Goal: Task Accomplishment & Management: Complete application form

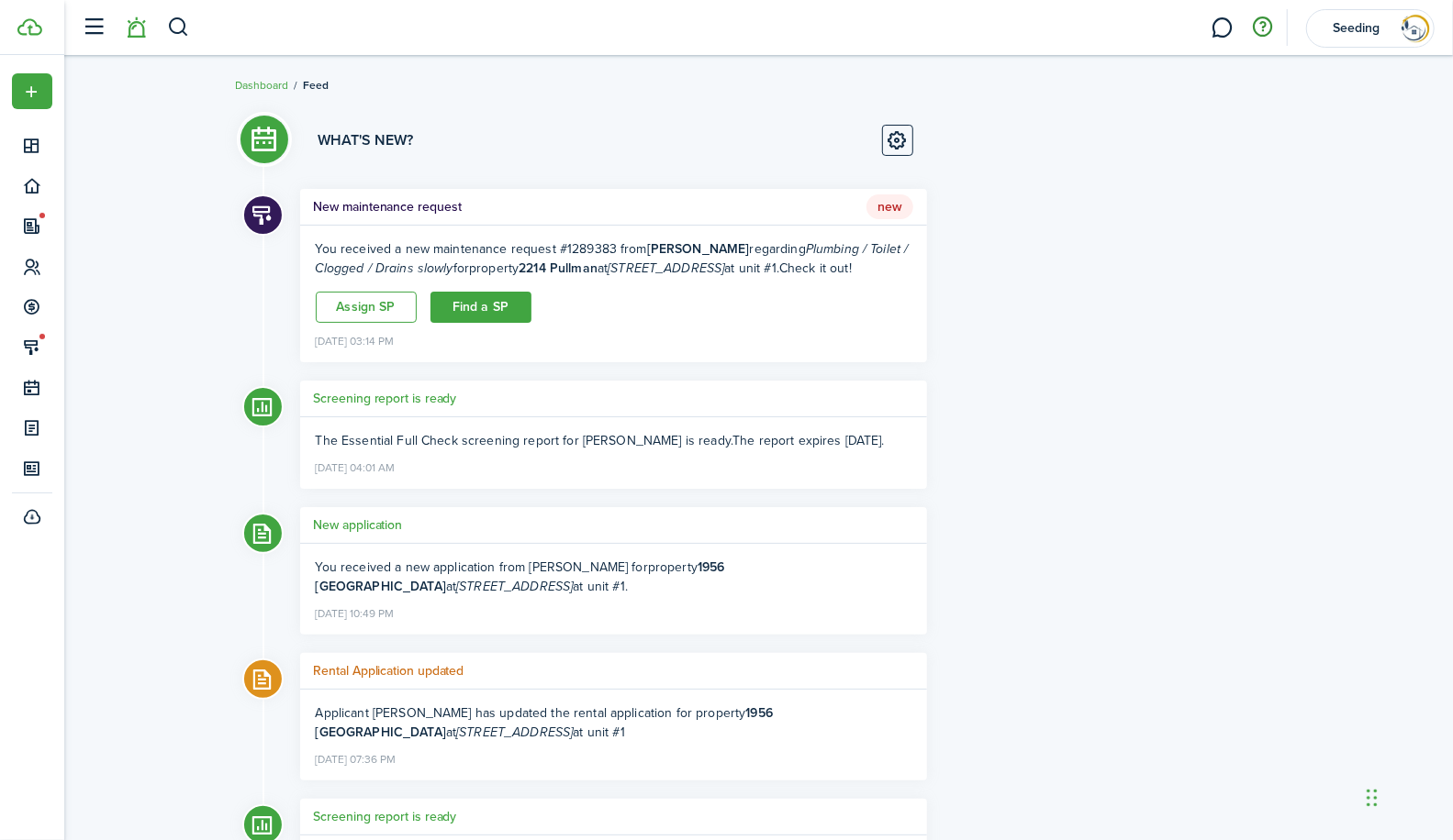
click at [1263, 24] on button "button" at bounding box center [1263, 27] width 31 height 31
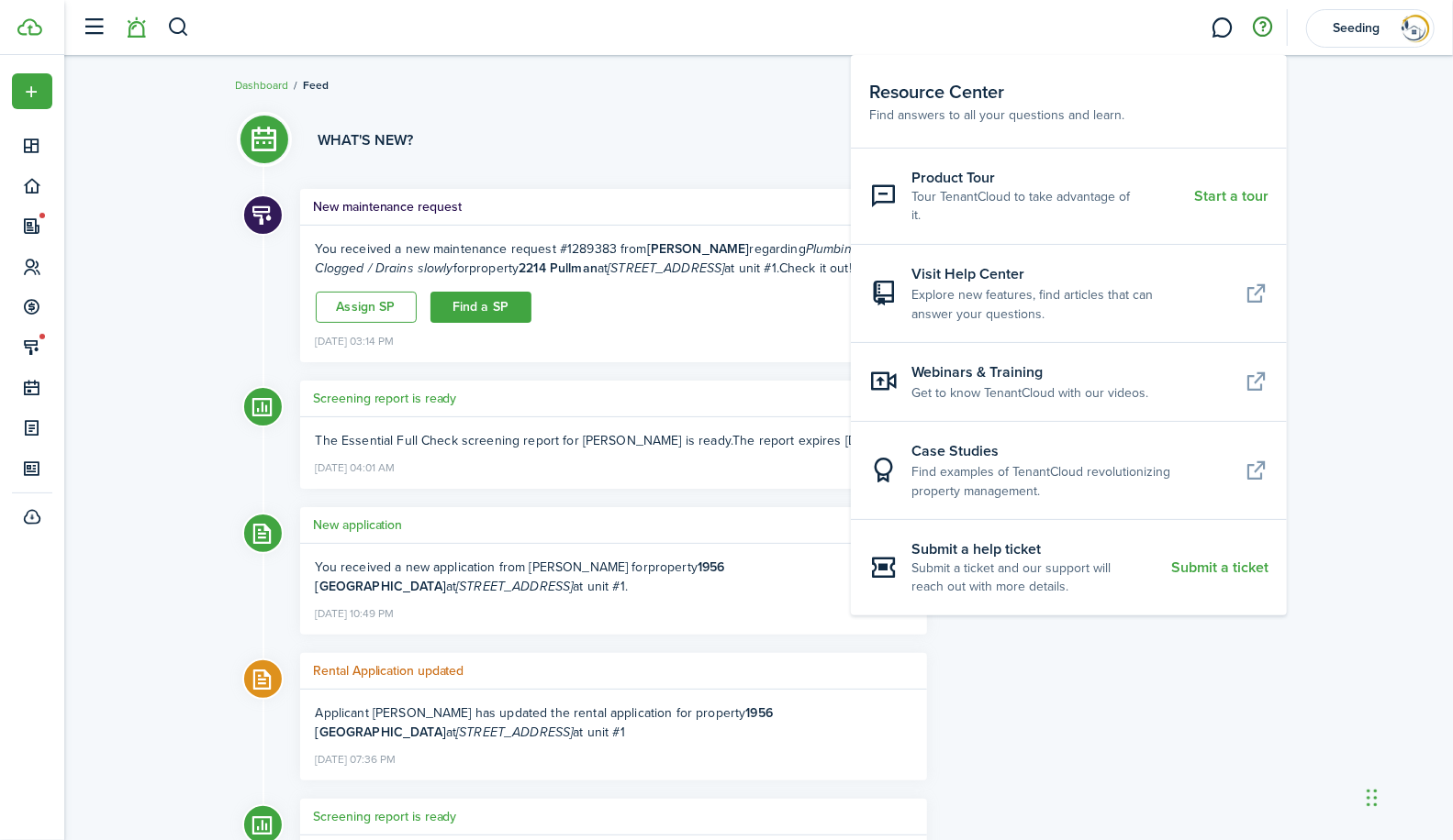
click at [644, 80] on breadcrumb "Dashboard Feed" at bounding box center [759, 75] width 1046 height 42
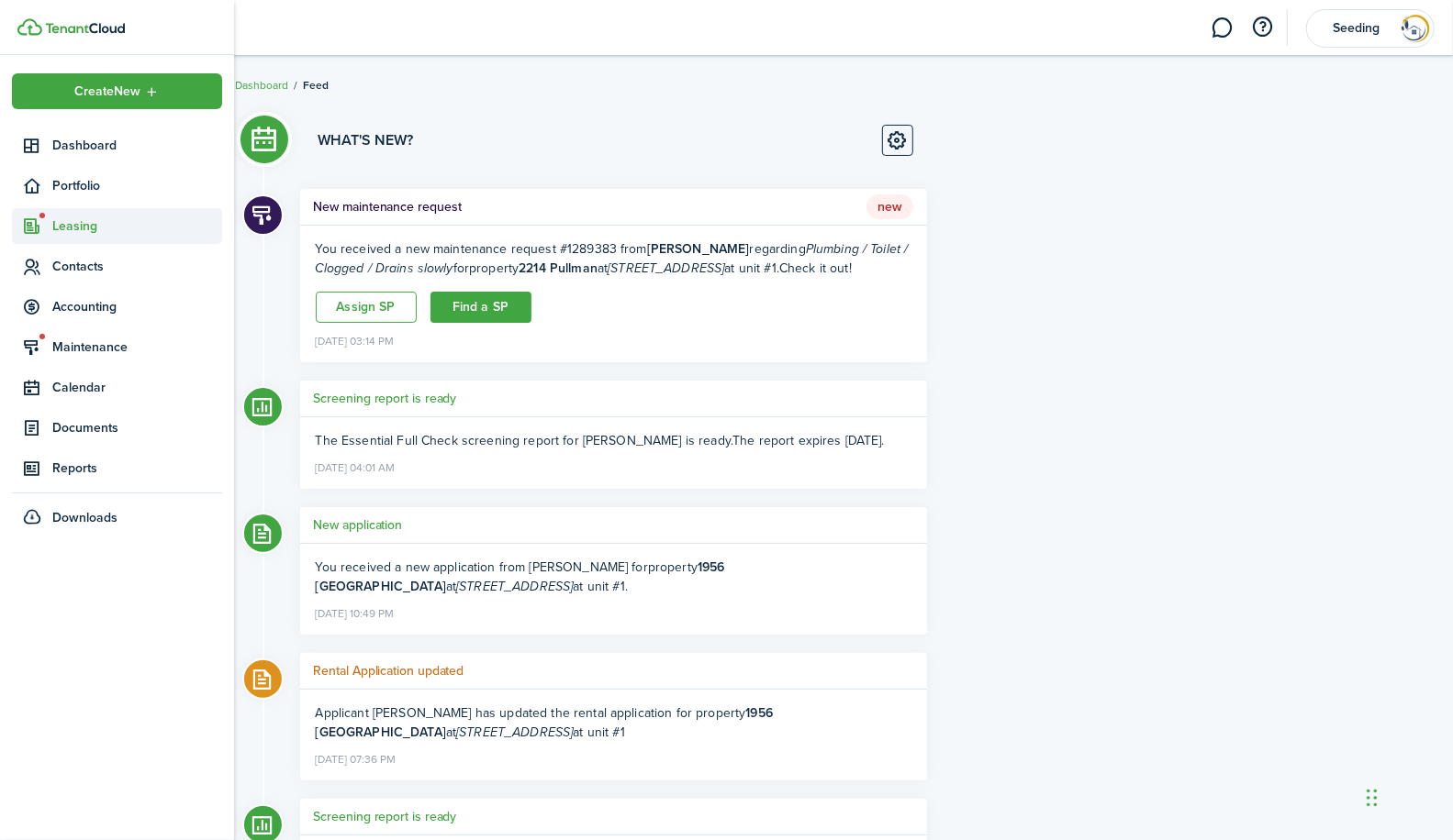
click at [79, 223] on span "Leasing" at bounding box center [138, 226] width 170 height 20
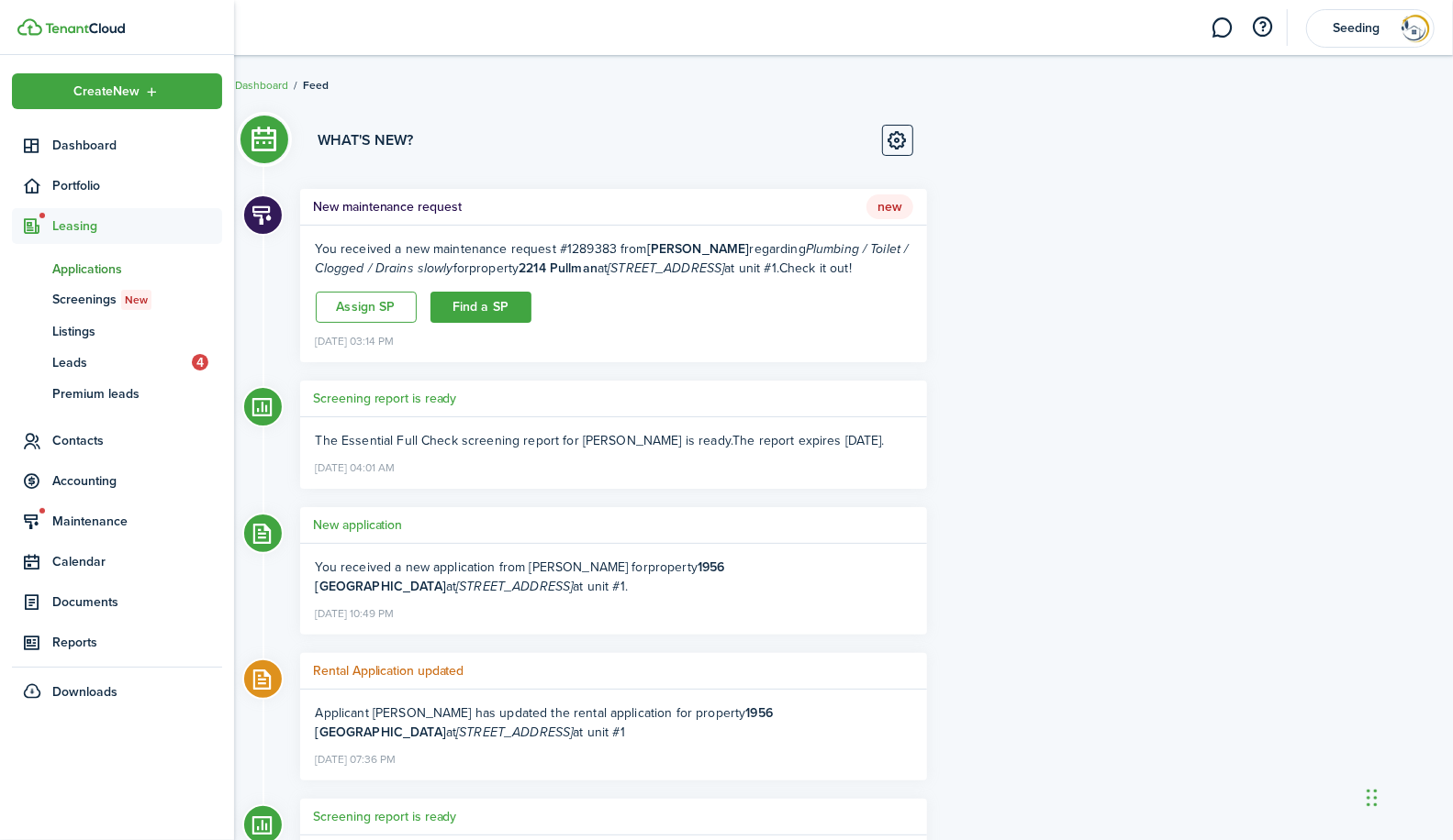
click at [89, 273] on span "Applications" at bounding box center [138, 269] width 170 height 20
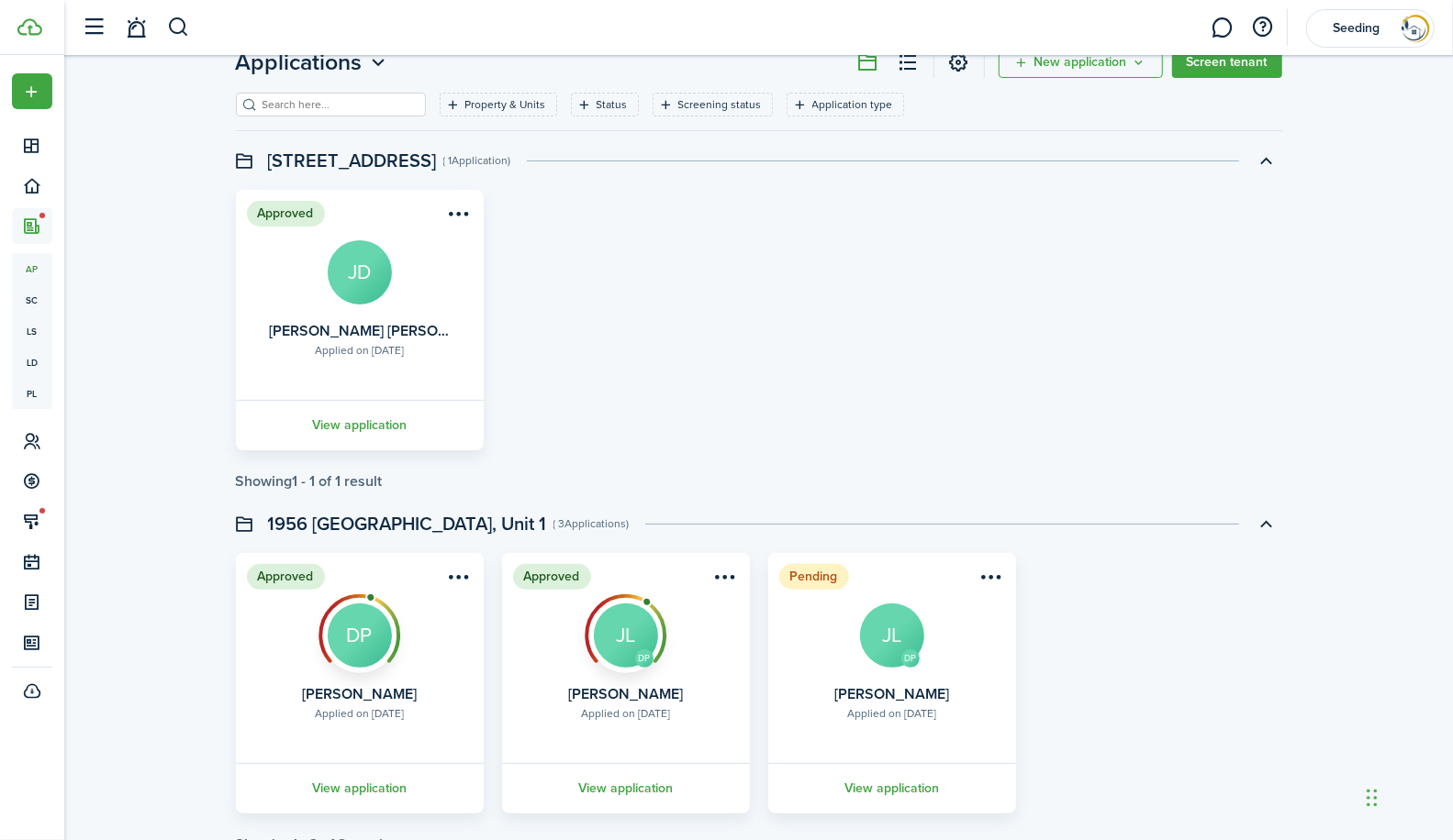
scroll to position [66, 0]
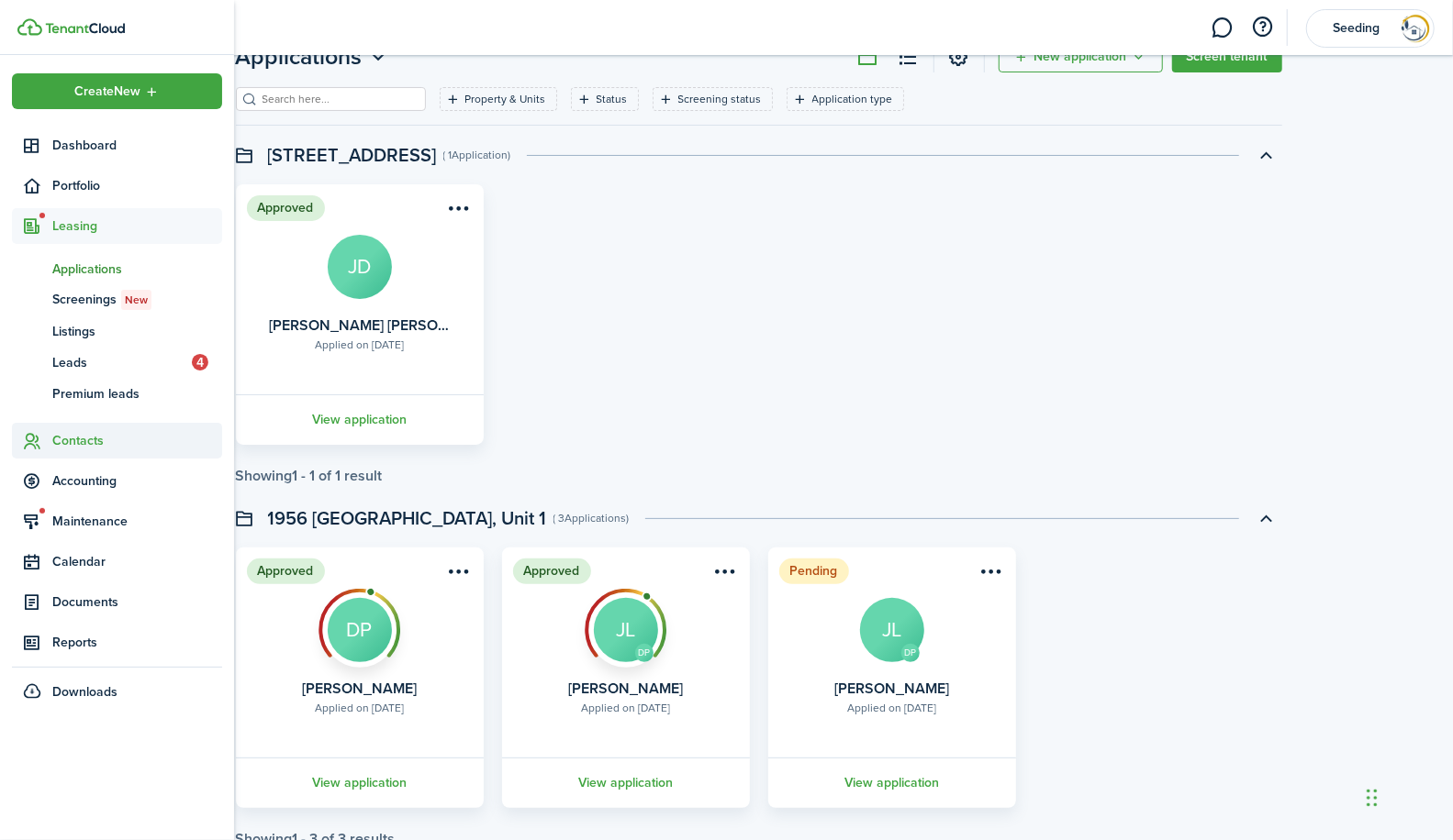
click at [72, 432] on span "Contacts" at bounding box center [138, 441] width 170 height 20
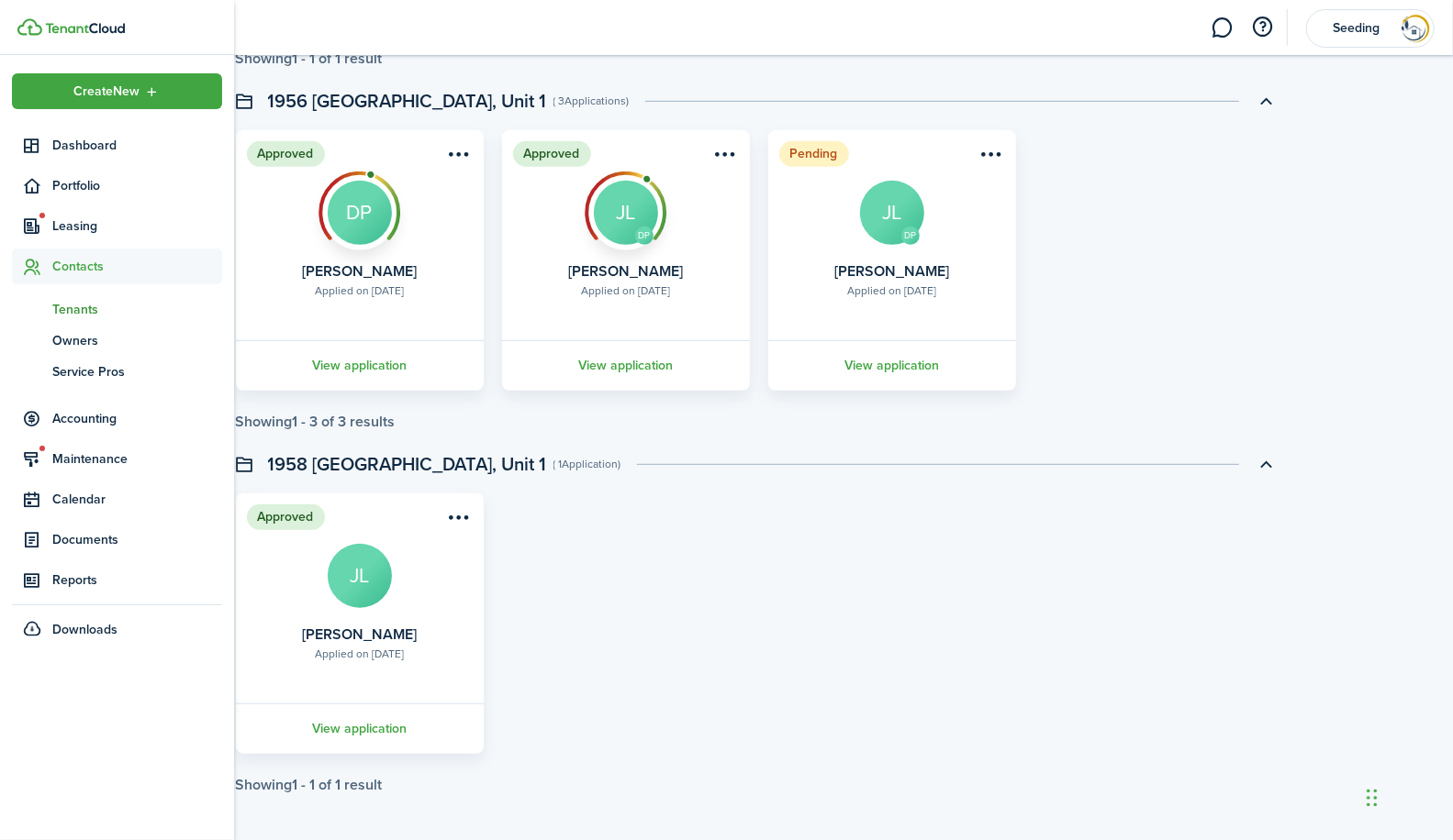
scroll to position [485, 0]
click at [79, 307] on span "Tenants" at bounding box center [138, 310] width 170 height 20
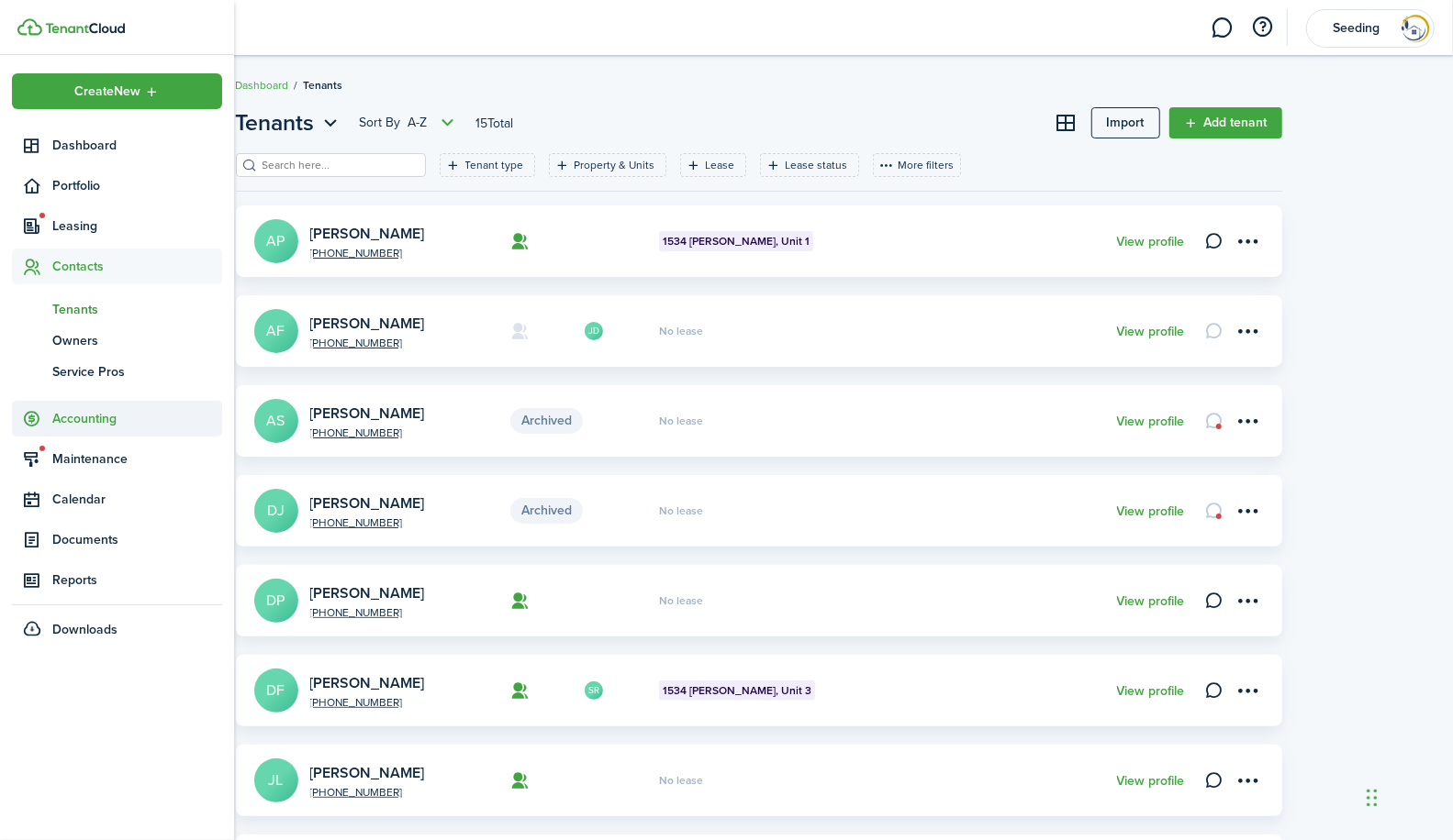
click at [84, 419] on span "Accounting" at bounding box center [138, 419] width 170 height 20
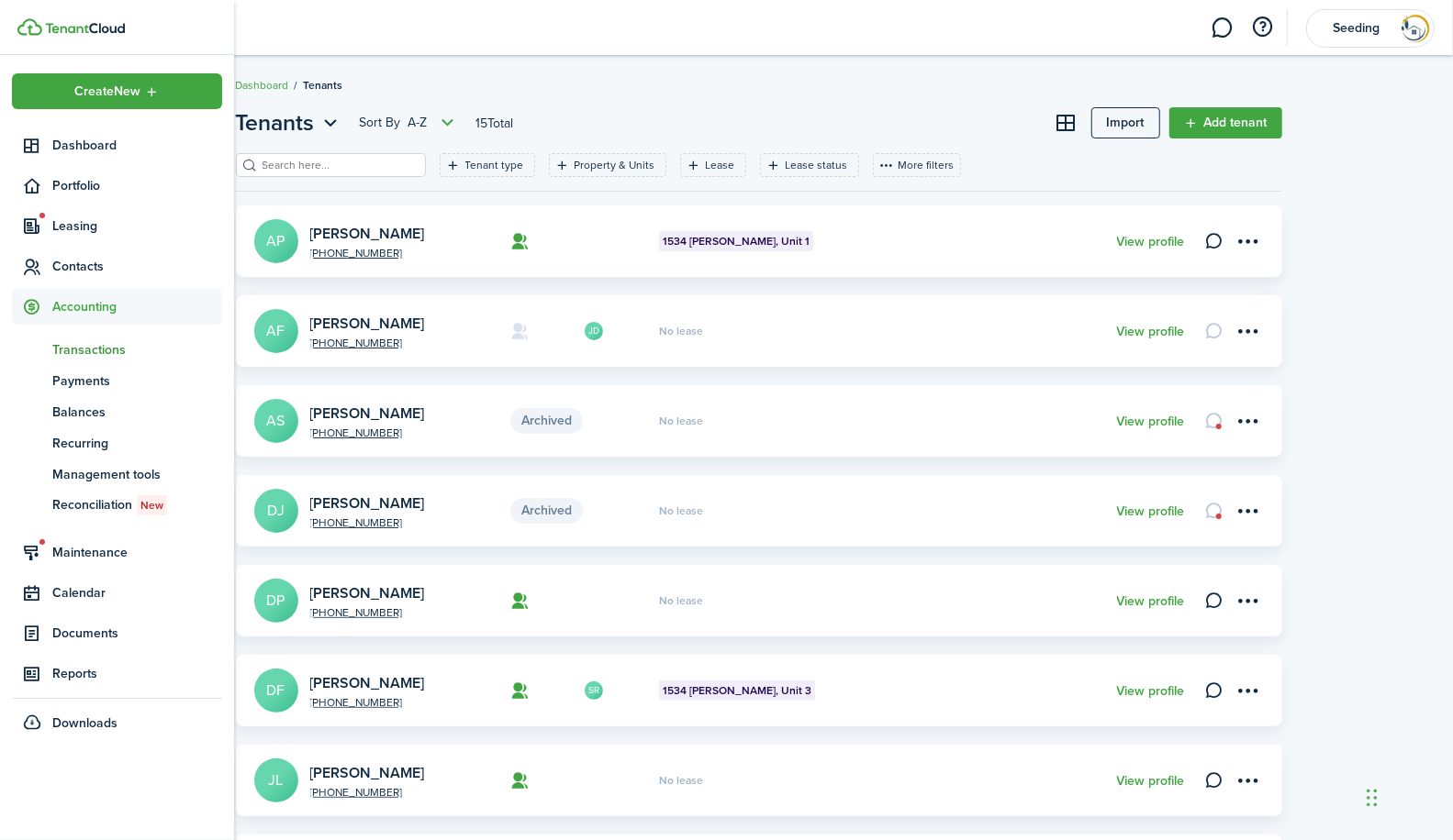
click at [86, 342] on span "Transactions" at bounding box center [138, 350] width 170 height 20
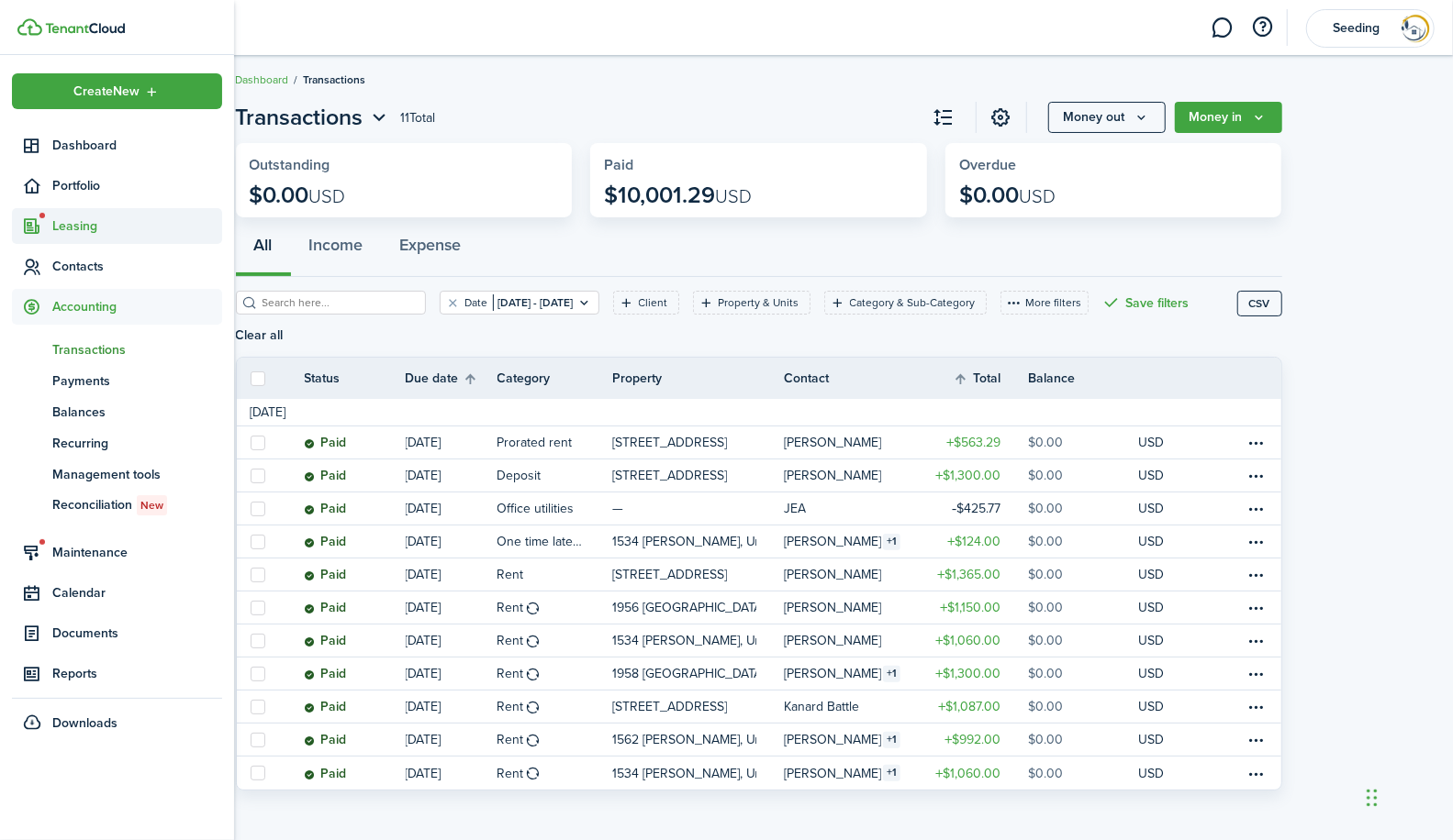
scroll to position [14, 0]
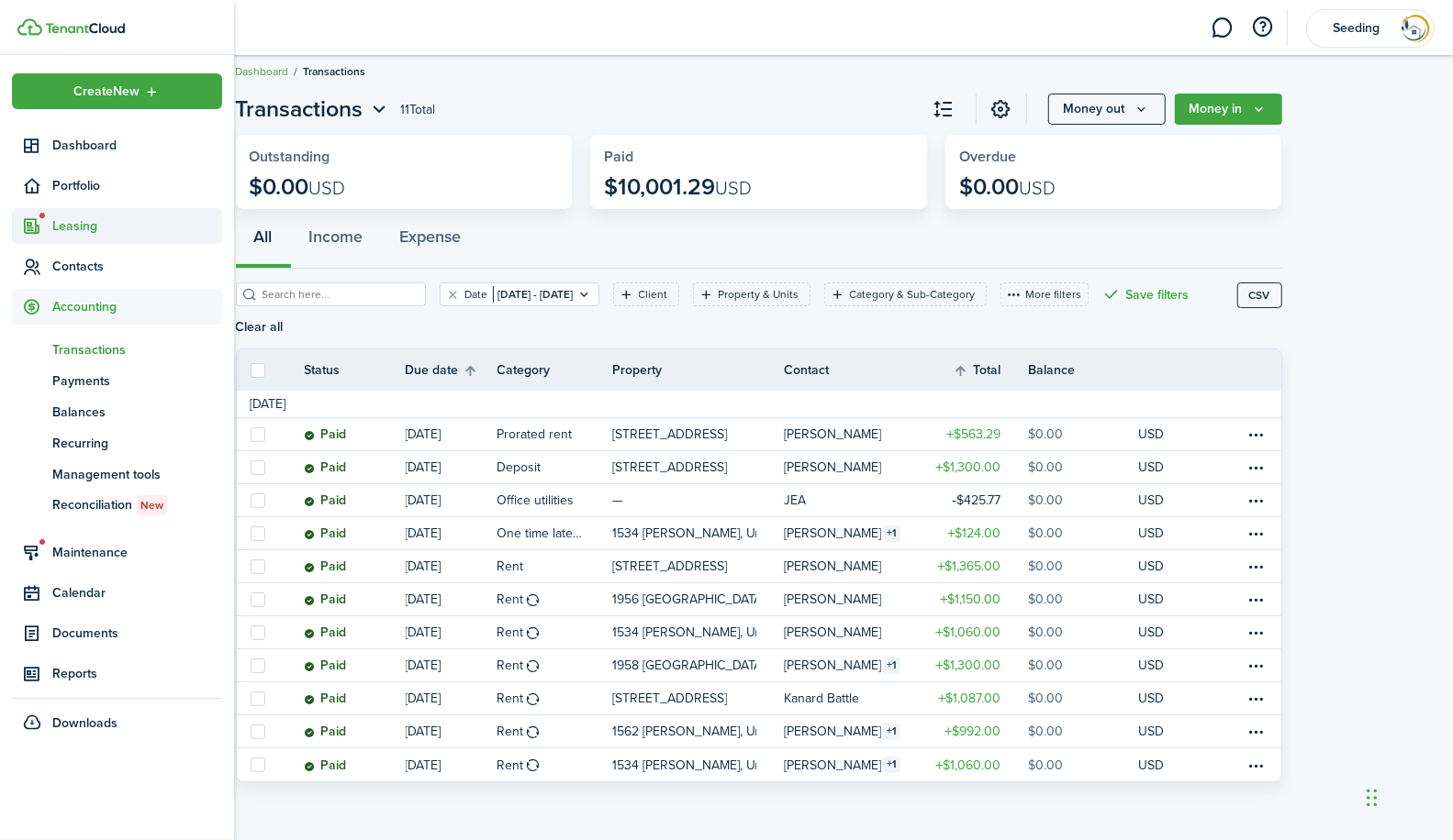
click at [41, 227] on icon at bounding box center [33, 226] width 20 height 19
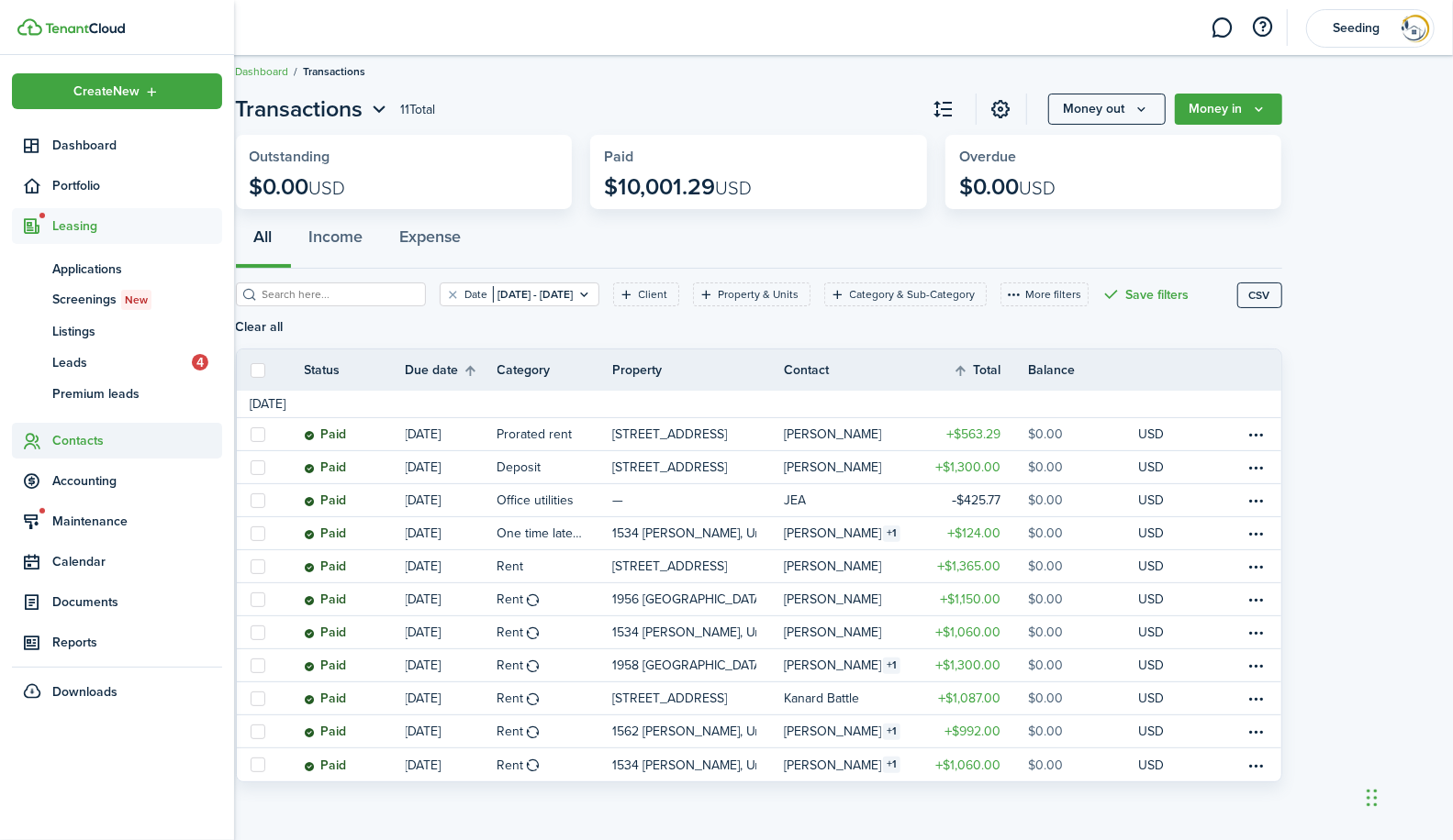
click at [62, 443] on span "Contacts" at bounding box center [138, 441] width 170 height 20
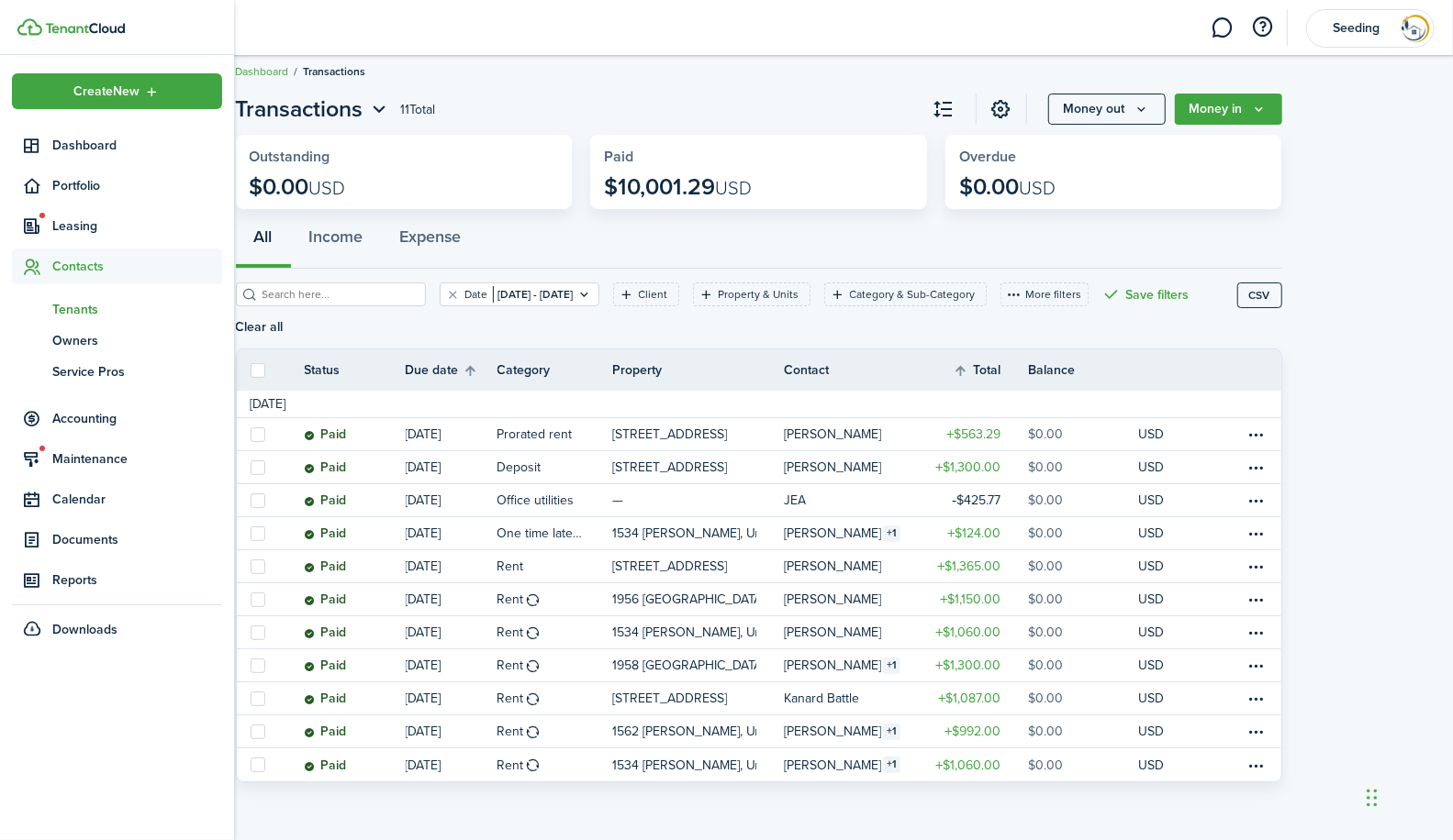
click at [78, 304] on span "Tenants" at bounding box center [138, 310] width 170 height 20
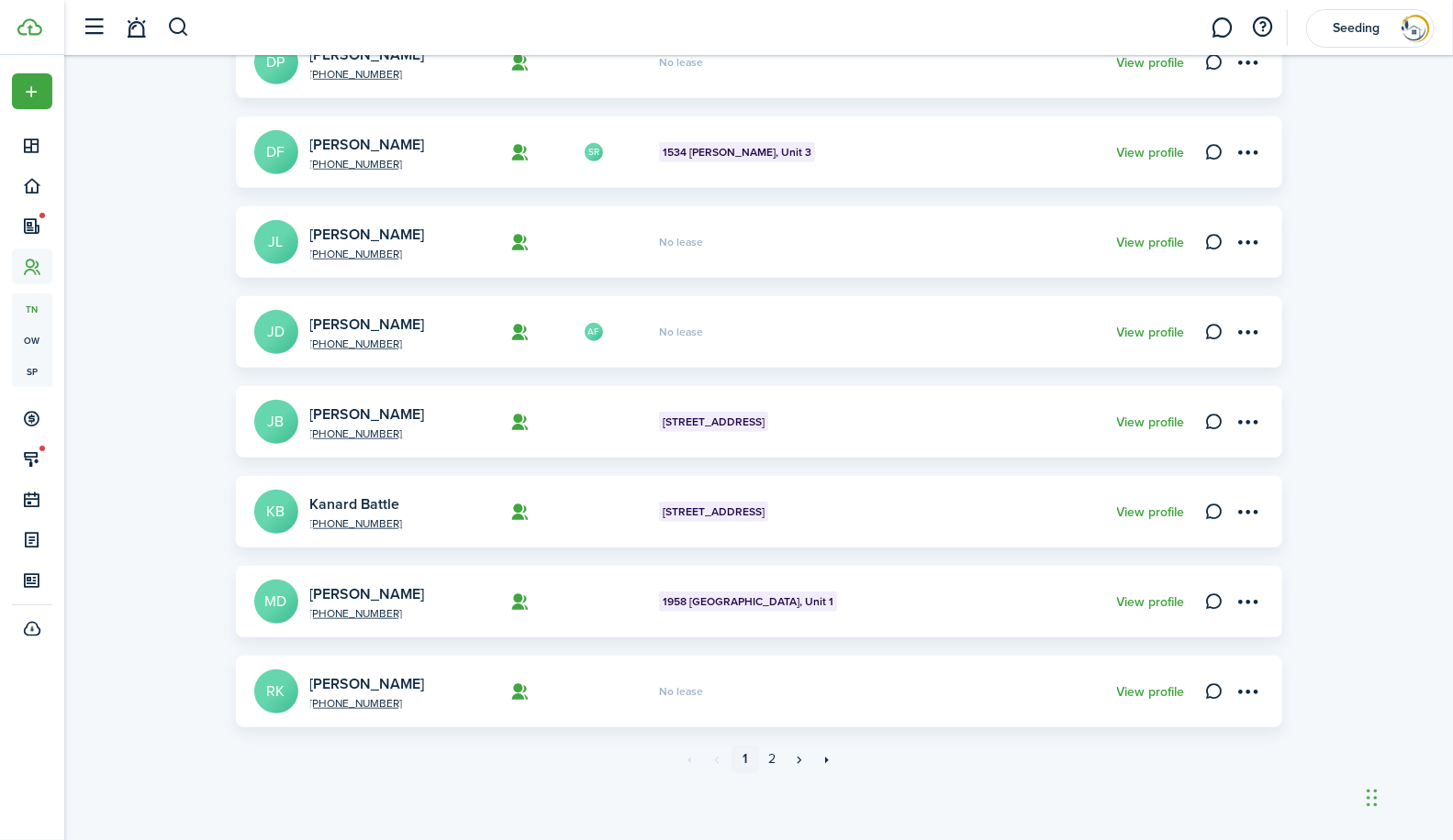
scroll to position [540, 0]
click at [1246, 698] on menu-btn-icon "Open menu" at bounding box center [1248, 691] width 31 height 31
click at [1135, 790] on button "Archive" at bounding box center [1183, 791] width 161 height 31
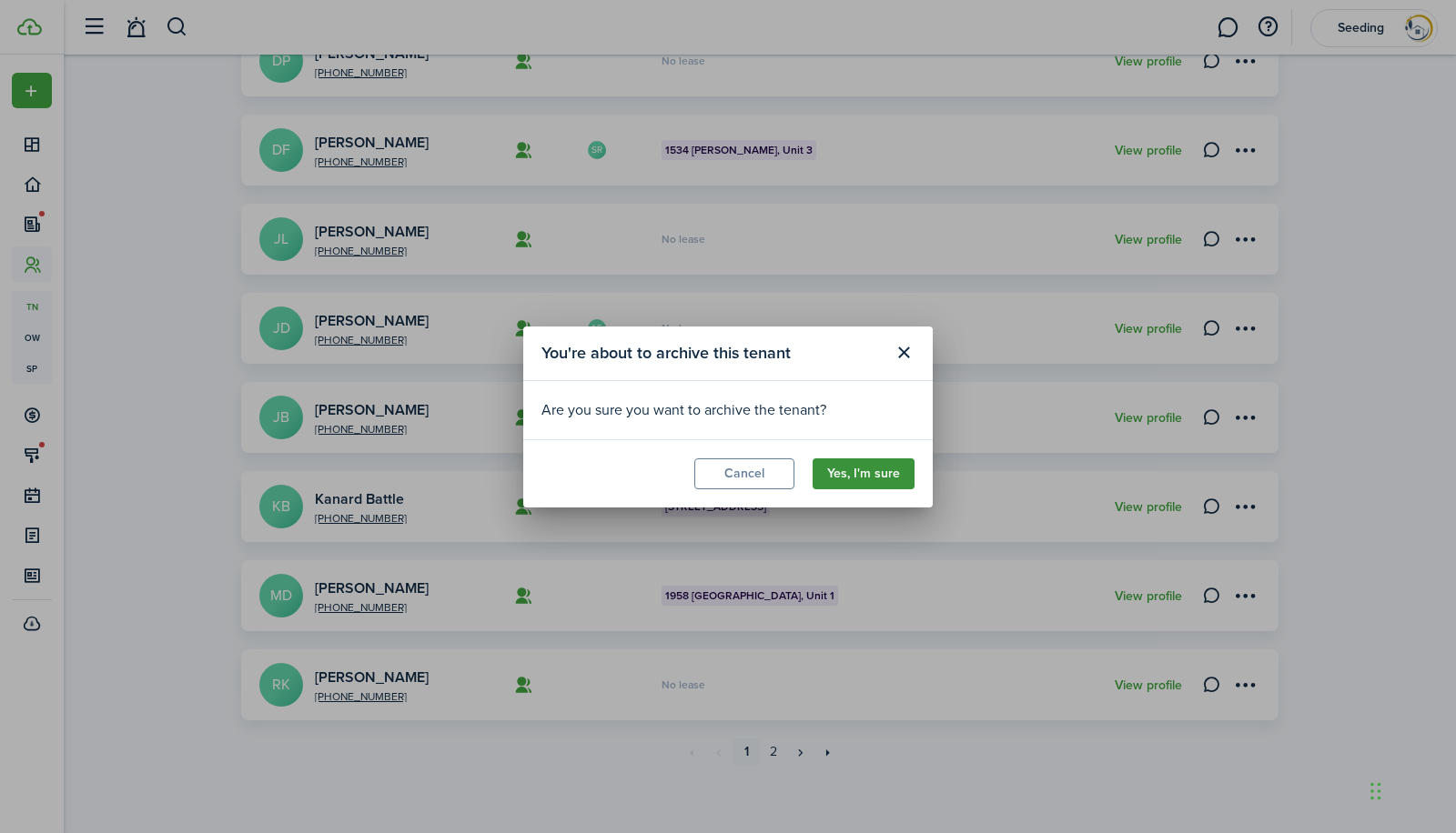
click at [853, 485] on button "Yes, I'm sure" at bounding box center [863, 474] width 102 height 31
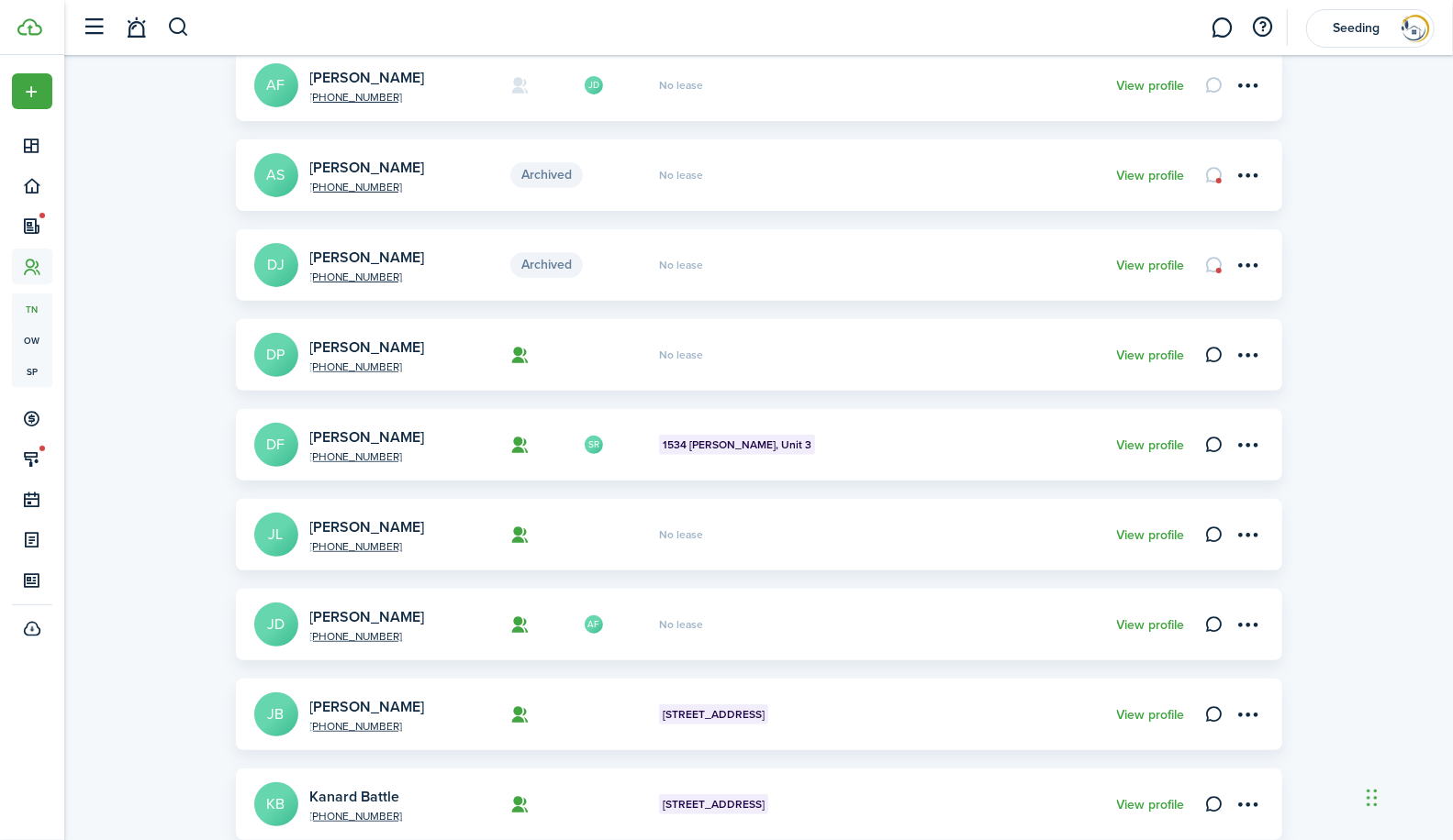
scroll to position [278, 0]
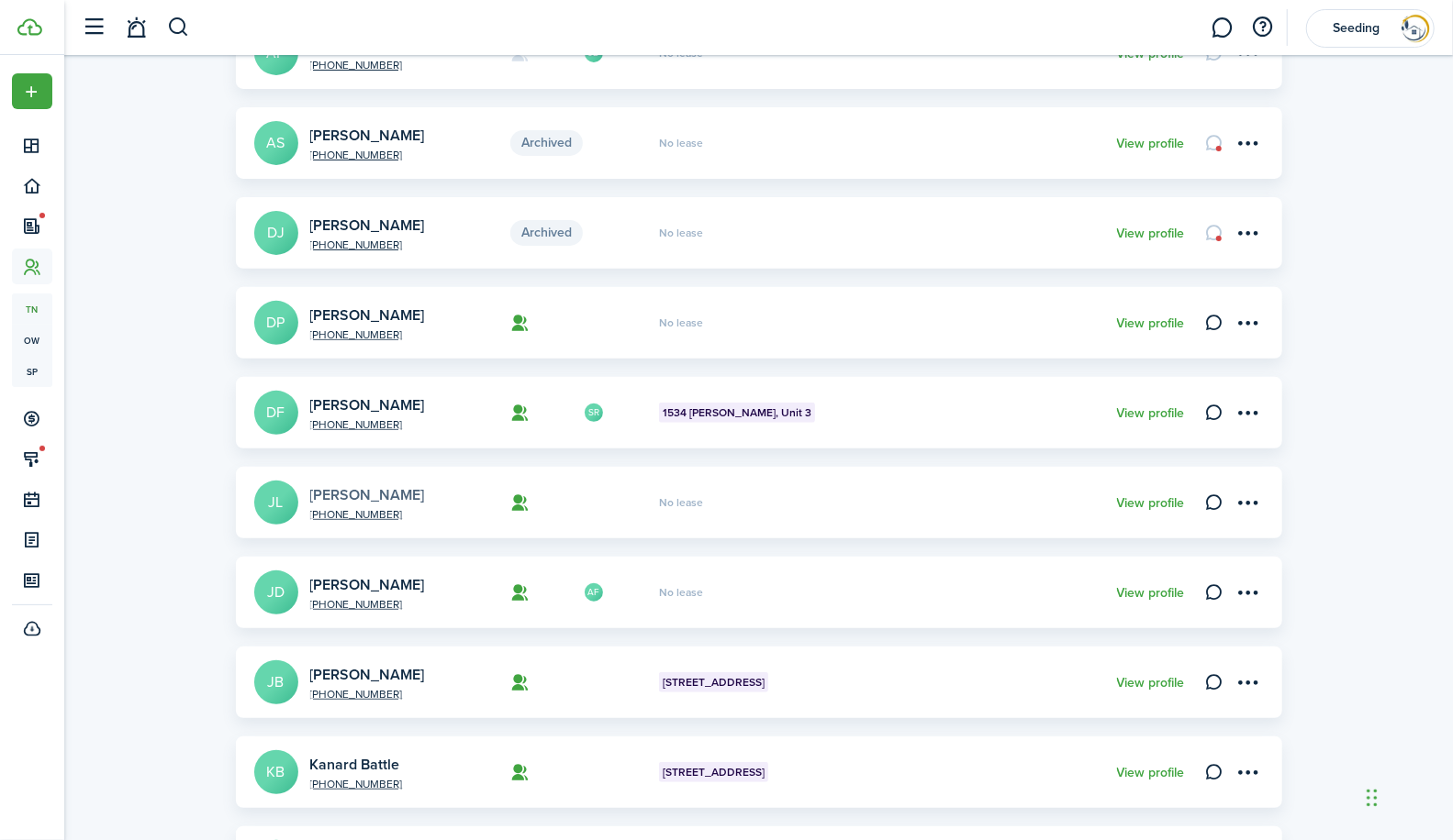
click at [373, 494] on link "[PERSON_NAME]" at bounding box center [368, 496] width 115 height 21
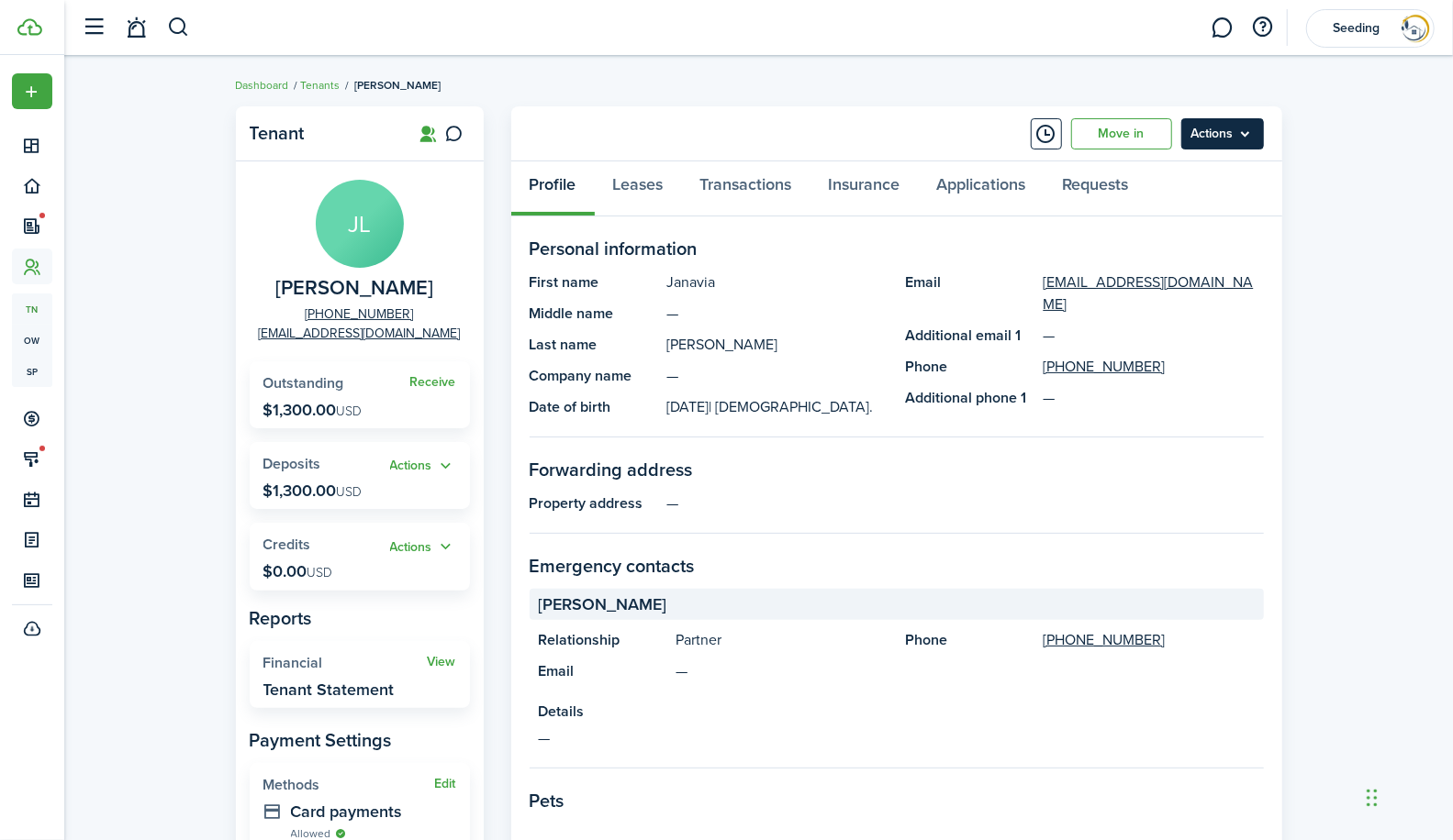
click at [1214, 140] on menu-btn "Actions" at bounding box center [1222, 134] width 83 height 31
click at [448, 466] on button "Actions" at bounding box center [424, 466] width 66 height 21
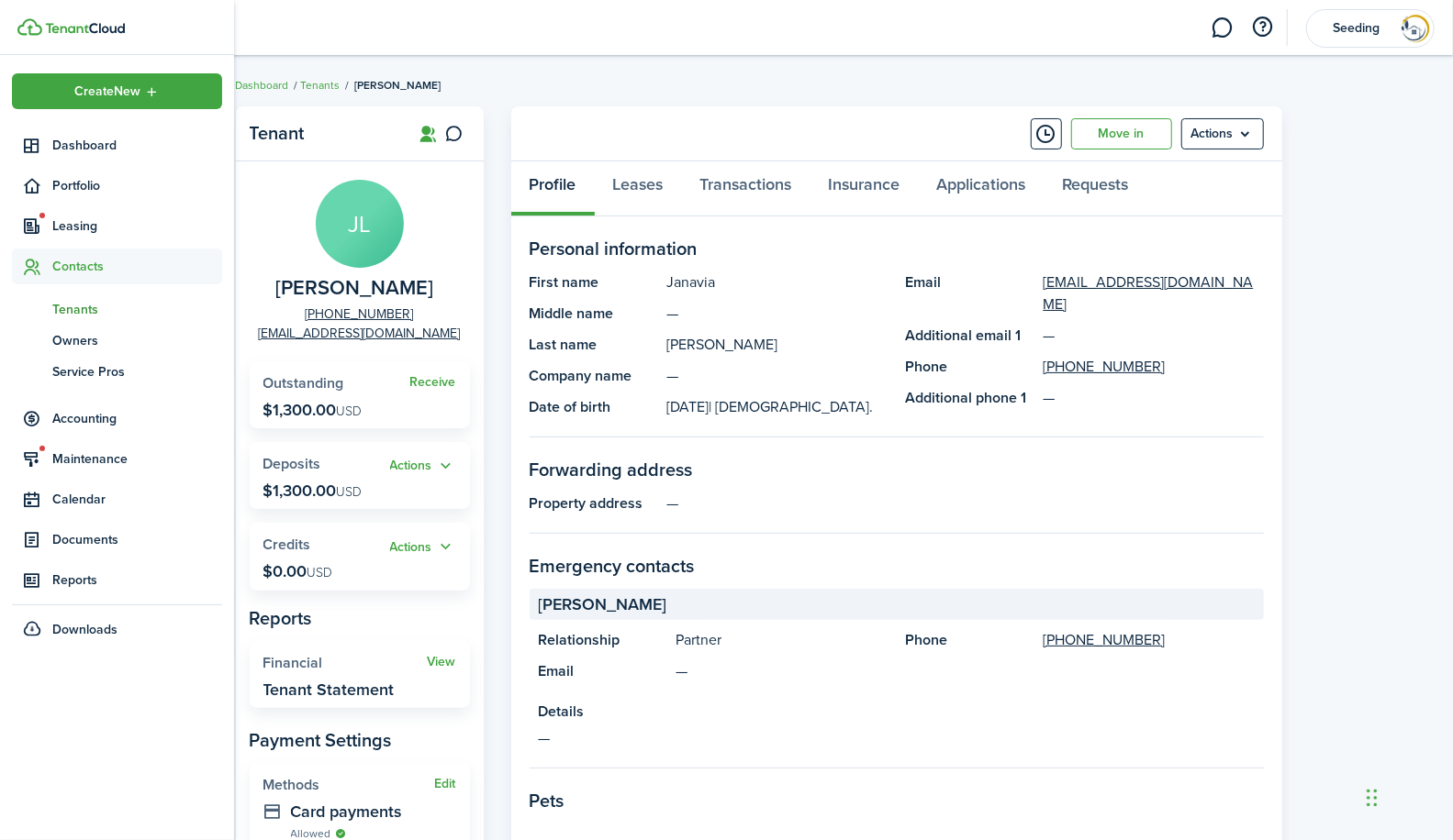
click at [75, 310] on span "Tenants" at bounding box center [138, 310] width 170 height 20
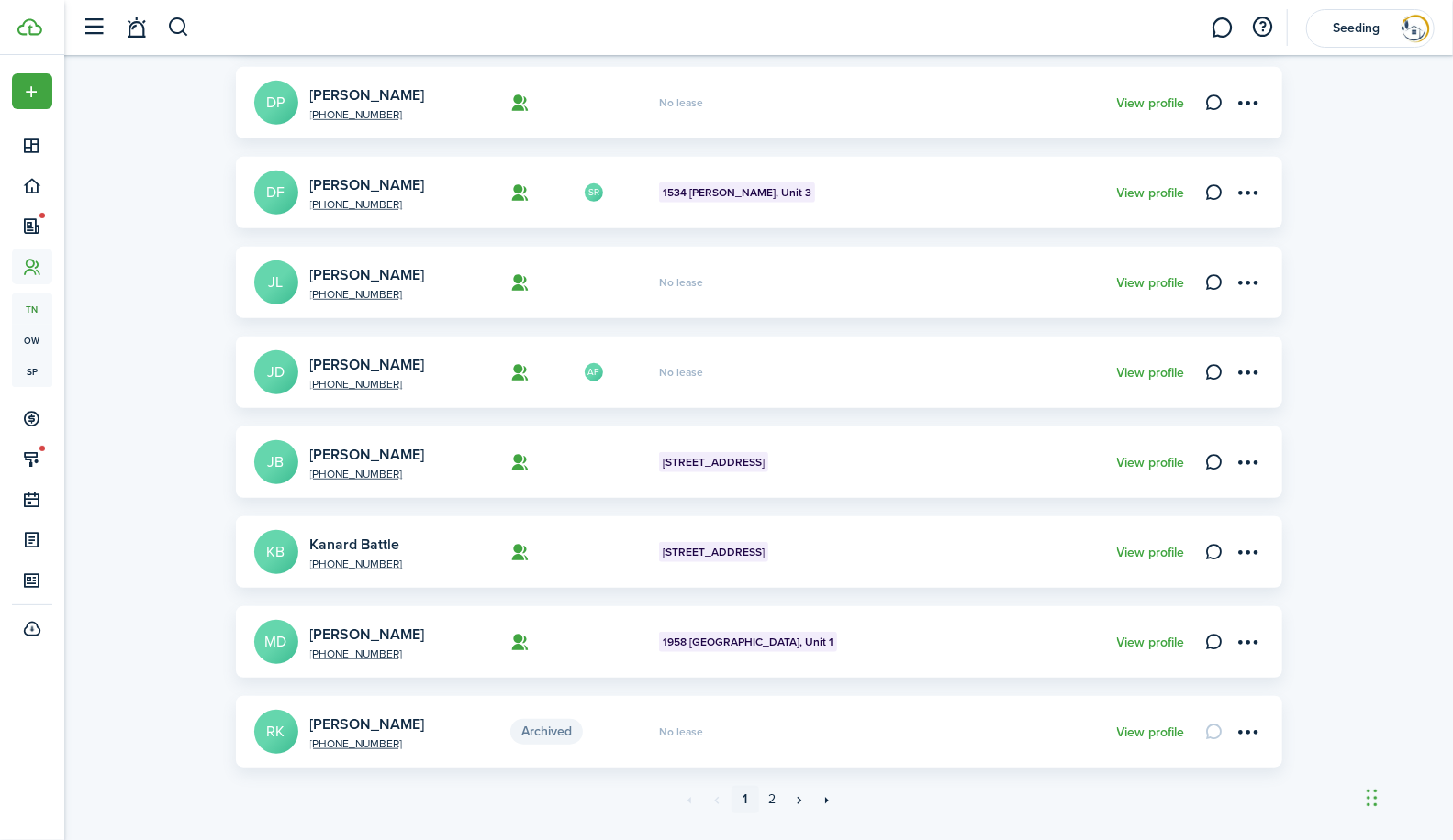
scroll to position [540, 0]
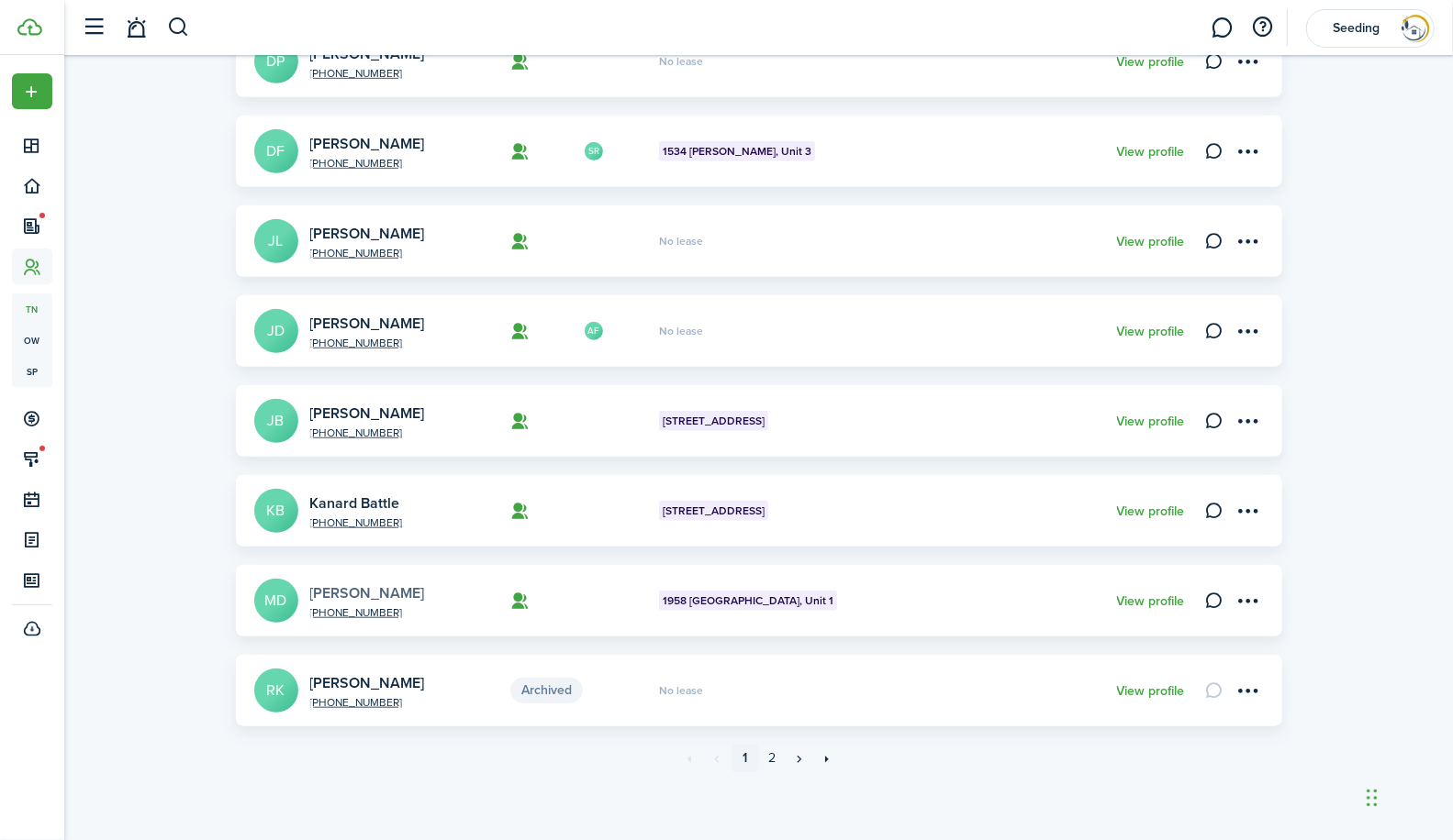
click at [335, 591] on link "[PERSON_NAME]" at bounding box center [368, 593] width 115 height 21
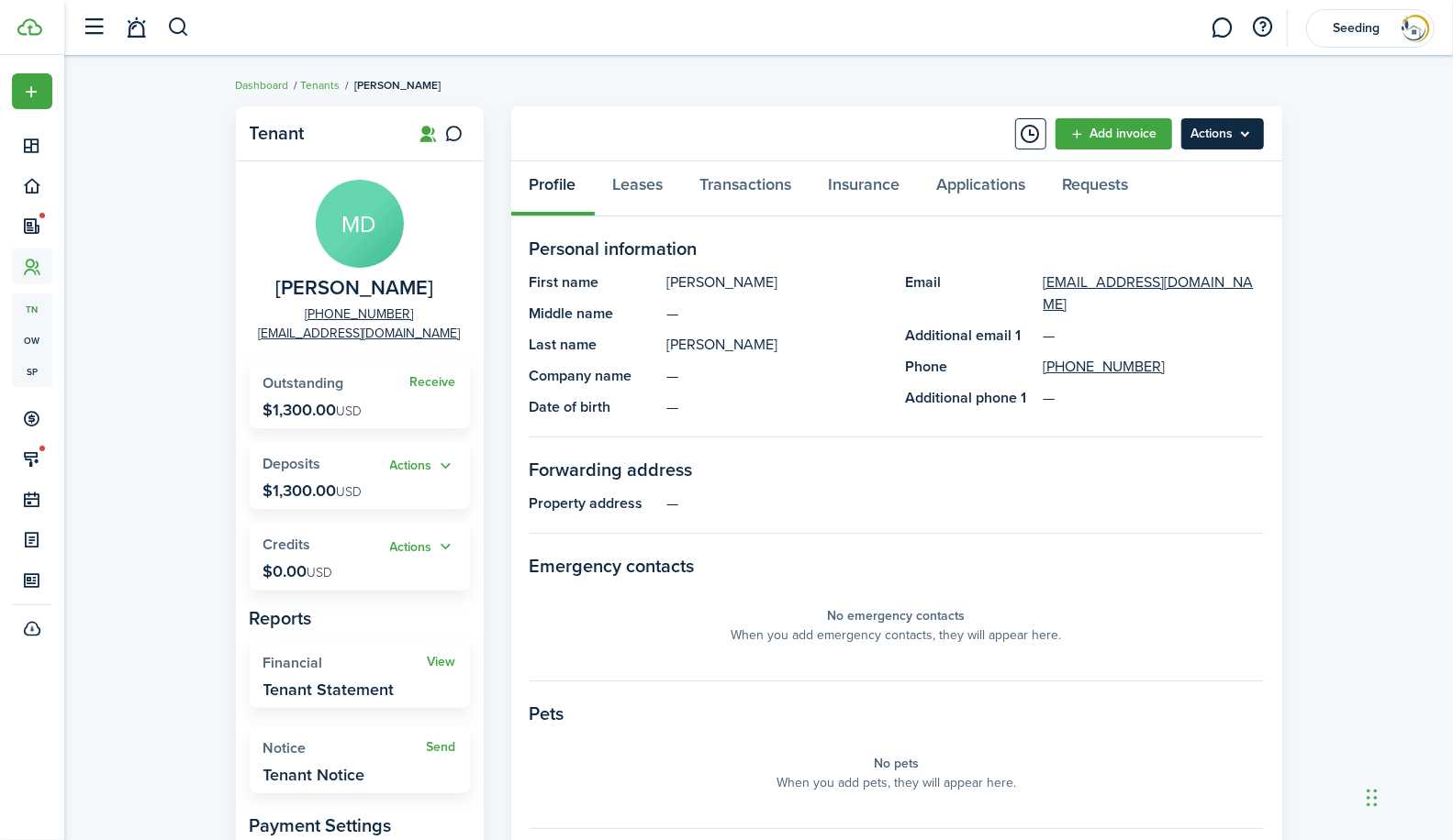
click at [1230, 130] on menu-btn "Actions" at bounding box center [1222, 134] width 83 height 31
click at [730, 185] on link "Transactions" at bounding box center [747, 189] width 129 height 55
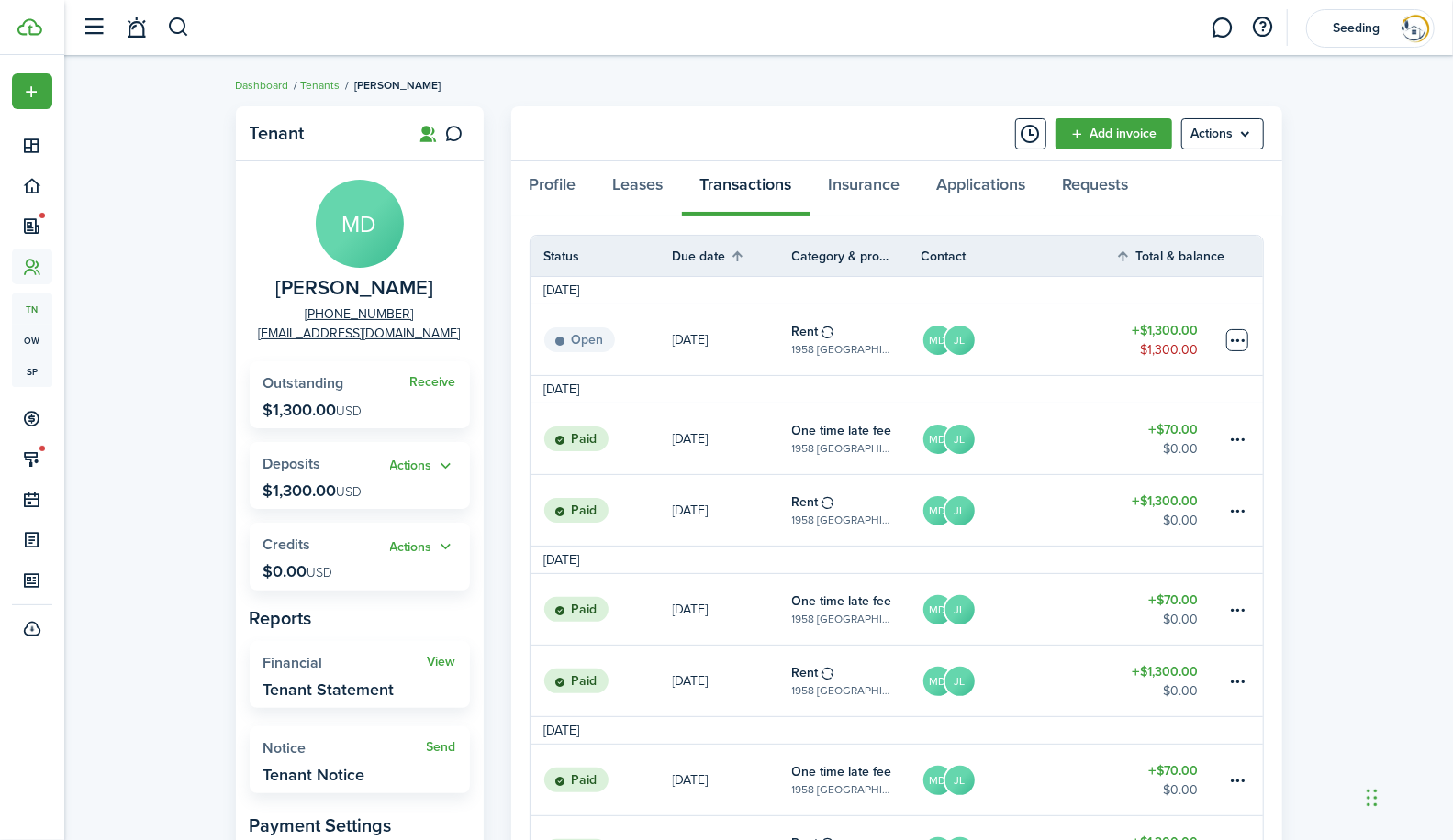
click at [1241, 340] on table-menu-btn-icon at bounding box center [1236, 340] width 22 height 22
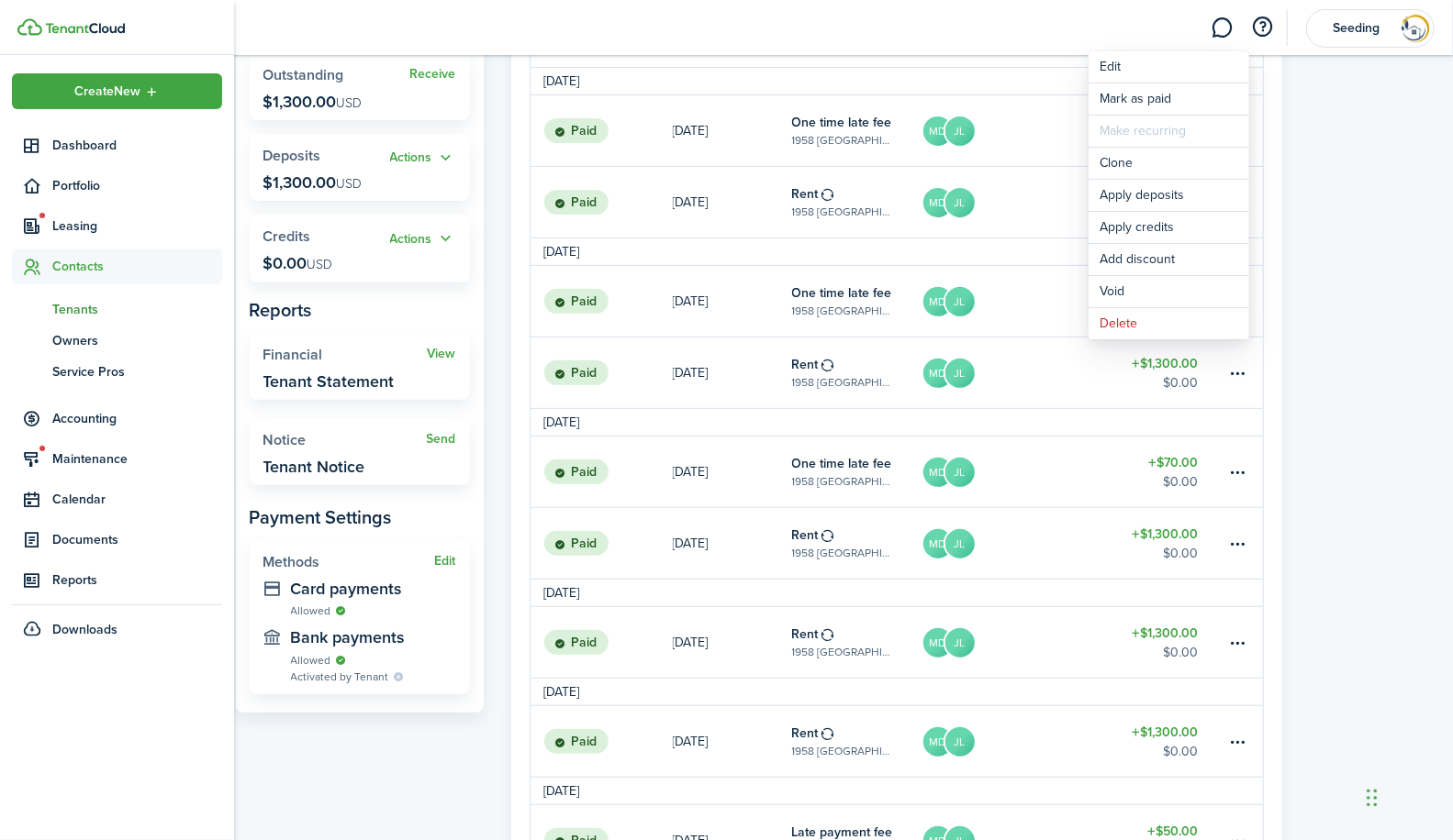
scroll to position [309, 0]
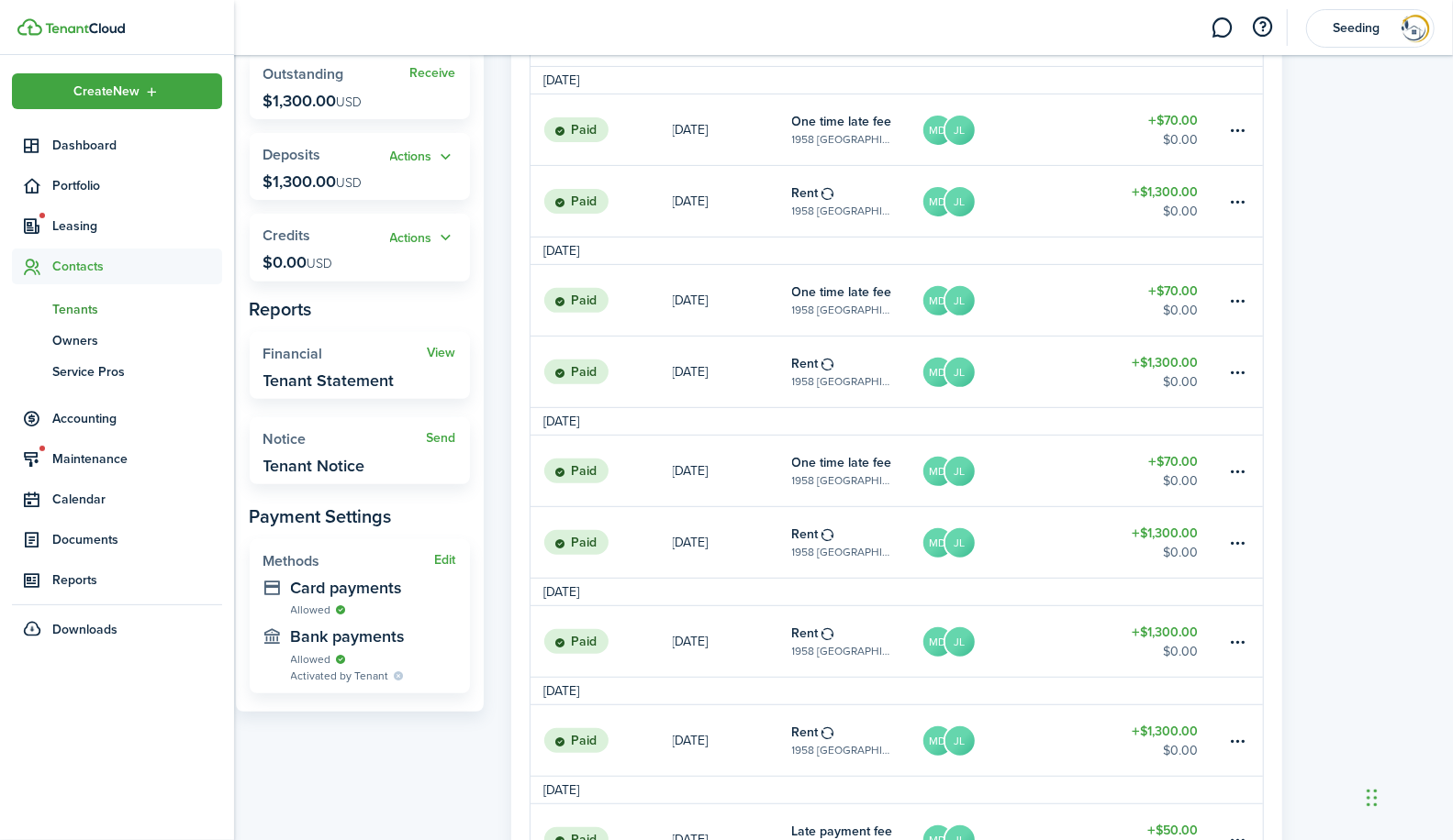
click at [77, 306] on span "Tenants" at bounding box center [138, 310] width 170 height 20
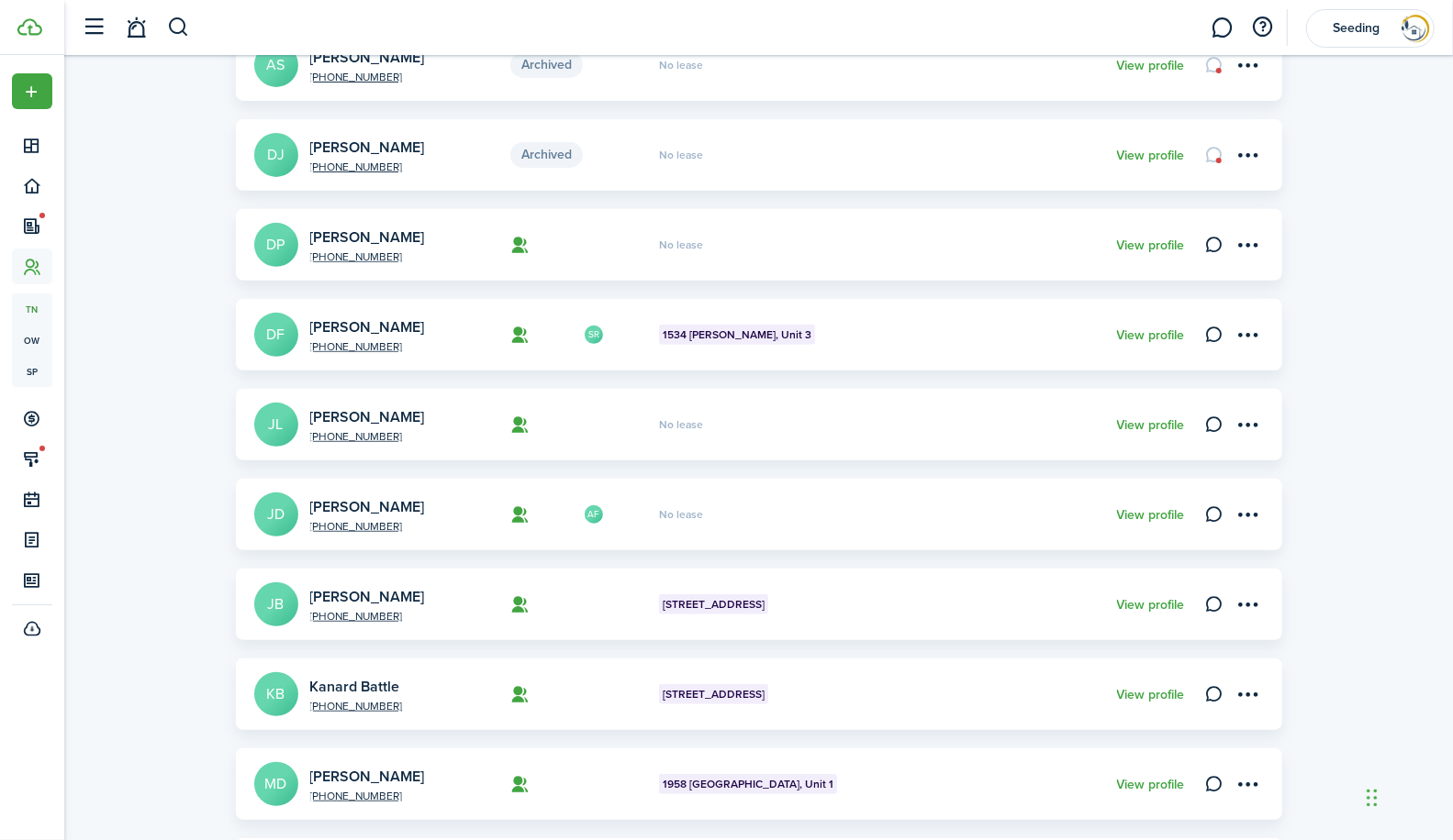
scroll to position [379, 0]
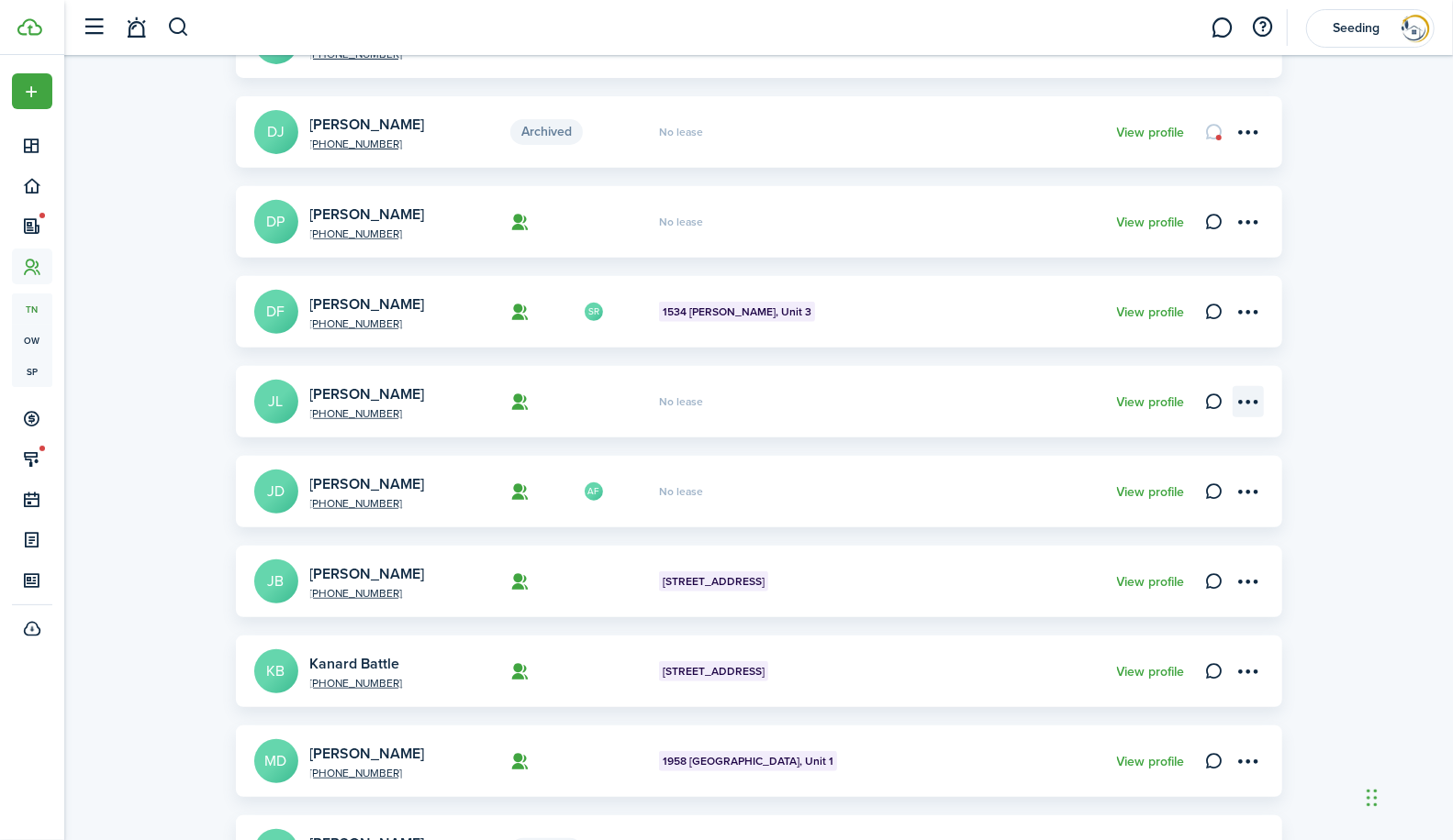
click at [1240, 397] on menu-btn-icon "Open menu" at bounding box center [1248, 402] width 31 height 31
click at [349, 392] on link "[PERSON_NAME]" at bounding box center [368, 394] width 115 height 21
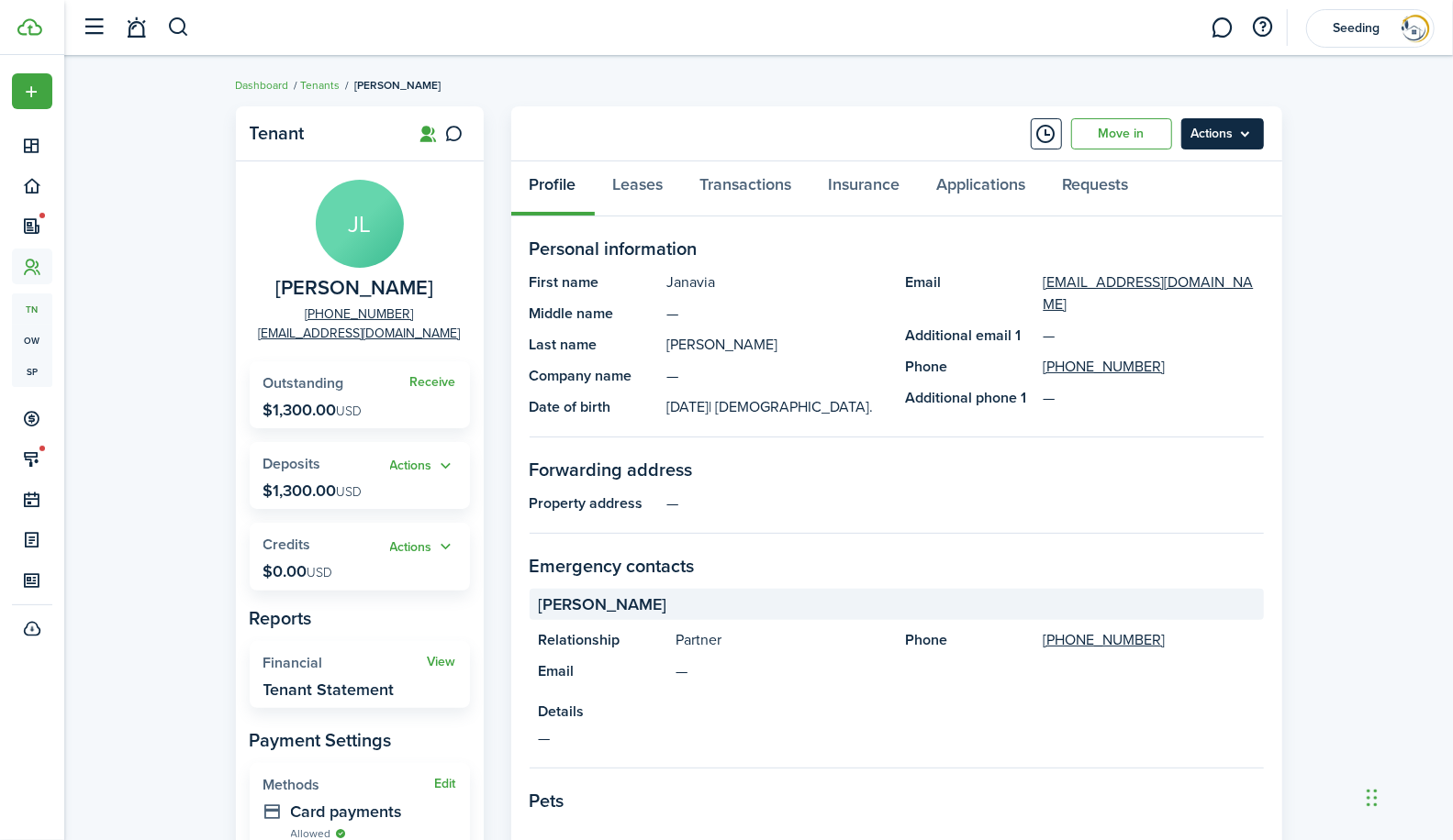
click at [1240, 139] on menu-btn "Actions" at bounding box center [1222, 134] width 83 height 31
click at [631, 190] on link "Leases" at bounding box center [637, 189] width 87 height 55
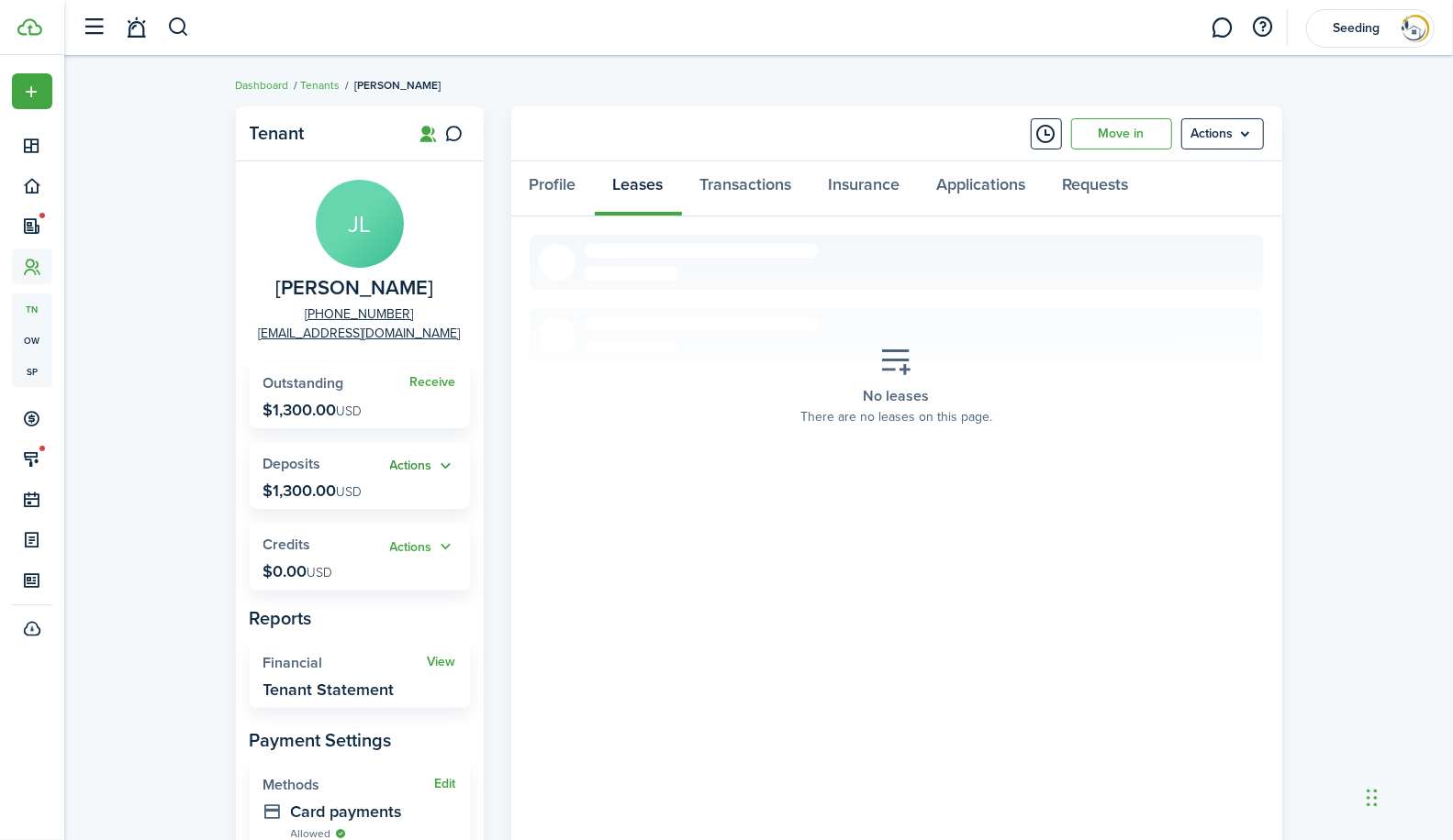
click at [447, 468] on button "Actions" at bounding box center [424, 466] width 66 height 21
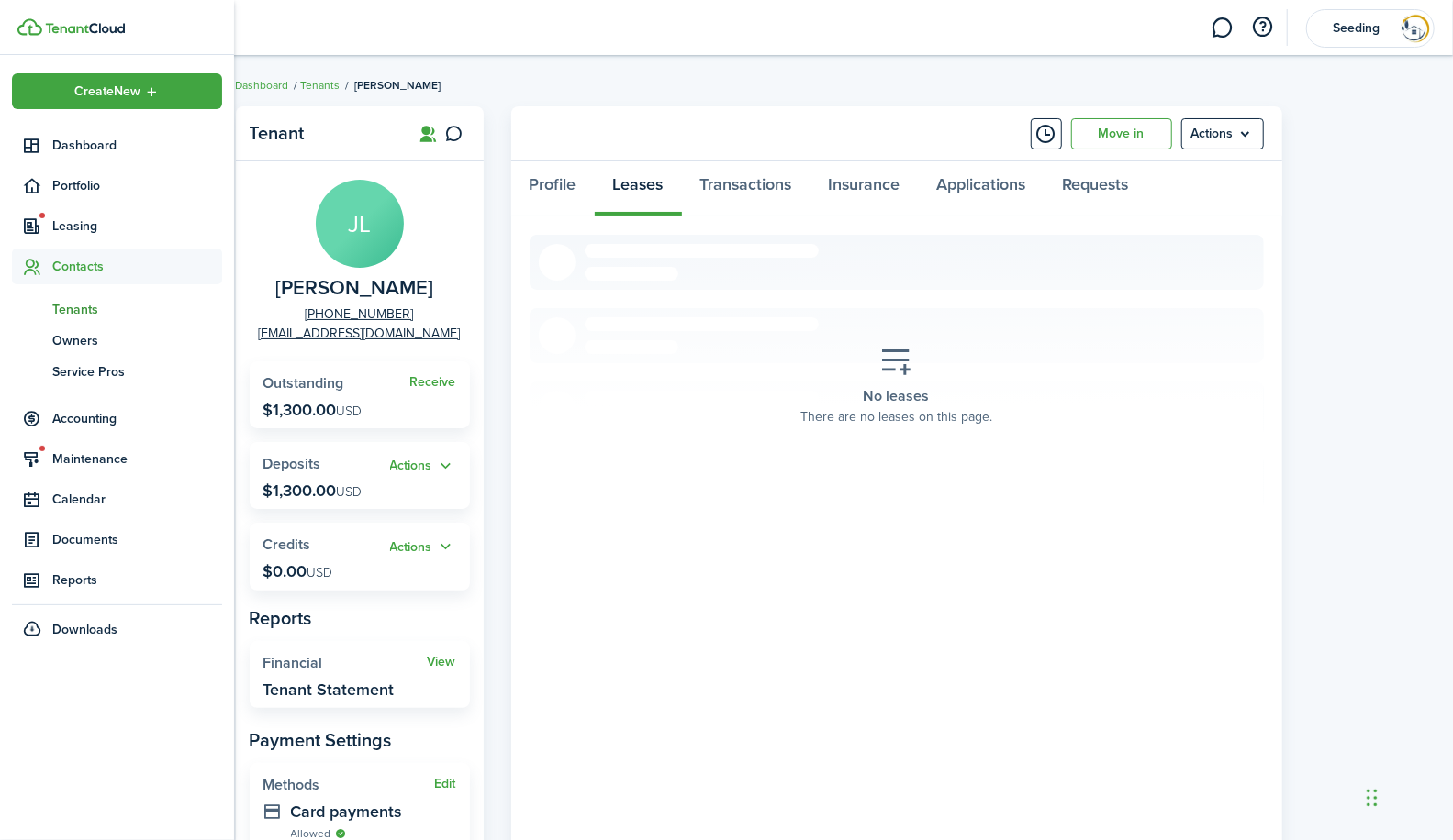
click at [80, 312] on span "Tenants" at bounding box center [138, 310] width 170 height 20
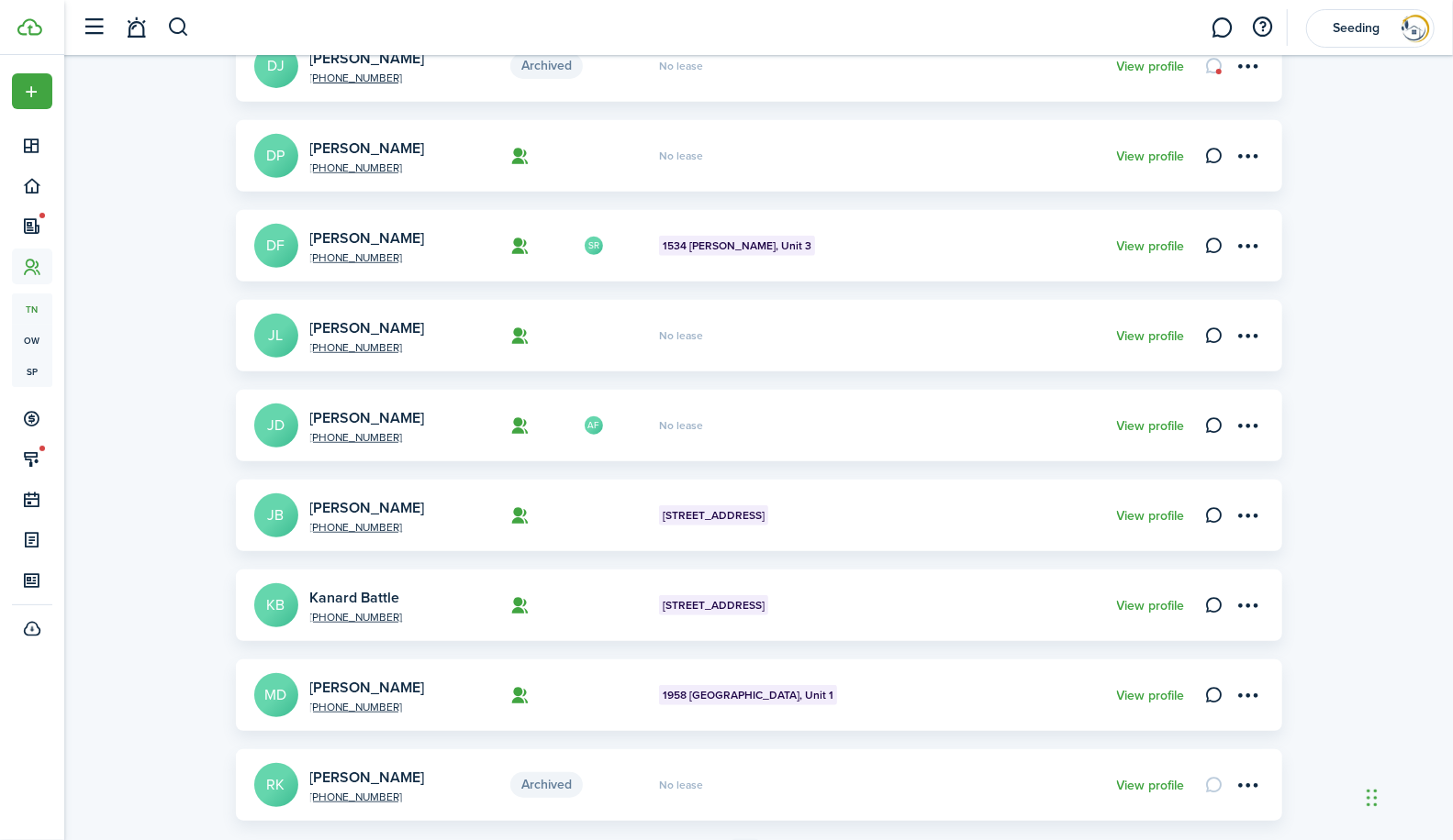
scroll to position [540, 0]
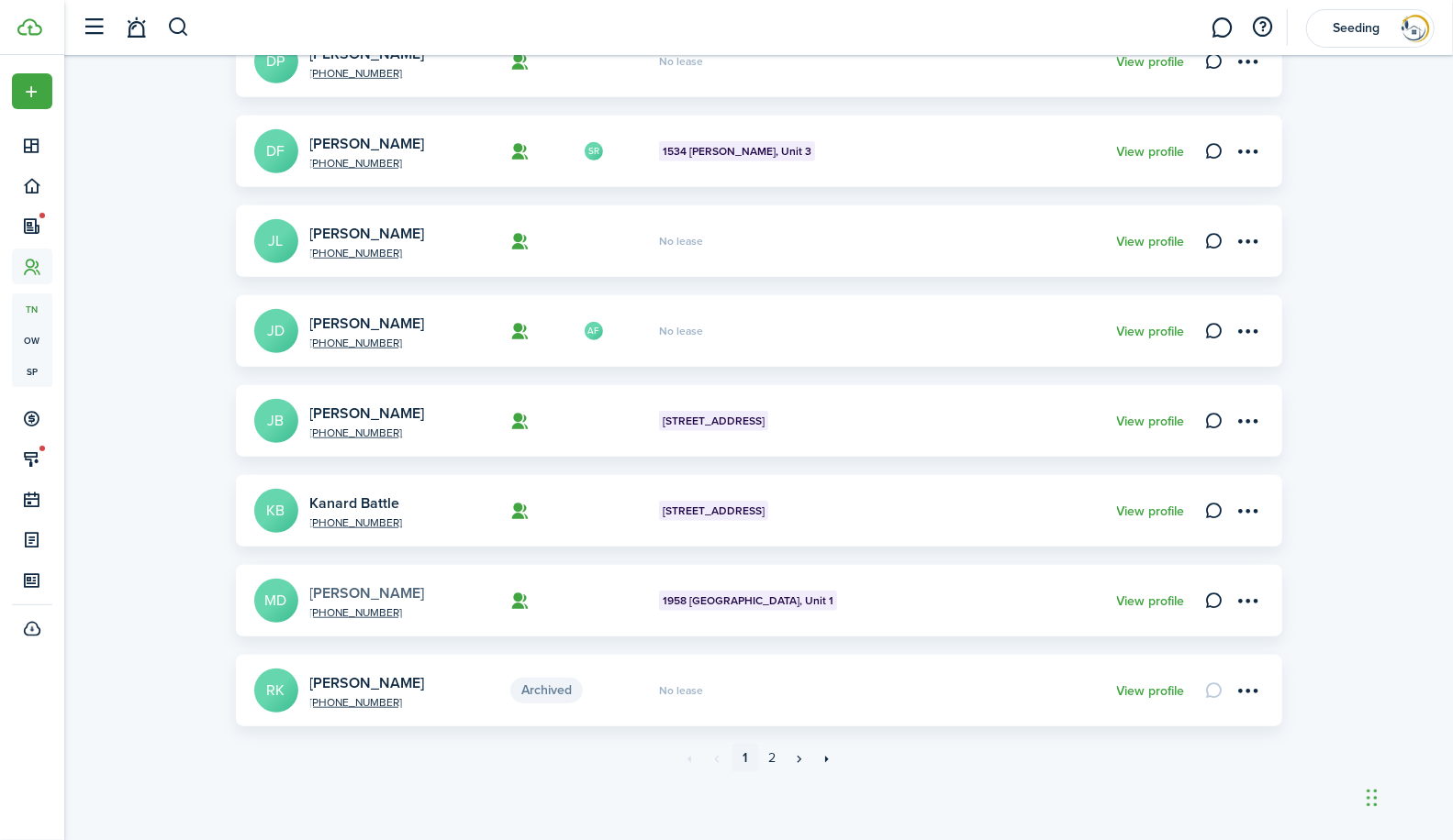
click at [346, 592] on link "[PERSON_NAME]" at bounding box center [368, 593] width 115 height 21
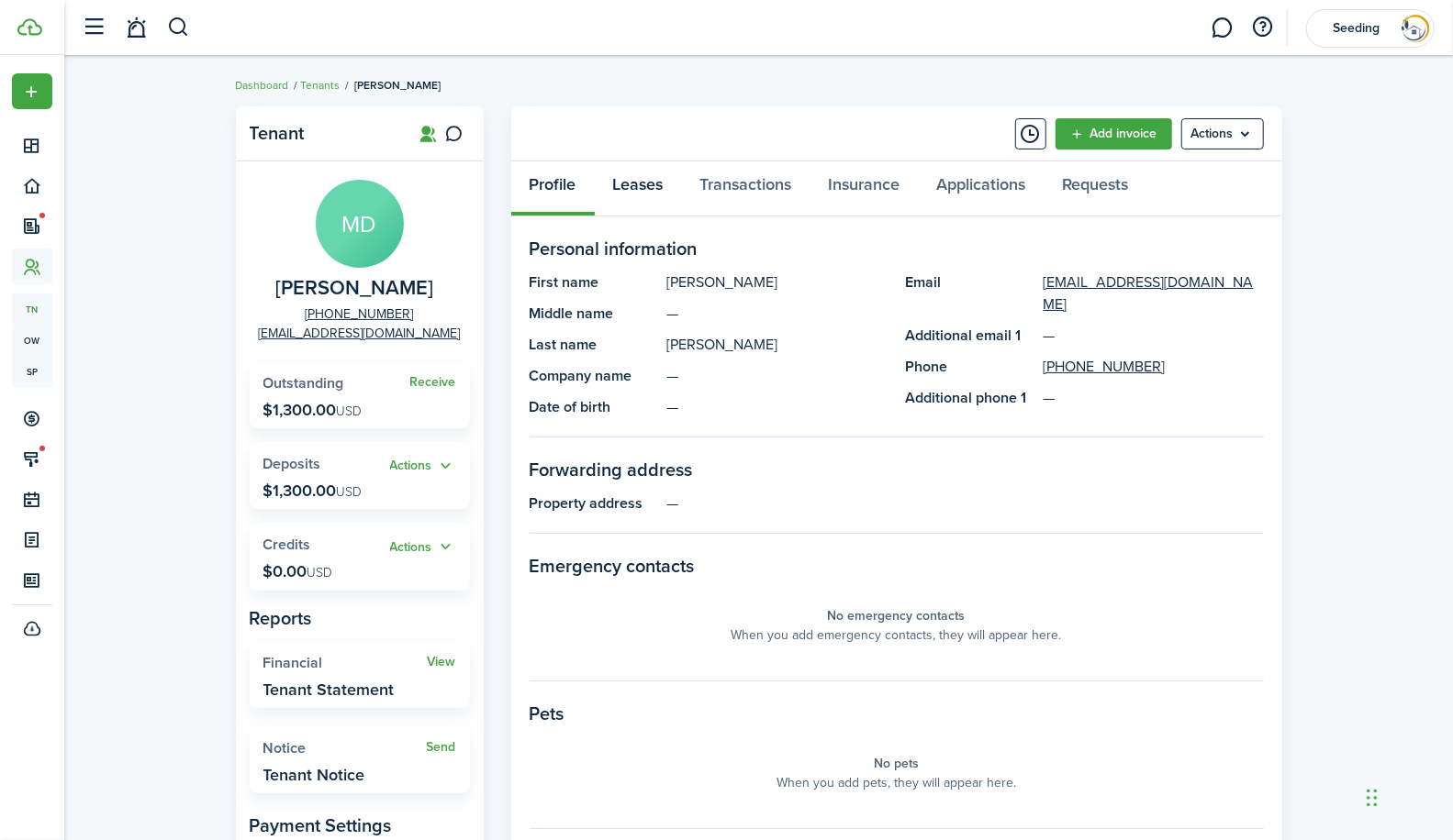
click at [631, 190] on link "Leases" at bounding box center [637, 189] width 87 height 55
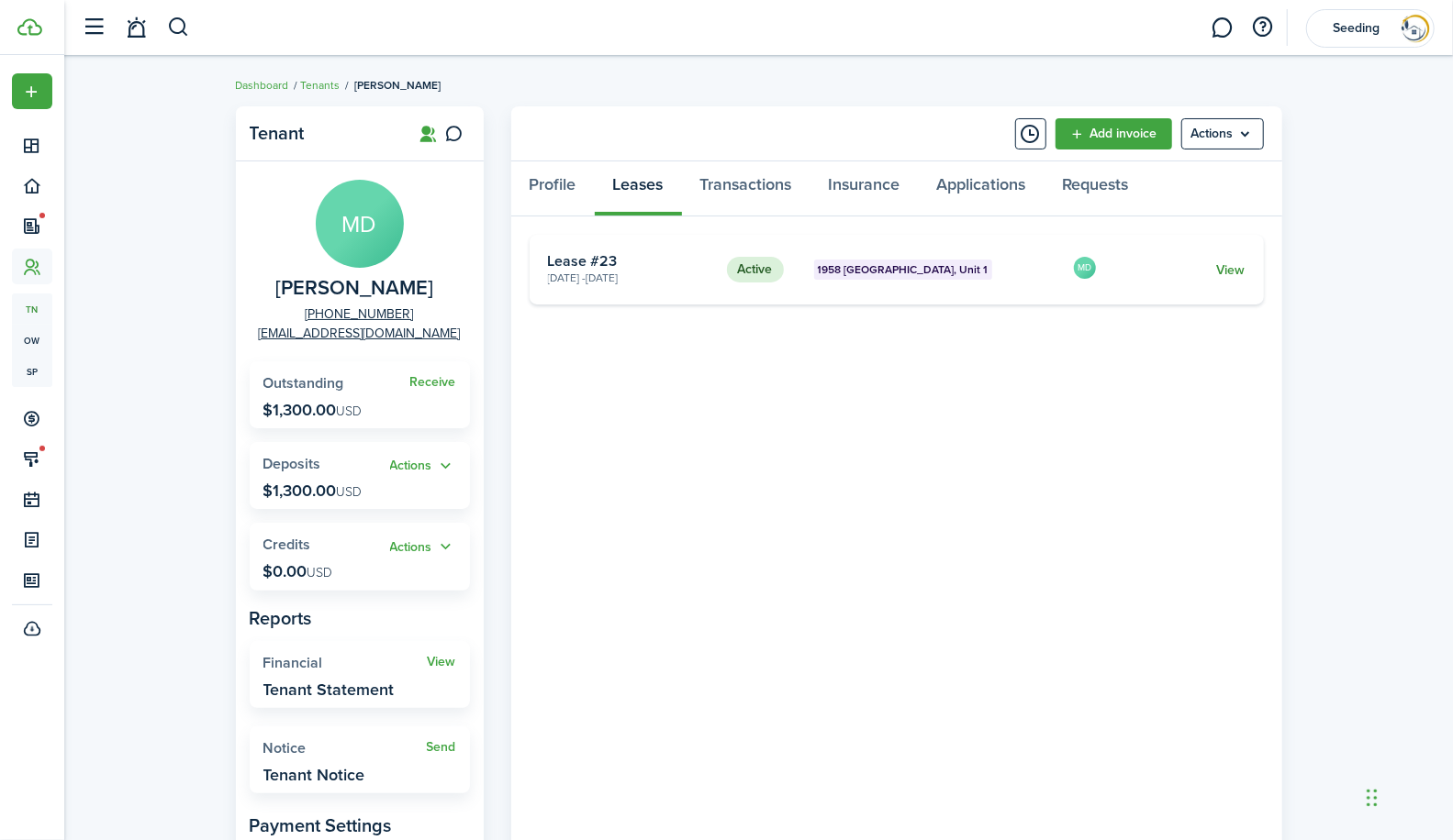
click at [1234, 269] on link "View" at bounding box center [1230, 270] width 28 height 20
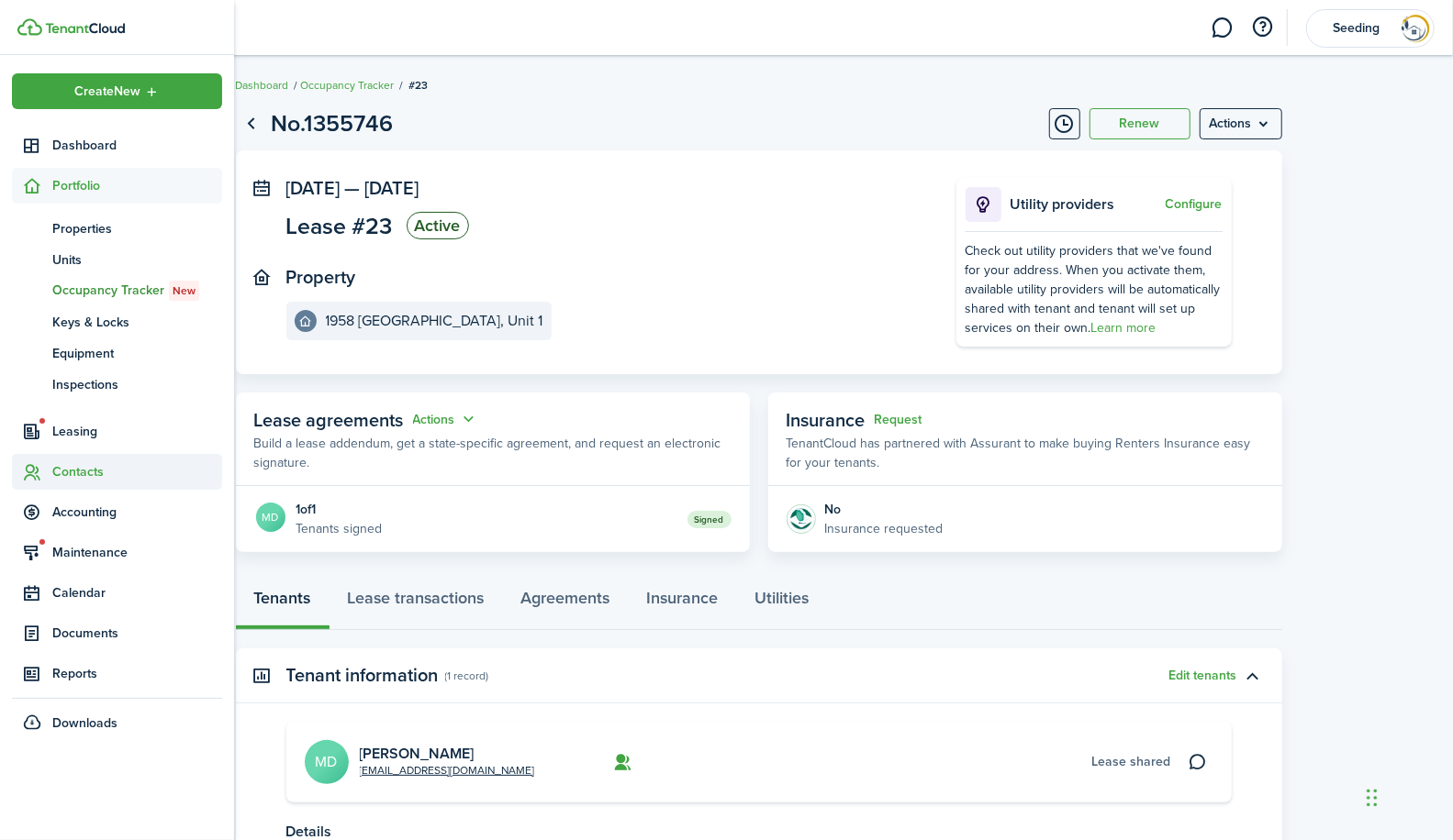
click at [65, 464] on span "Contacts" at bounding box center [138, 472] width 170 height 20
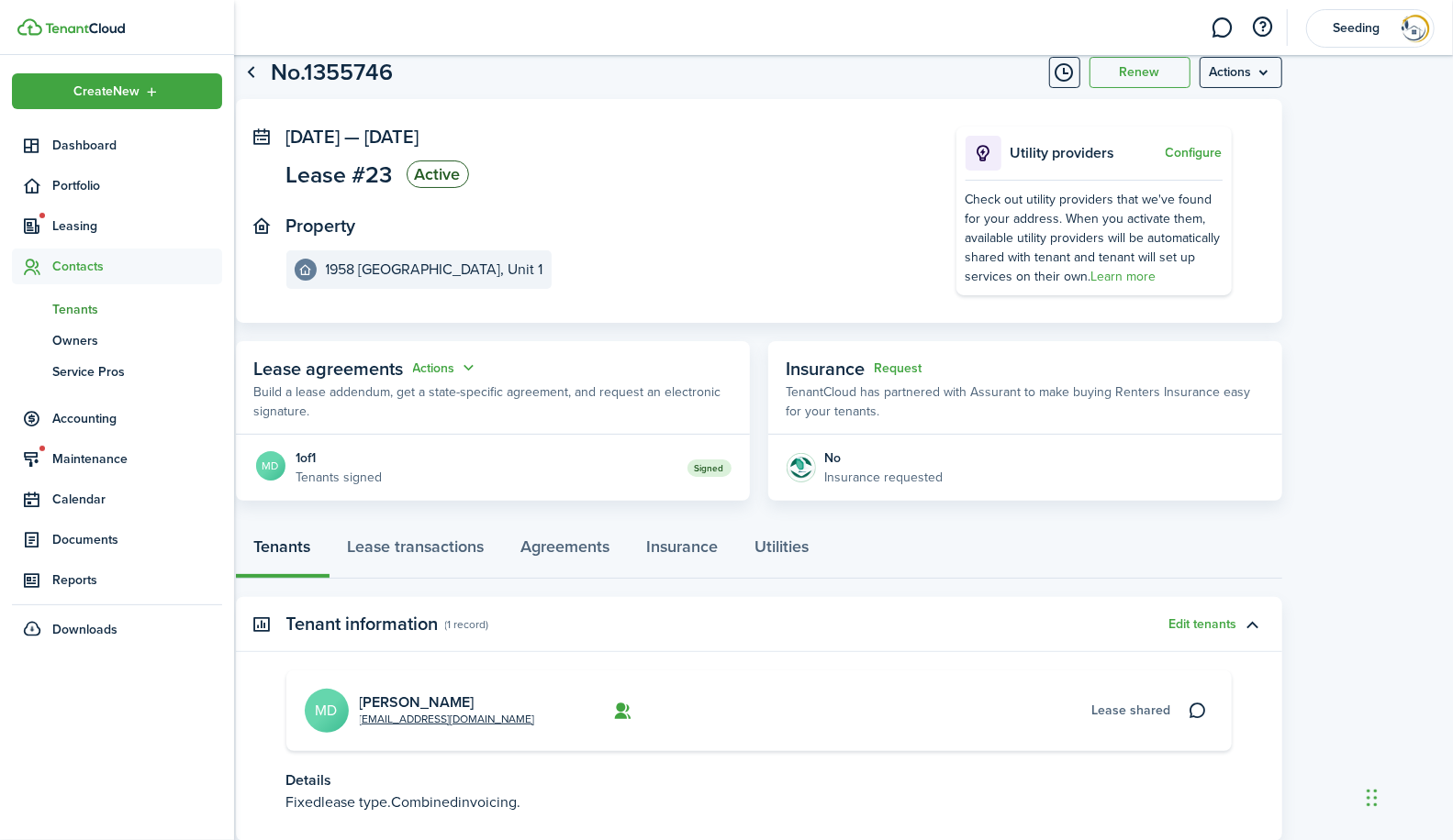
scroll to position [55, 0]
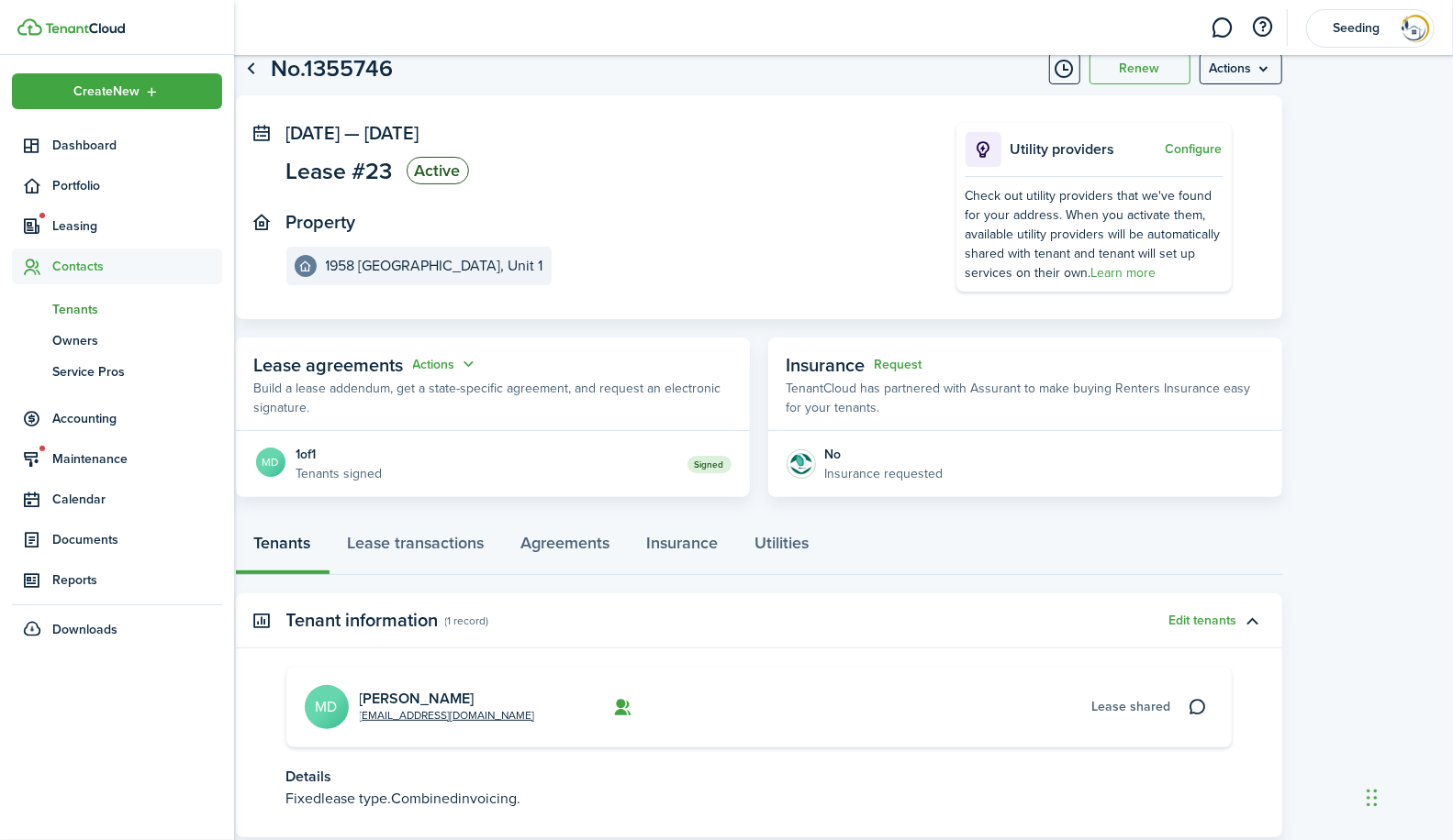
click at [78, 302] on span "Tenants" at bounding box center [138, 310] width 170 height 20
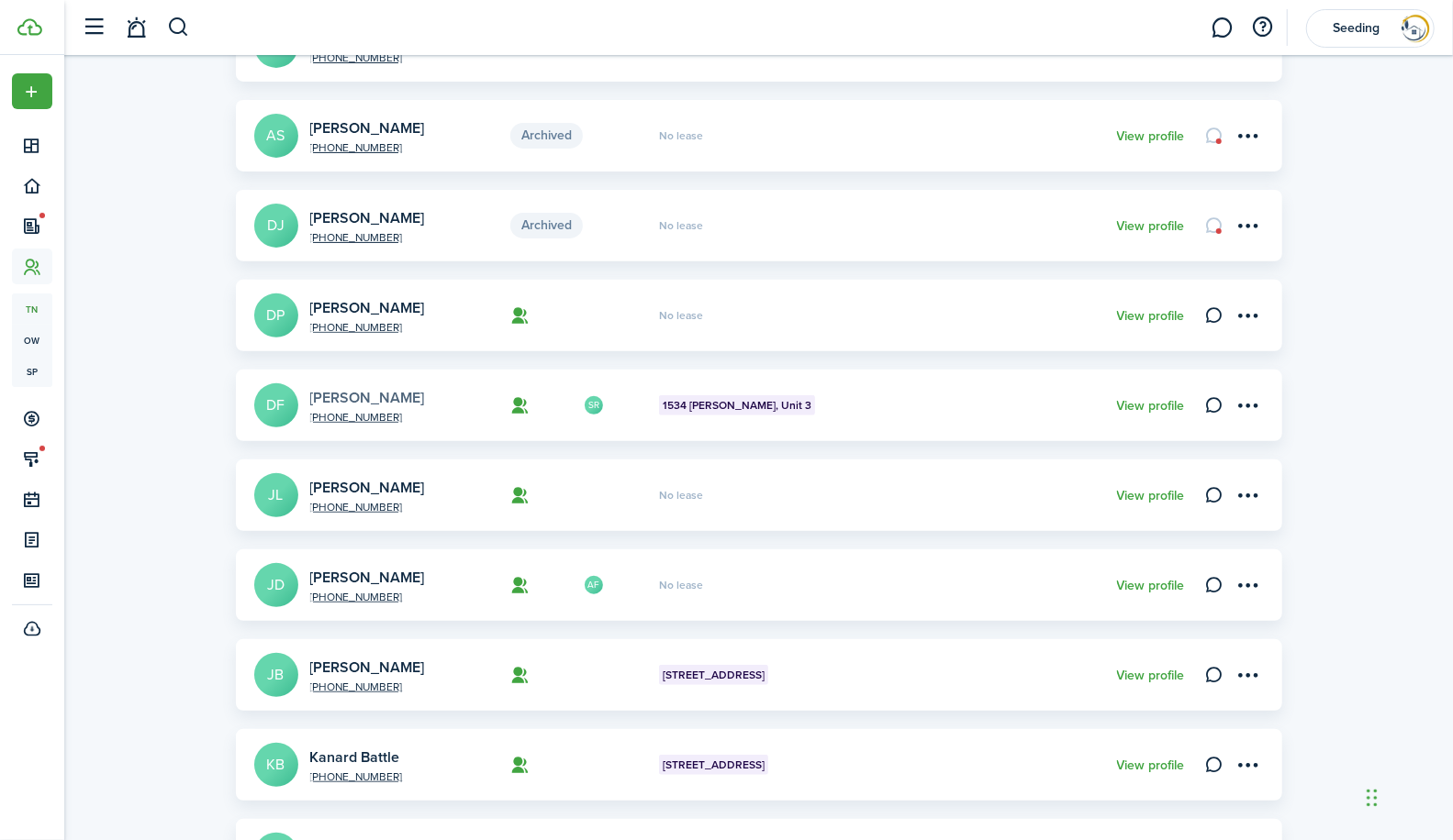
scroll to position [297, 0]
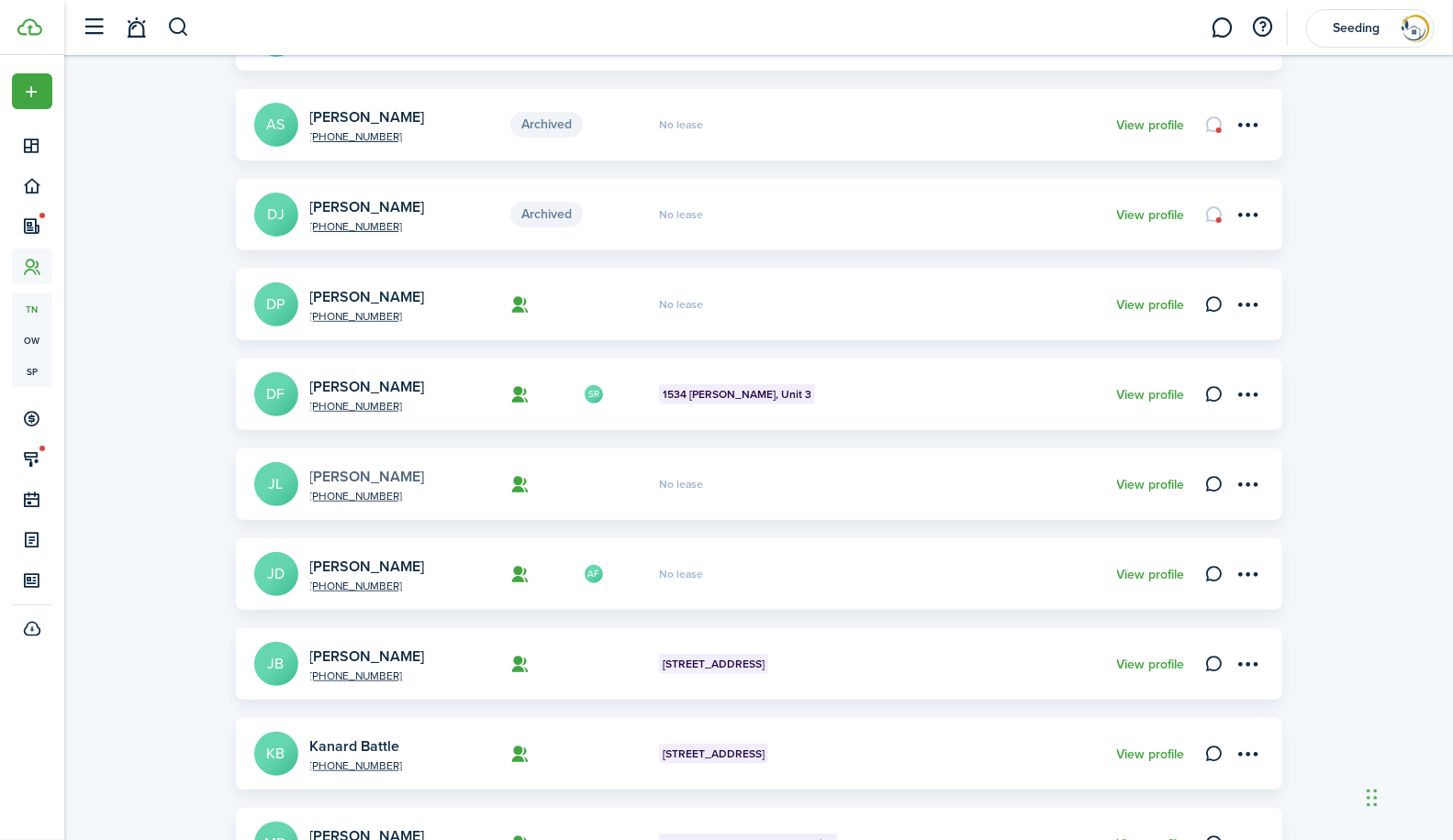
click at [385, 475] on link "[PERSON_NAME]" at bounding box center [368, 477] width 115 height 21
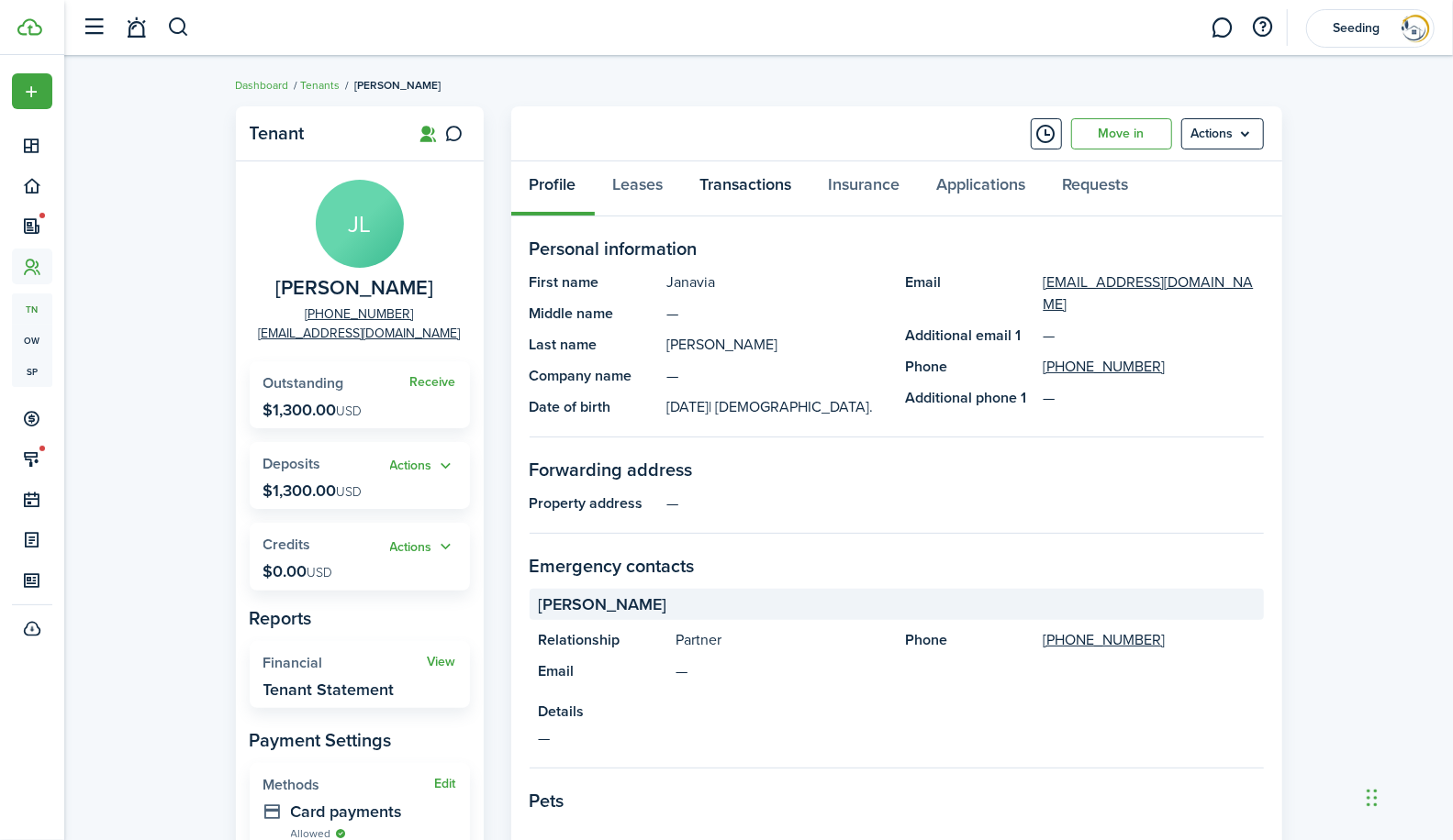
click at [753, 190] on link "Transactions" at bounding box center [747, 189] width 129 height 55
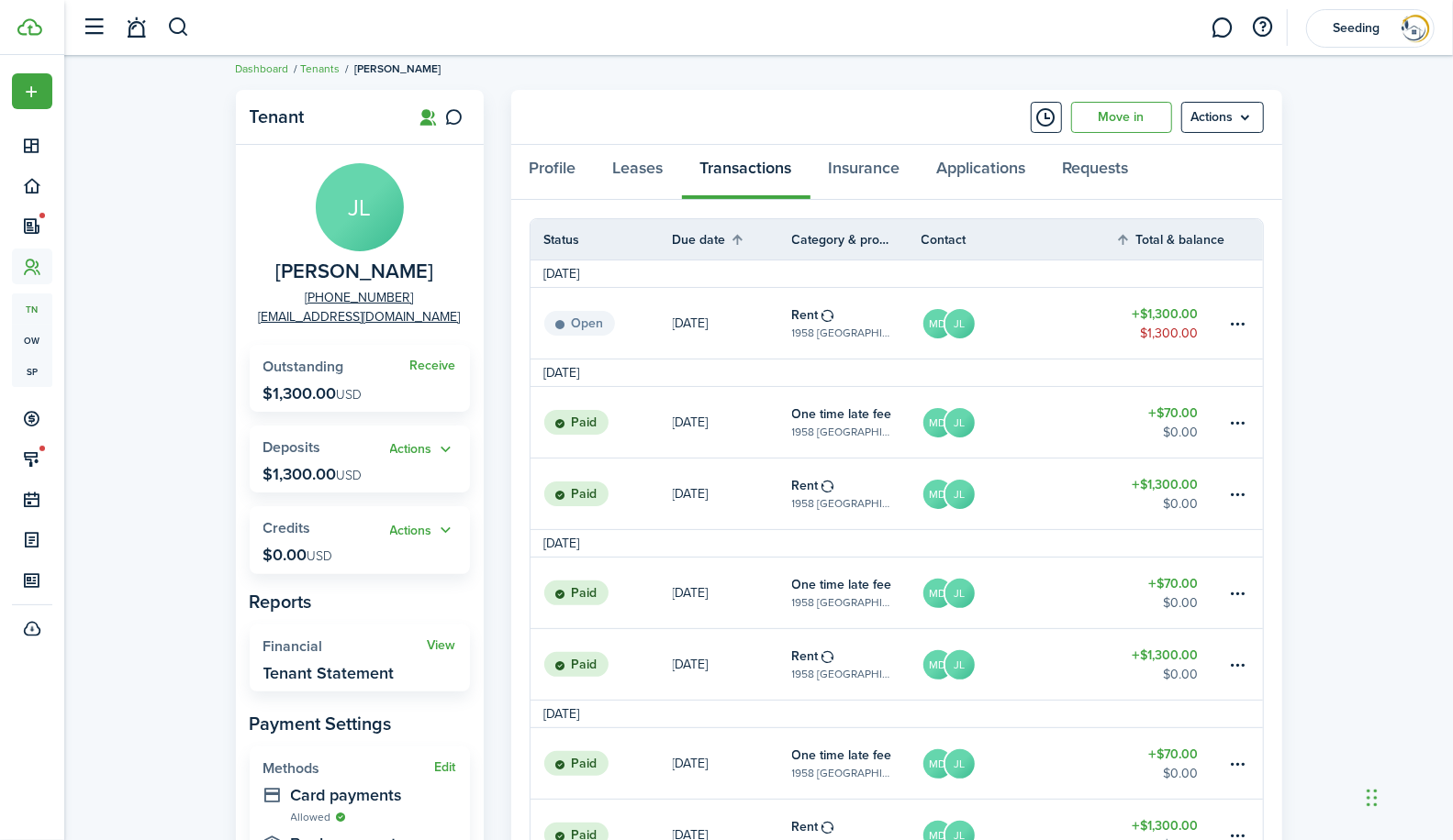
scroll to position [33, 0]
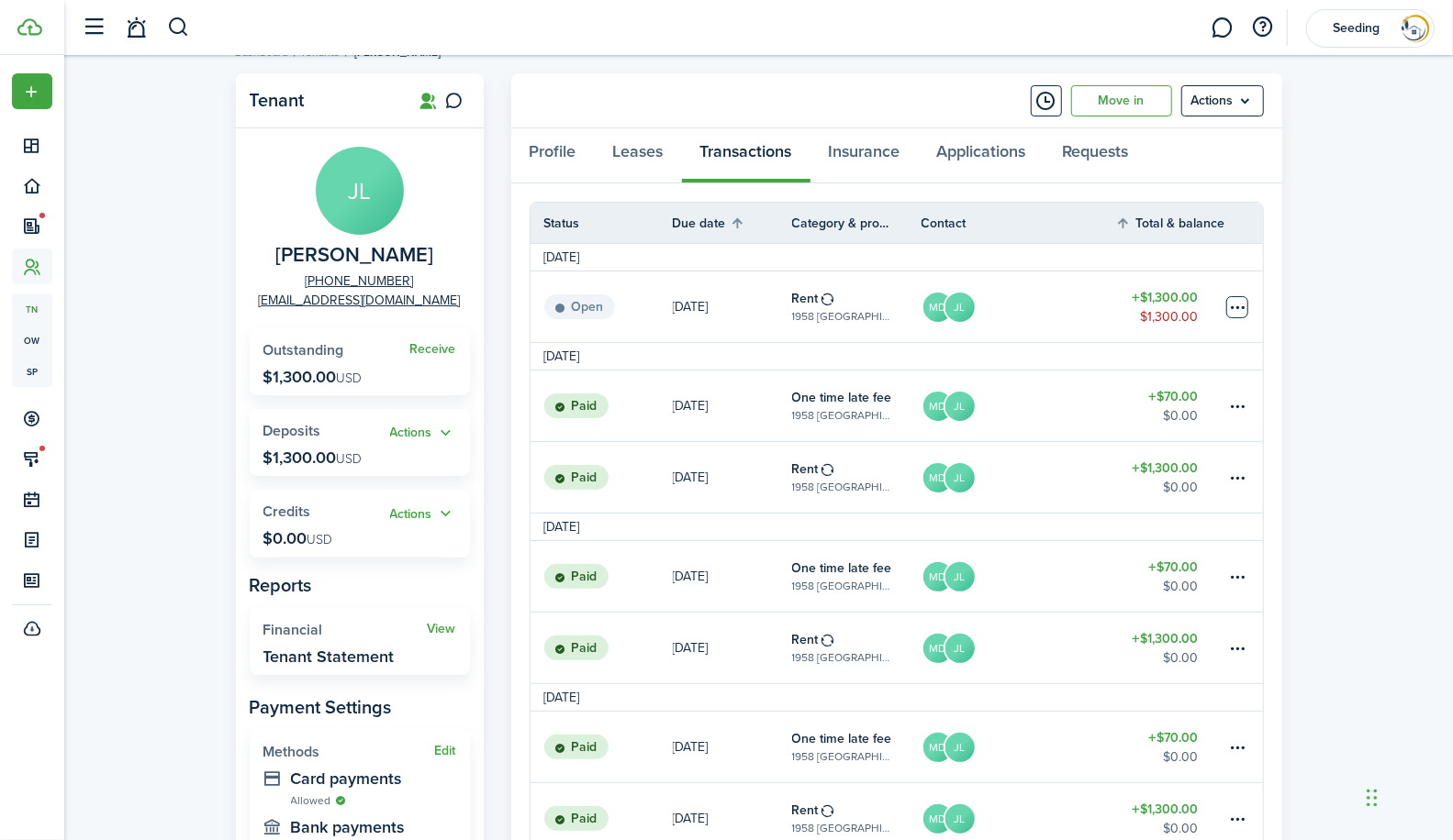
click at [1239, 302] on table-menu-btn-icon at bounding box center [1236, 307] width 22 height 22
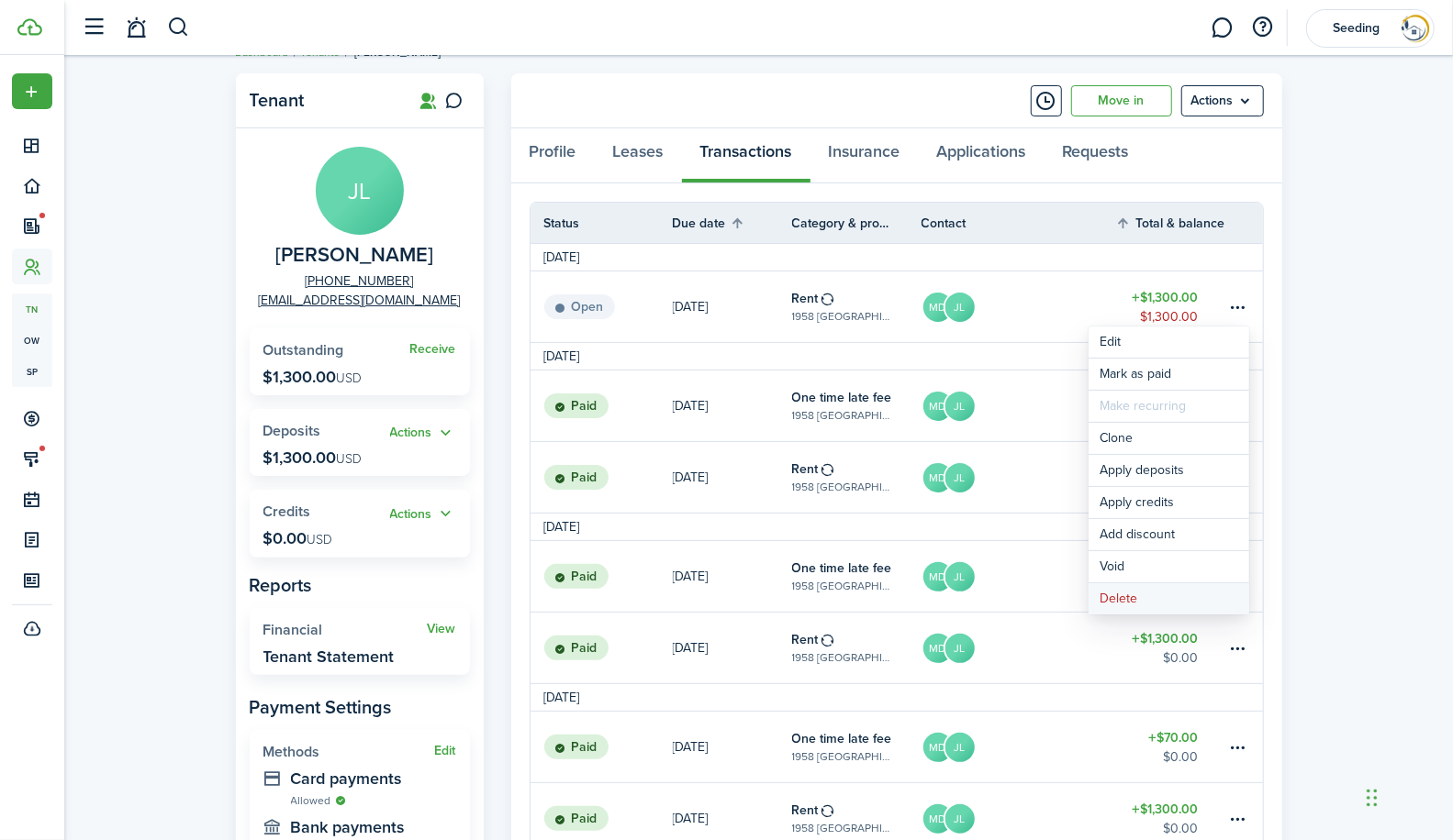
click at [1131, 594] on button "Delete" at bounding box center [1168, 599] width 161 height 31
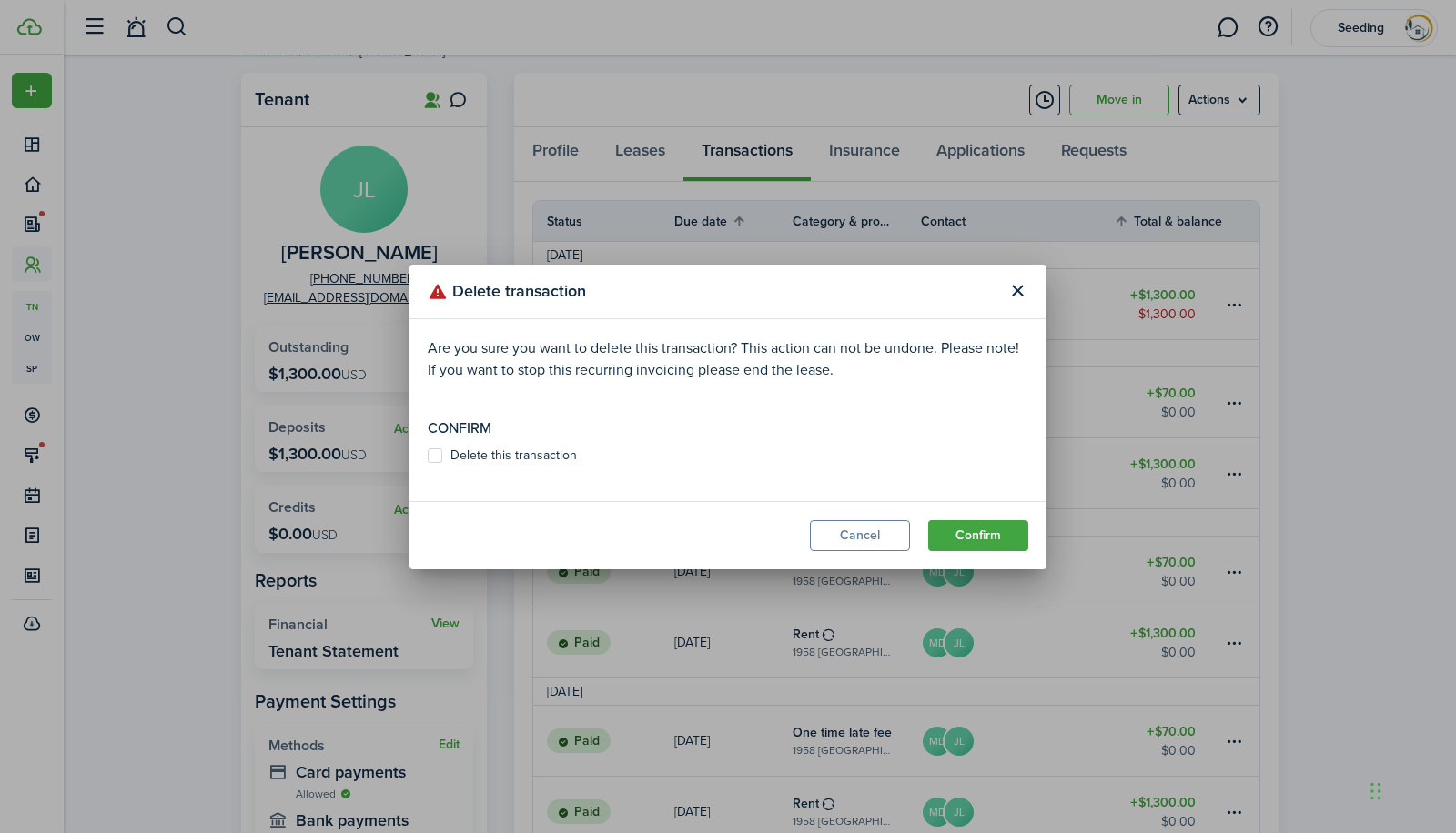
click at [430, 456] on label "Delete this transaction" at bounding box center [502, 456] width 149 height 15
click at [428, 456] on input "Delete this transaction" at bounding box center [427, 455] width 1 height 1
checkbox input "true"
click at [995, 540] on button "Confirm" at bounding box center [977, 536] width 100 height 31
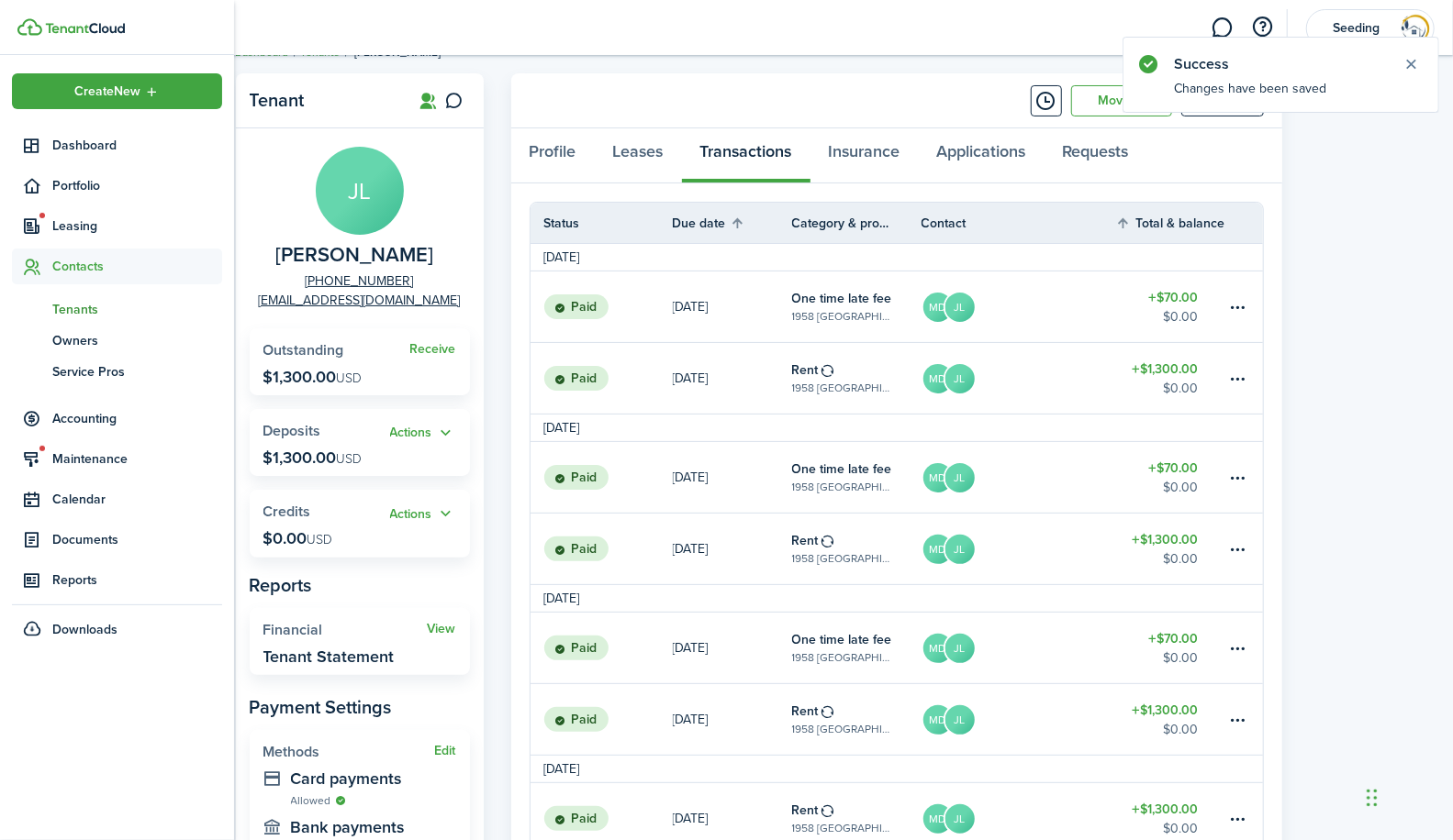
click at [83, 308] on span "Tenants" at bounding box center [138, 310] width 170 height 20
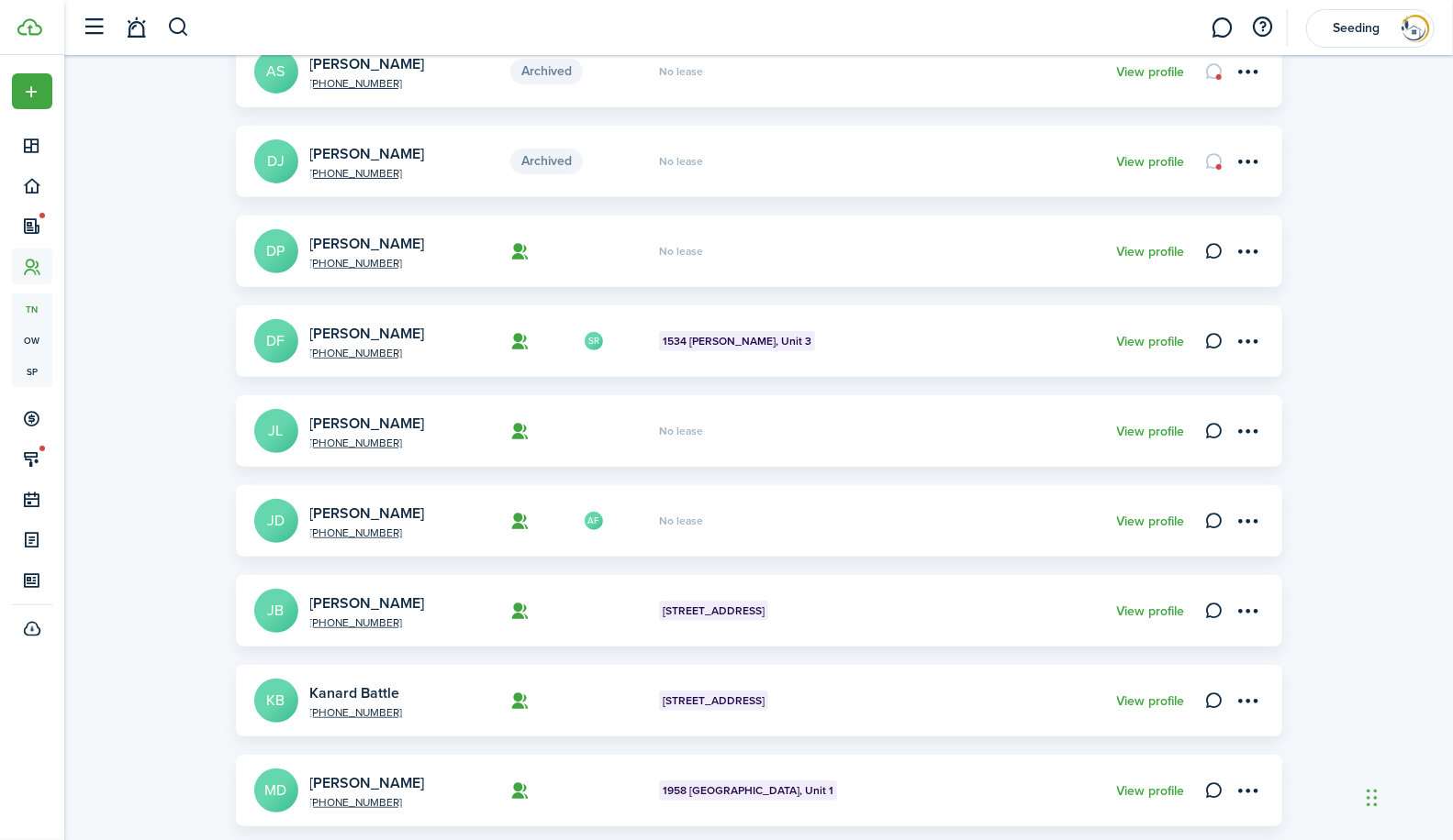
scroll to position [540, 0]
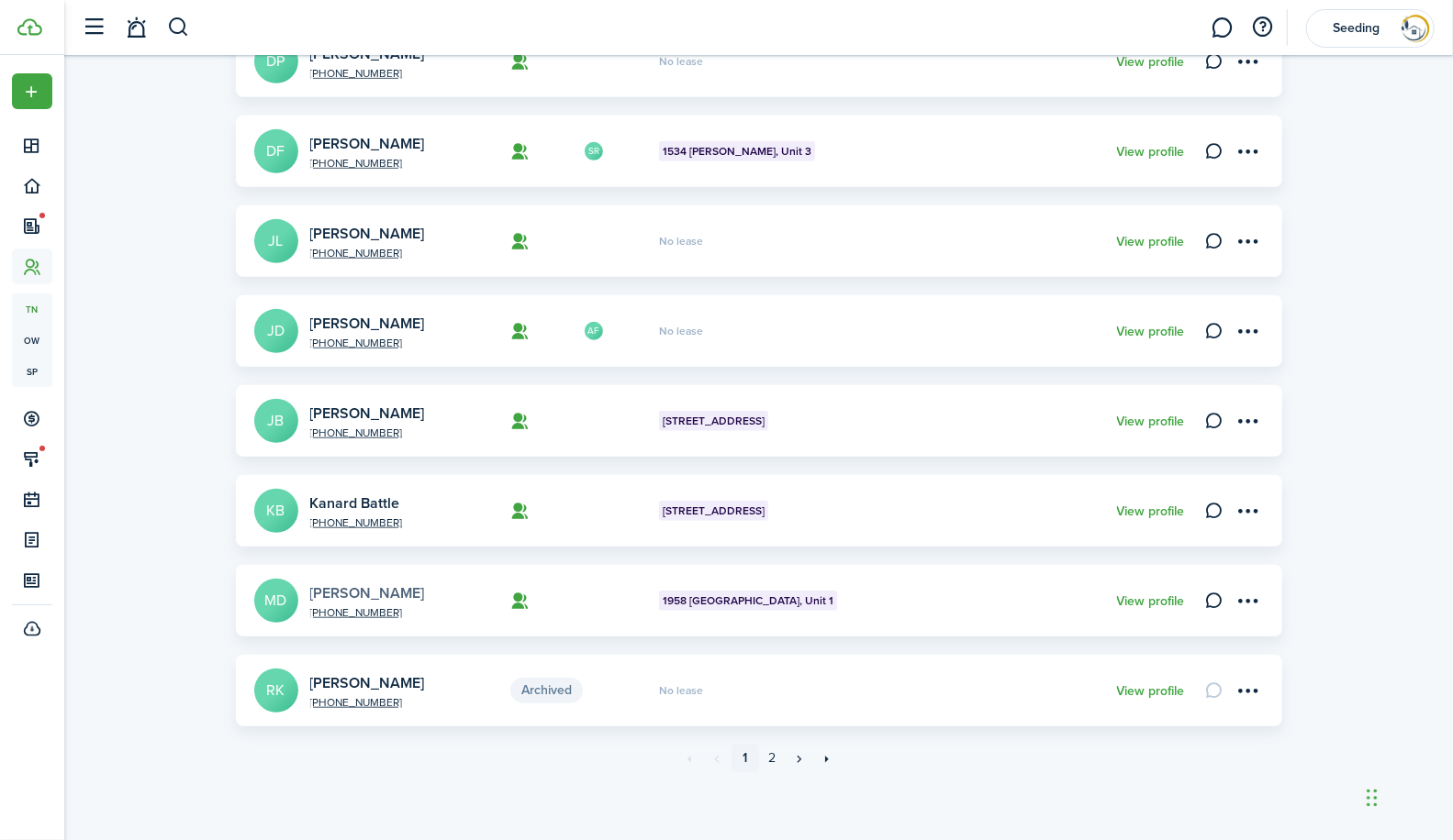
click at [328, 597] on link "[PERSON_NAME]" at bounding box center [368, 593] width 115 height 21
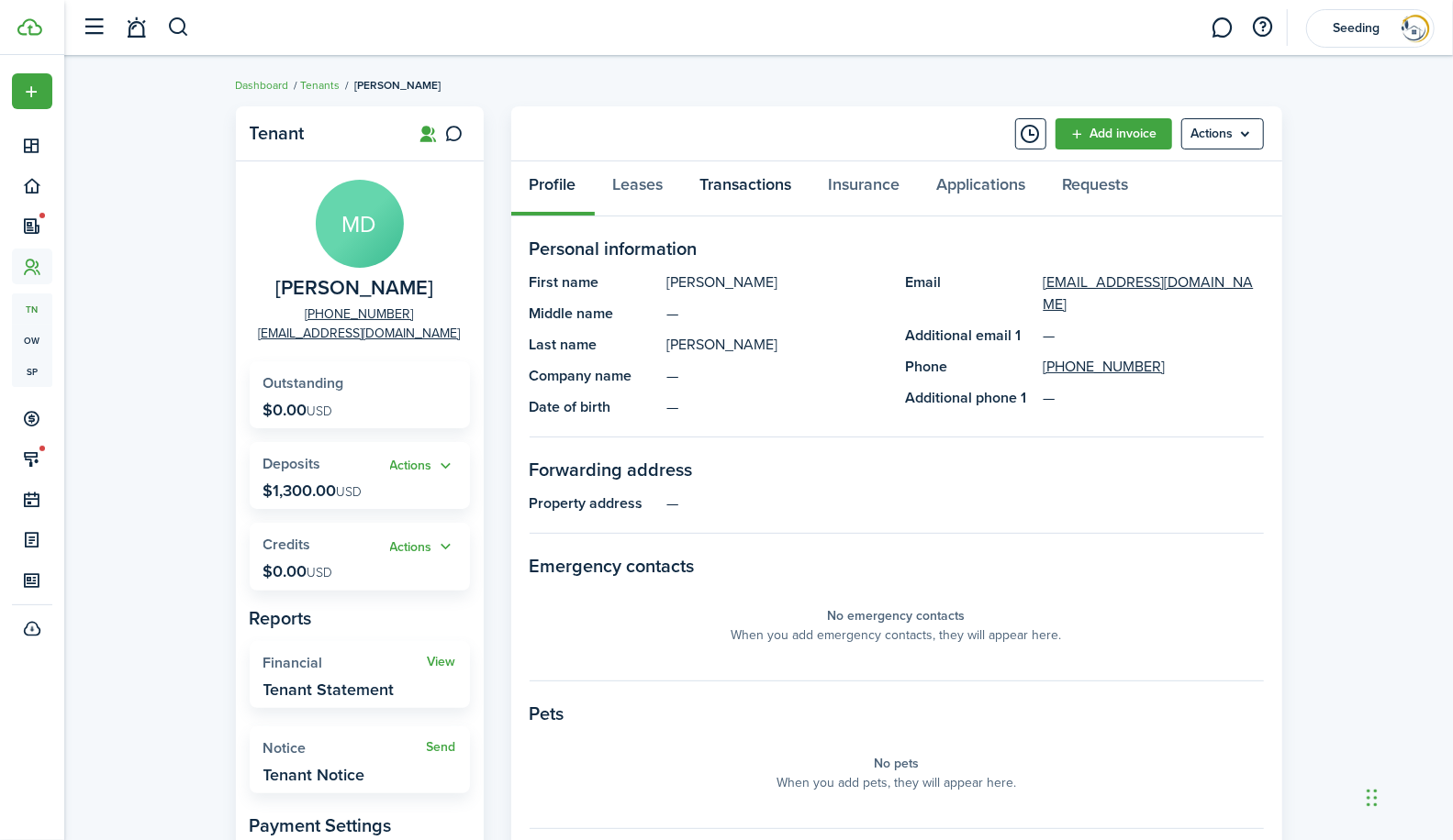
click at [726, 180] on link "Transactions" at bounding box center [747, 189] width 129 height 55
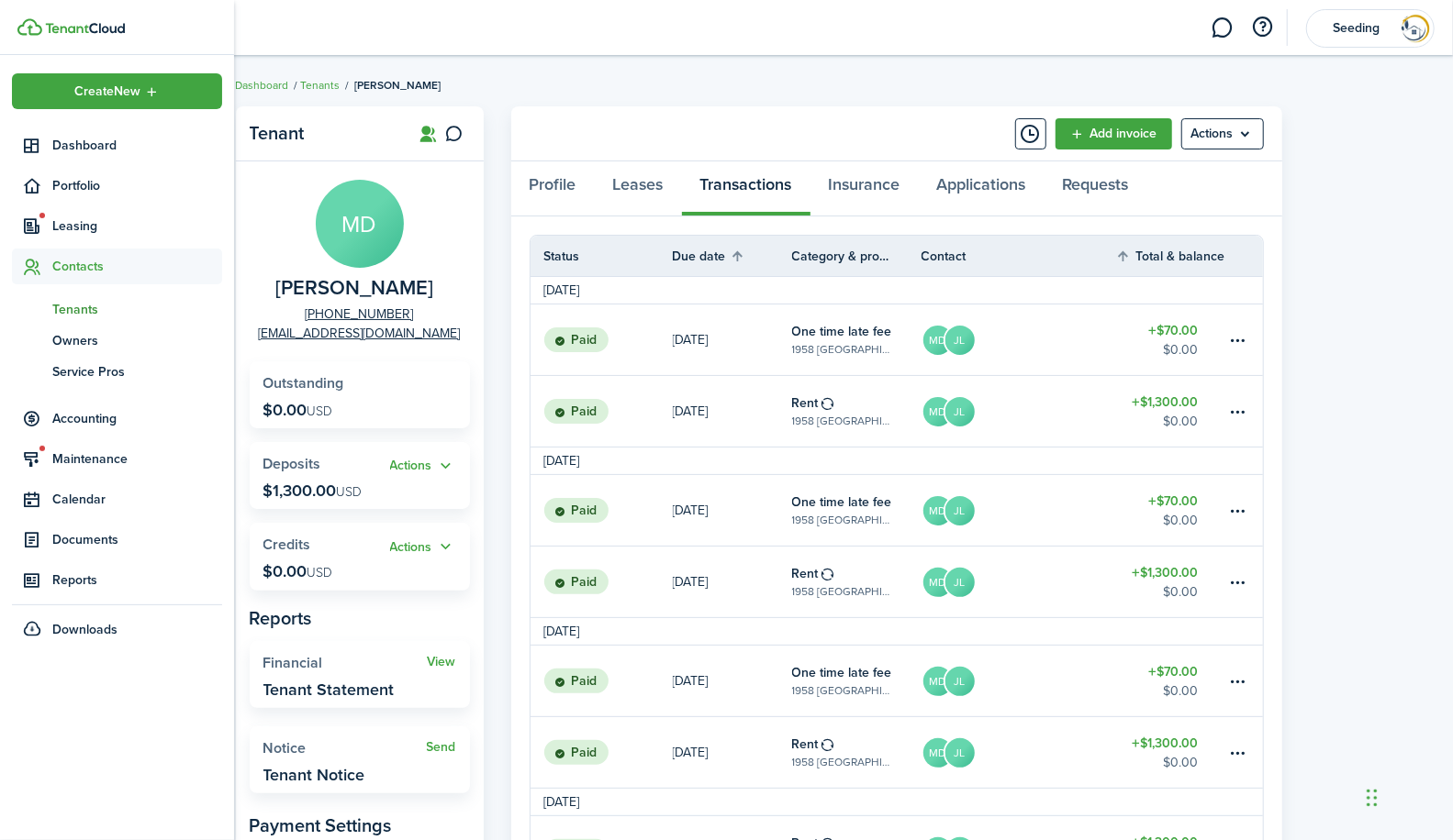
click at [66, 308] on span "Tenants" at bounding box center [138, 310] width 170 height 20
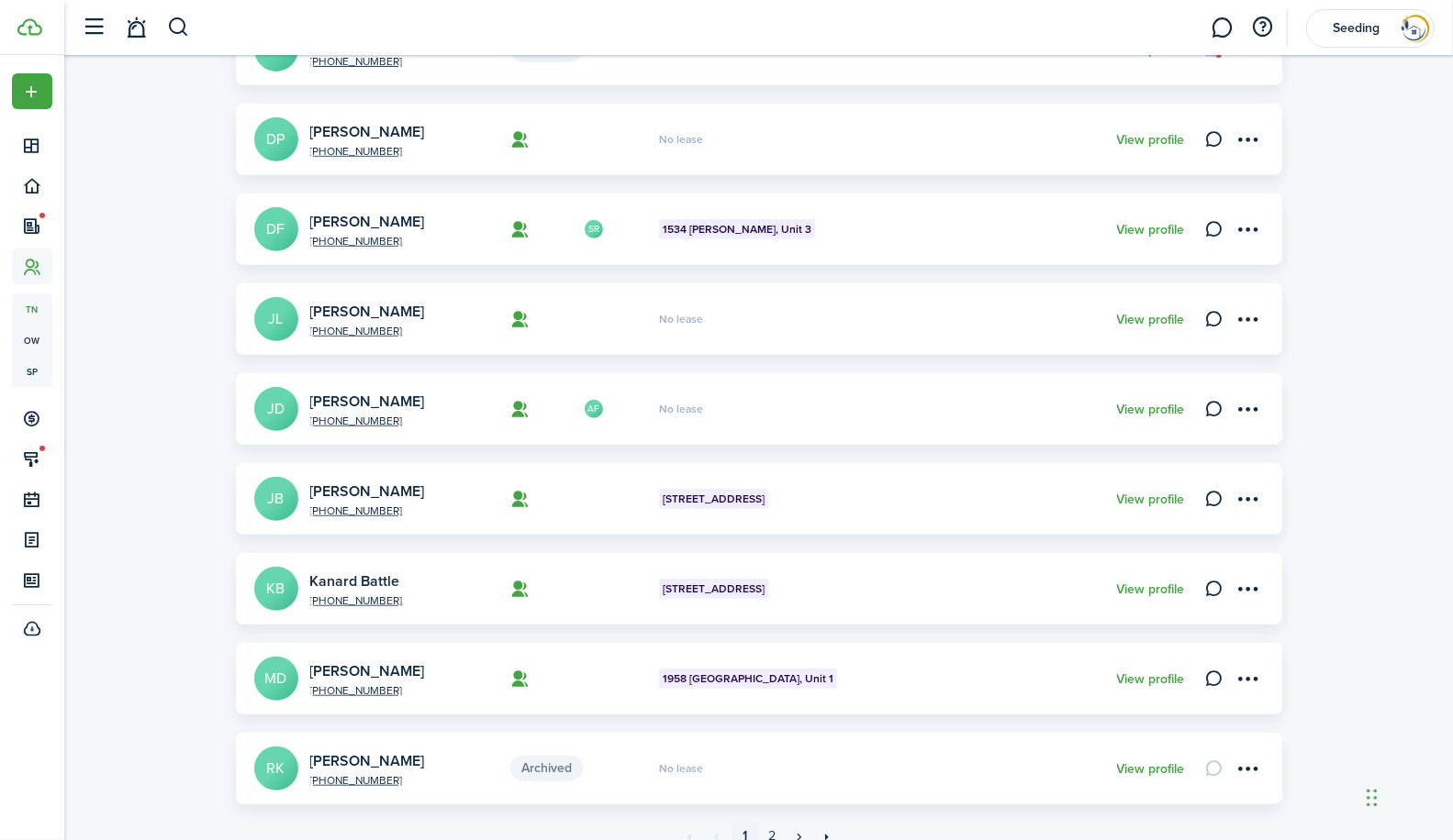
scroll to position [540, 0]
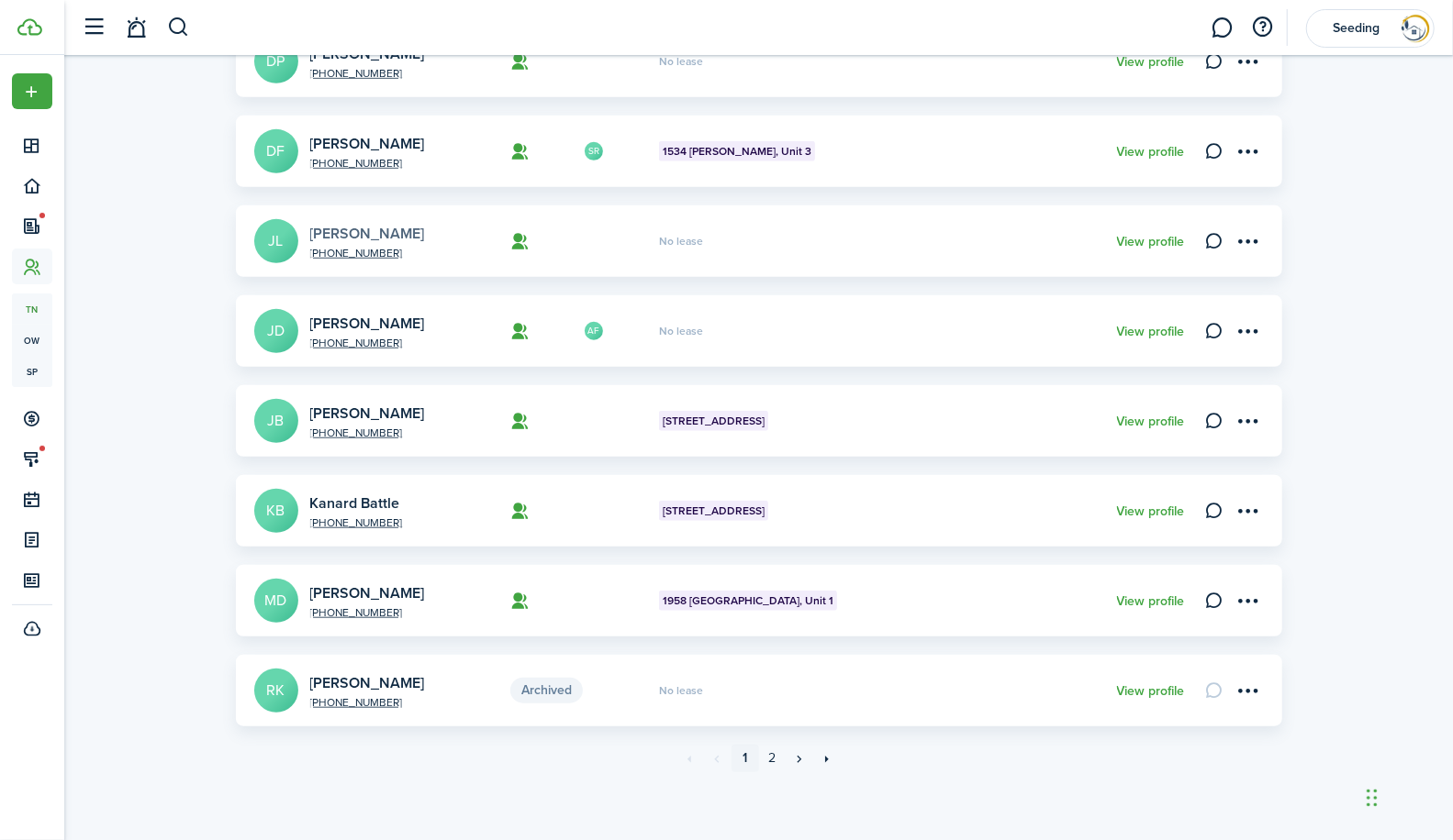
click at [336, 225] on link "[PERSON_NAME]" at bounding box center [368, 234] width 115 height 21
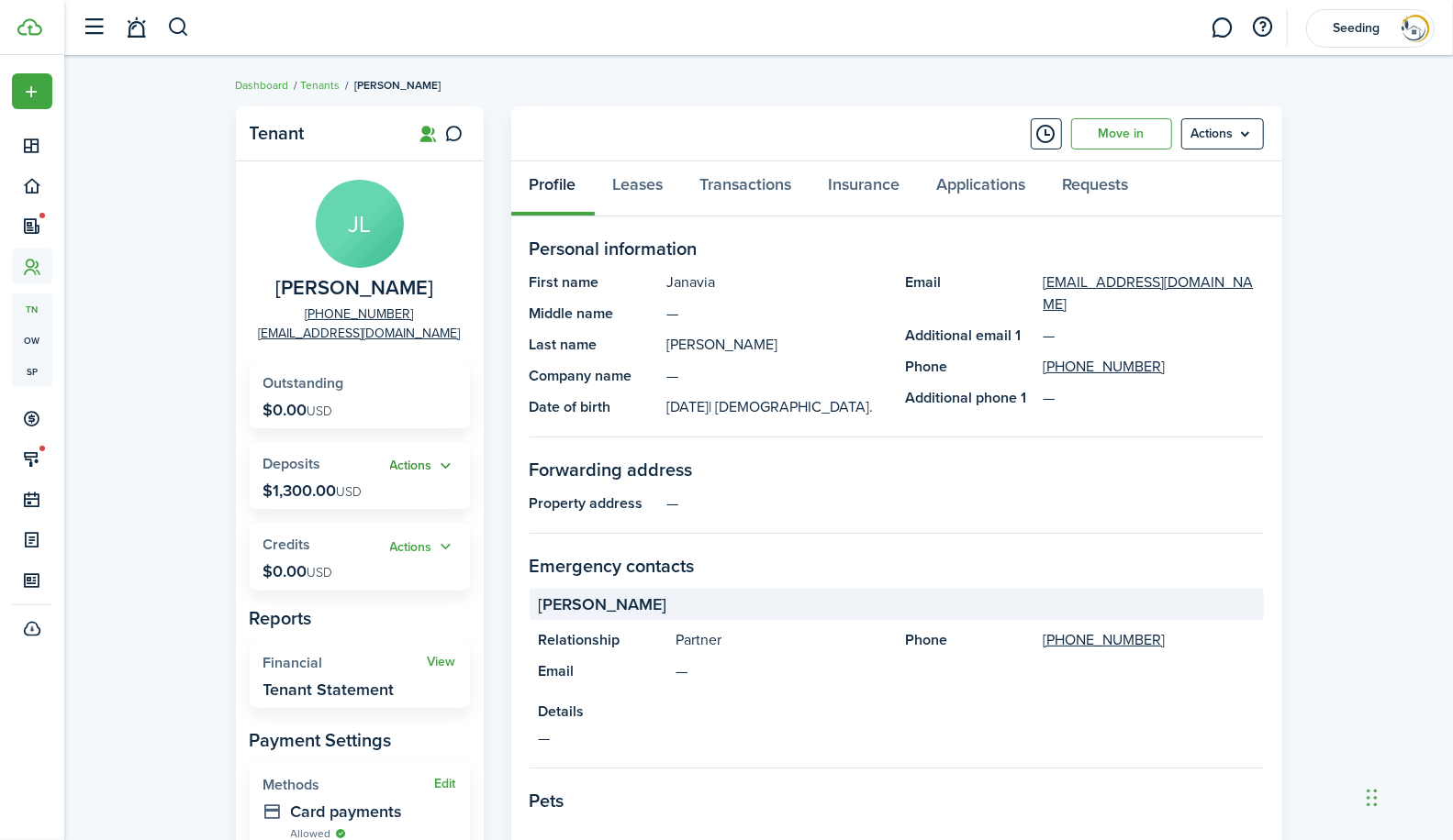
click at [445, 465] on button "Actions" at bounding box center [424, 466] width 66 height 21
click at [330, 562] on link "Return" at bounding box center [376, 565] width 161 height 31
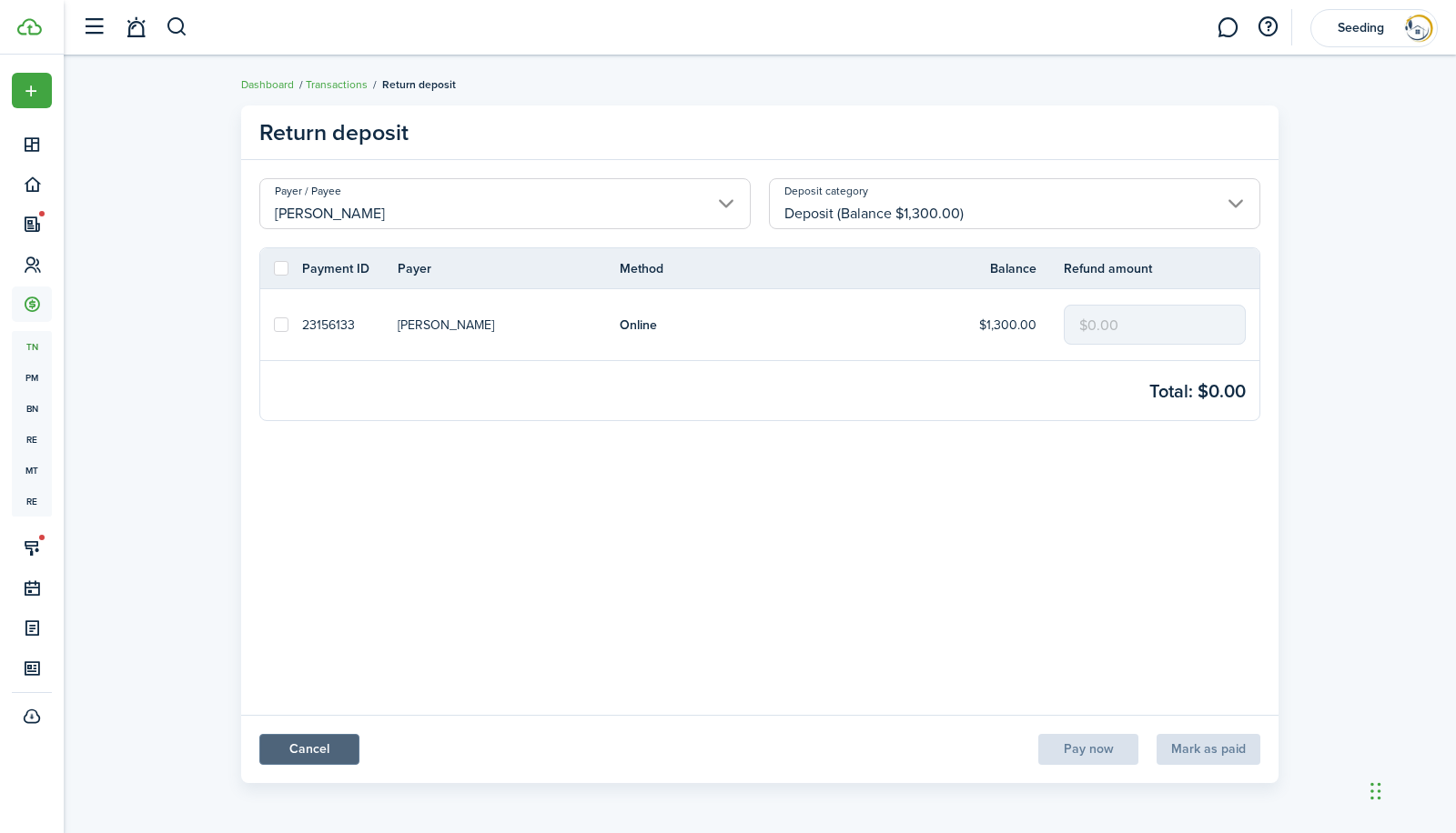
click at [317, 749] on link "Cancel" at bounding box center [309, 750] width 100 height 31
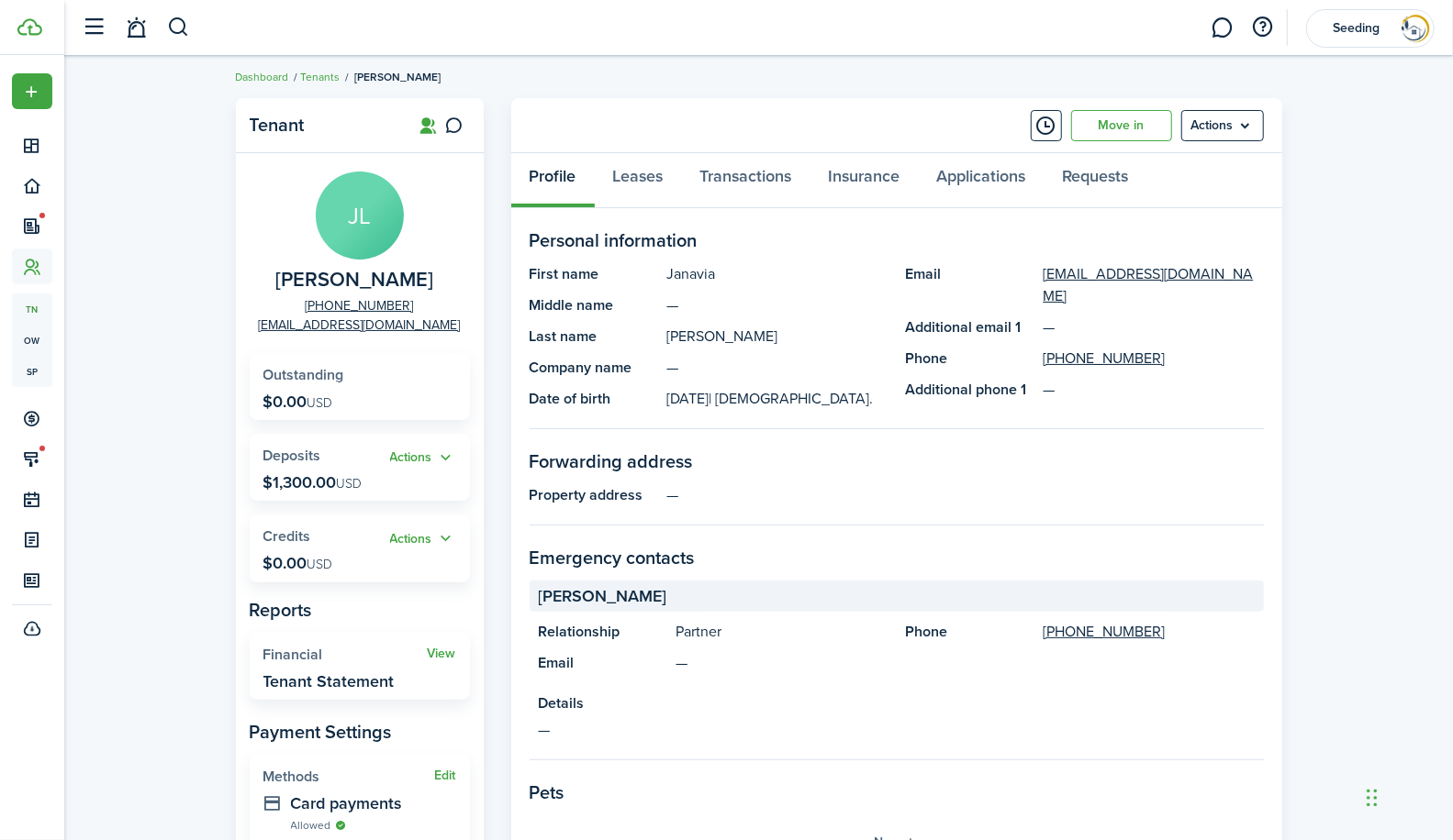
scroll to position [21, 0]
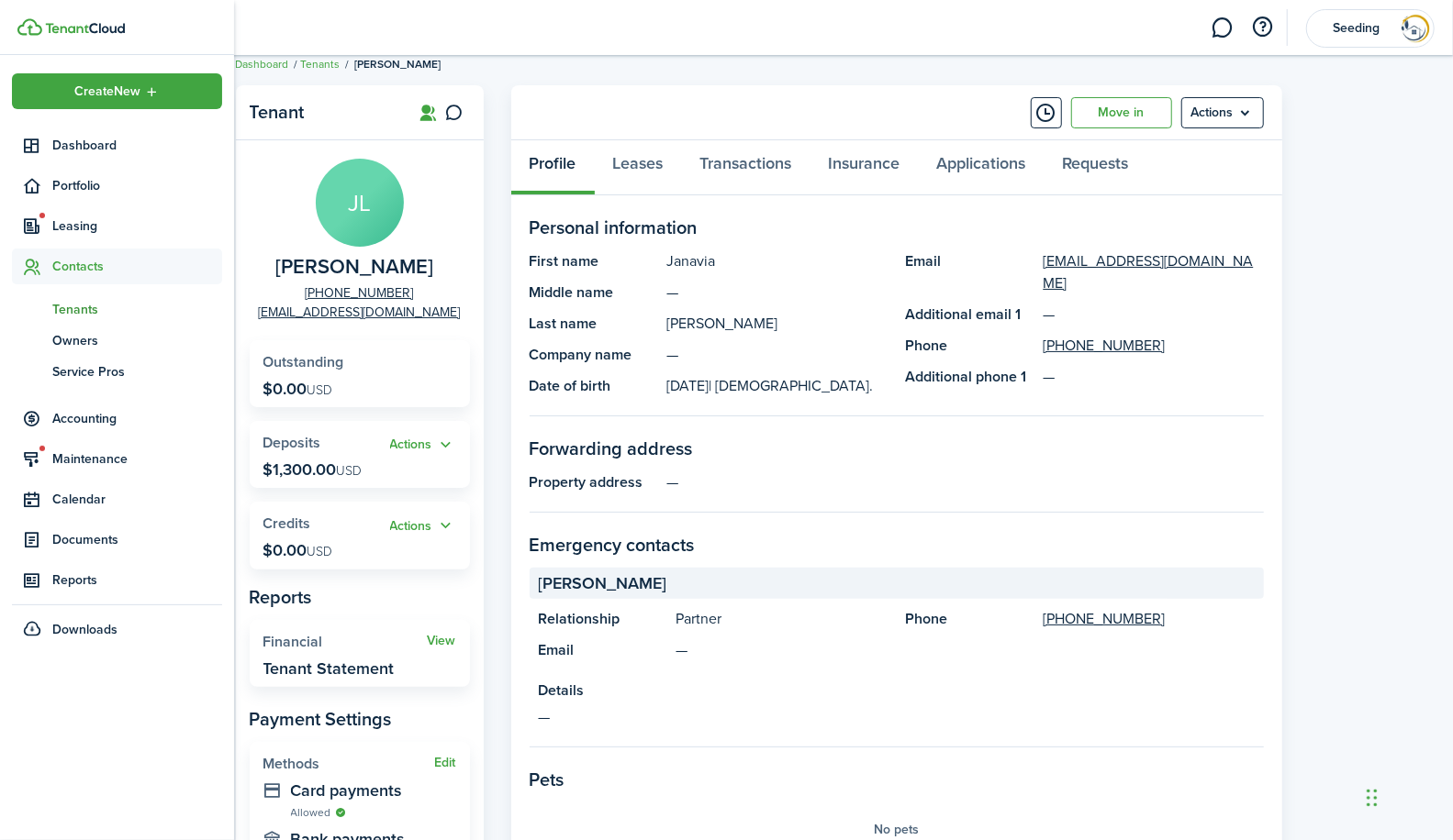
click at [71, 304] on span "Tenants" at bounding box center [138, 310] width 170 height 20
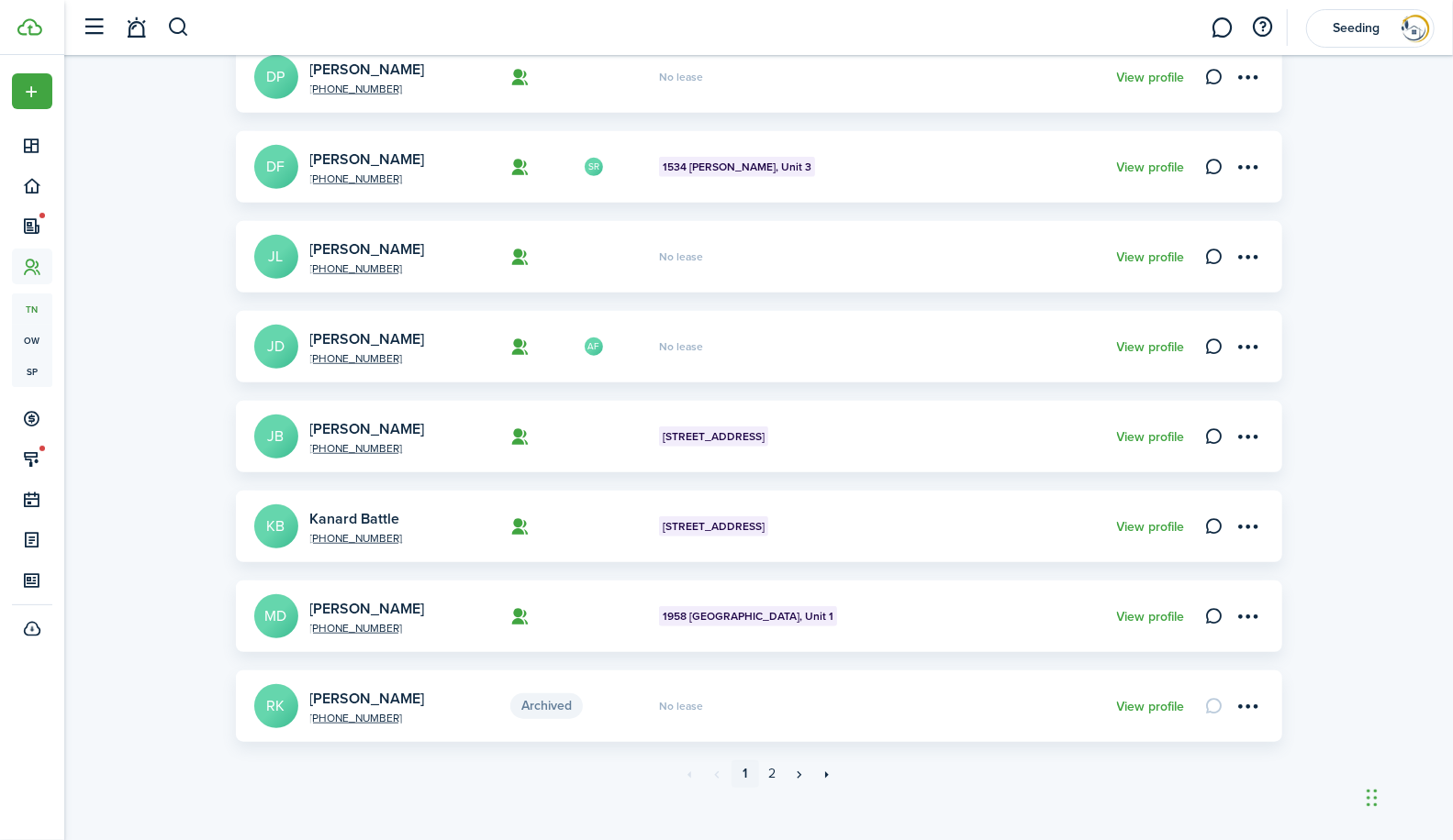
scroll to position [540, 0]
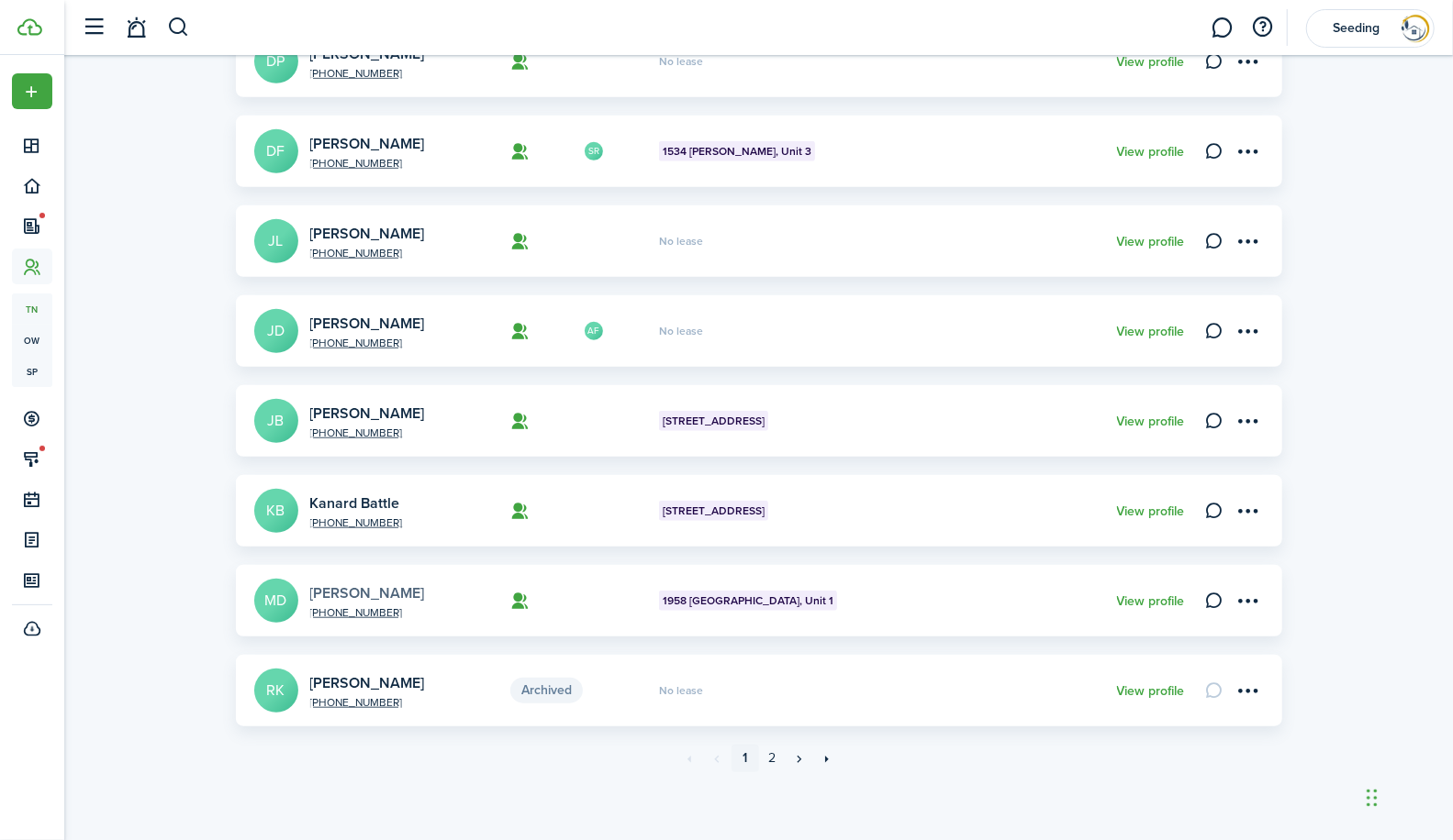
click at [343, 590] on link "[PERSON_NAME]" at bounding box center [368, 593] width 115 height 21
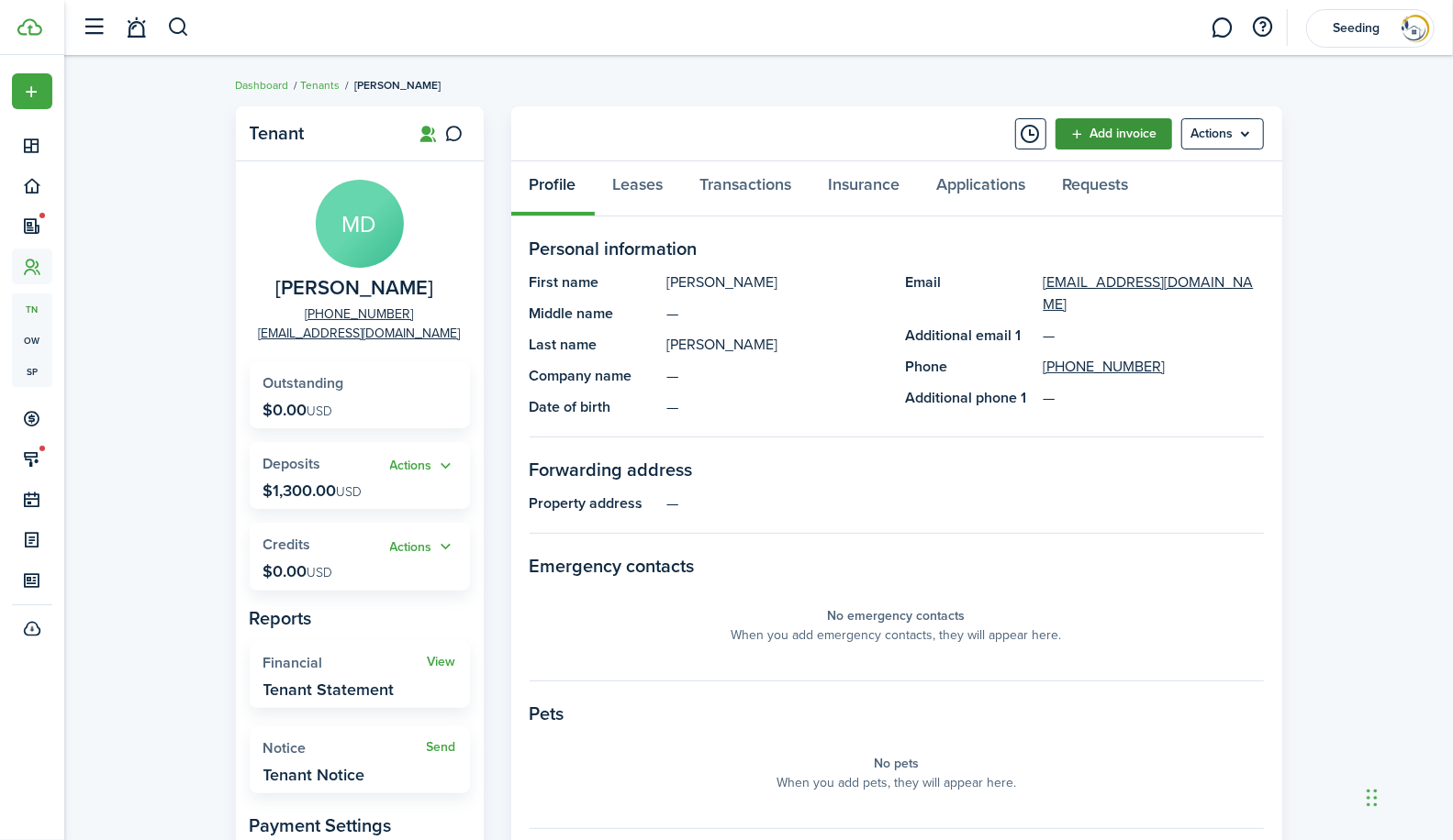
click at [1110, 131] on link "Add invoice" at bounding box center [1112, 134] width 116 height 31
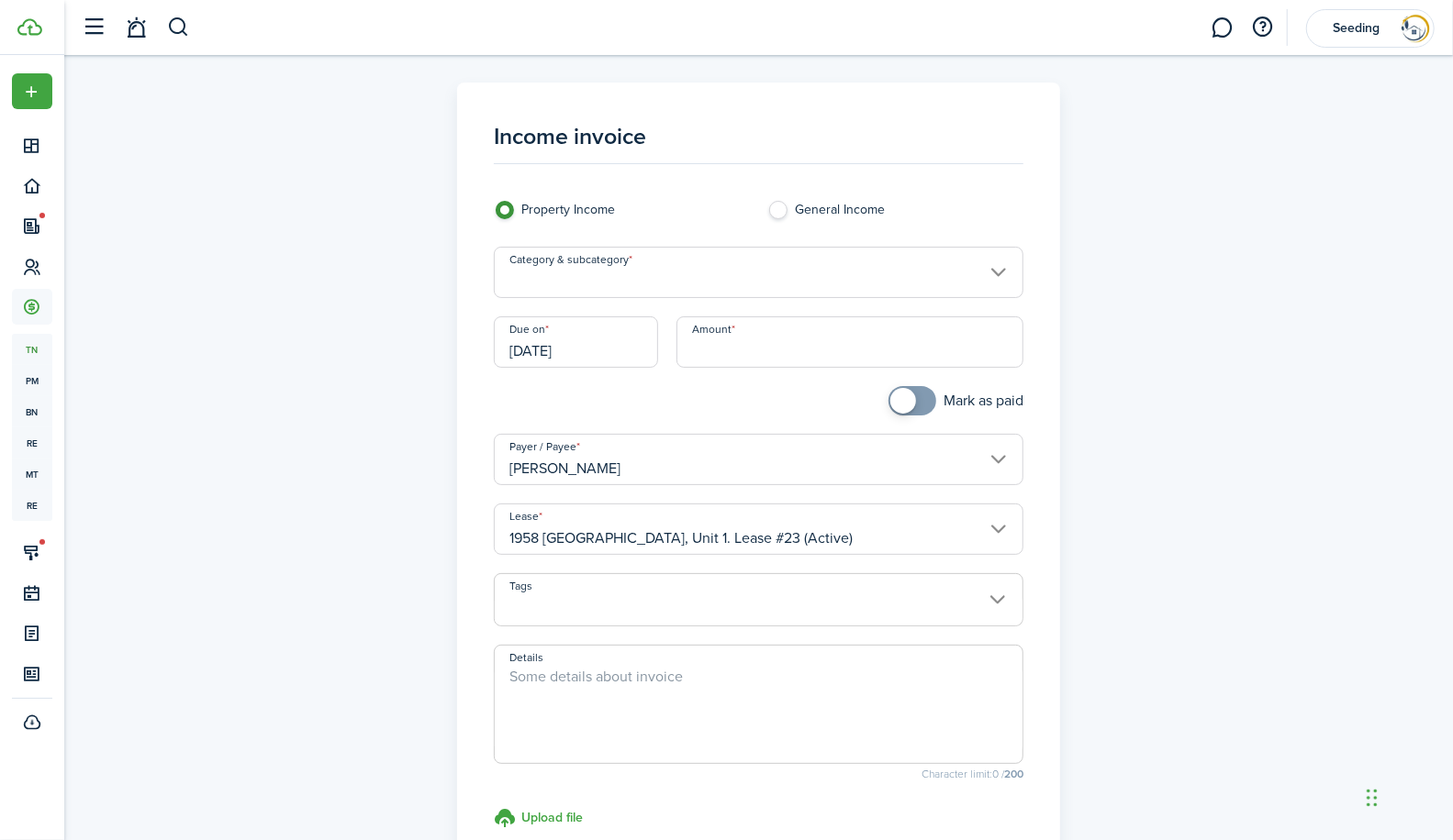
click at [653, 275] on input "Category & subcategory" at bounding box center [758, 272] width 530 height 52
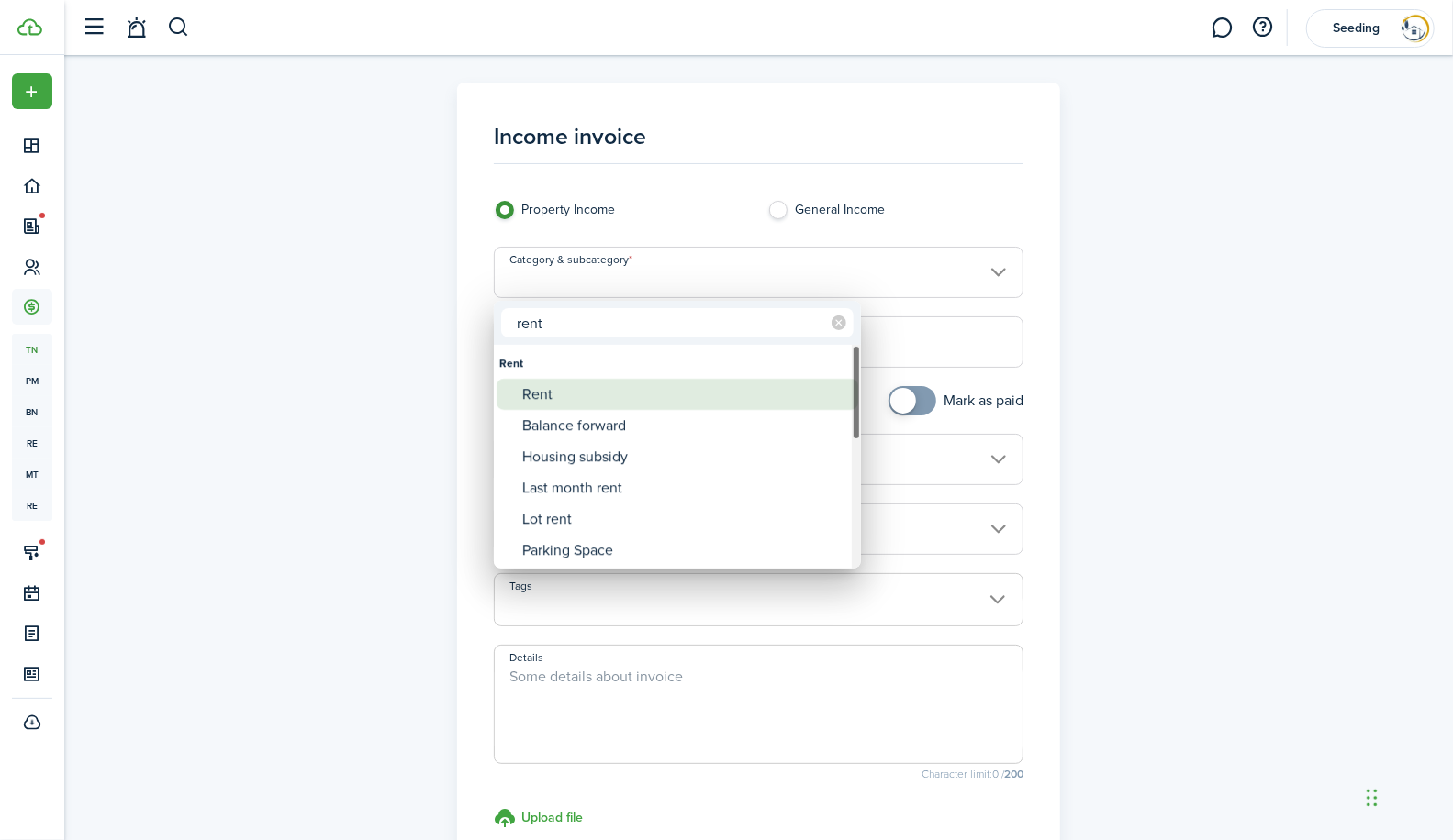
type input "rent"
click at [538, 396] on div "Rent" at bounding box center [684, 394] width 325 height 31
type input "Rent"
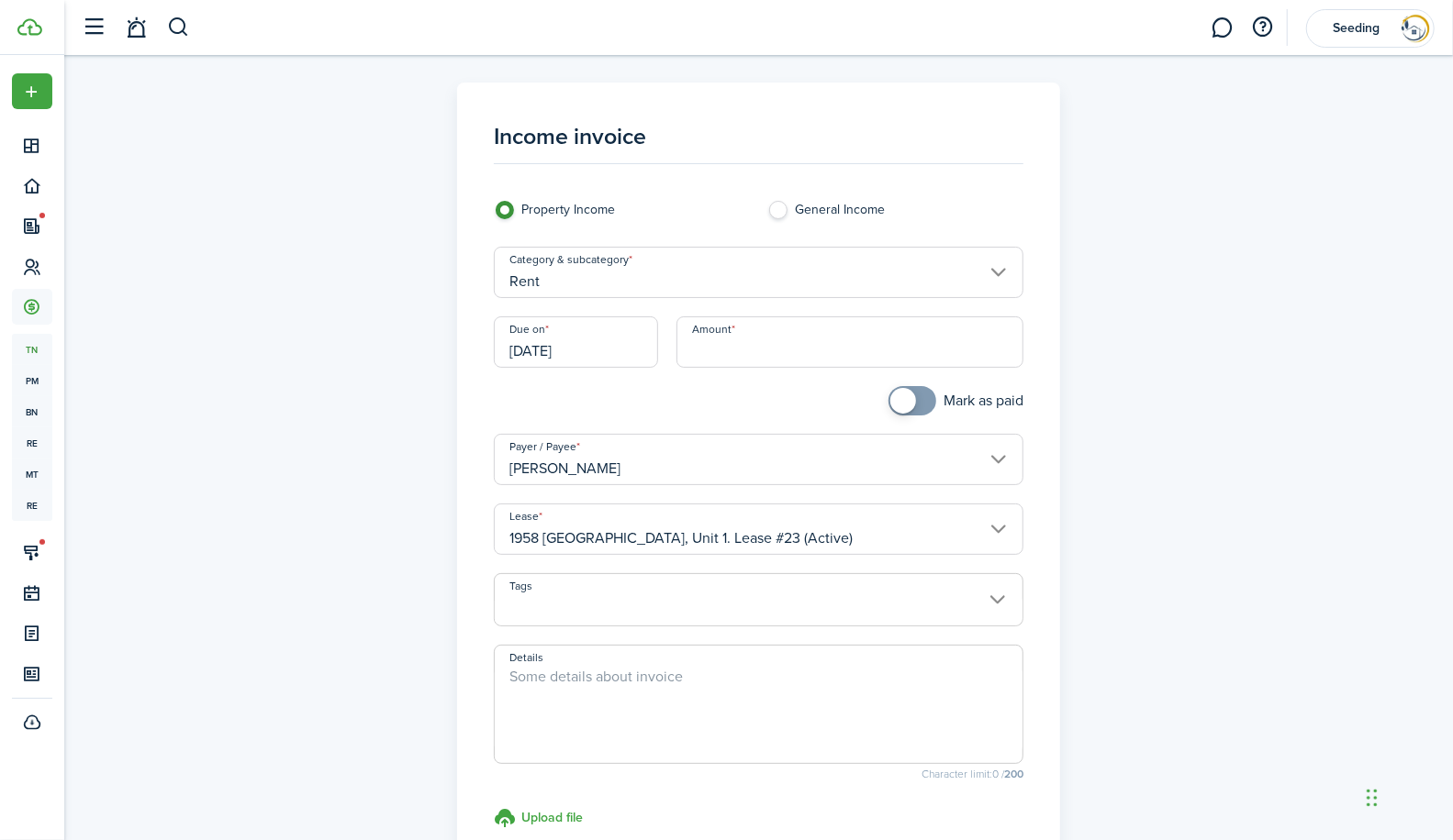
click at [778, 349] on input "Amount" at bounding box center [849, 341] width 346 height 52
type input "$1,300.00"
click at [1317, 295] on div "Income invoice Property Income General Income Category & subcategory Rent Due o…" at bounding box center [758, 539] width 1389 height 968
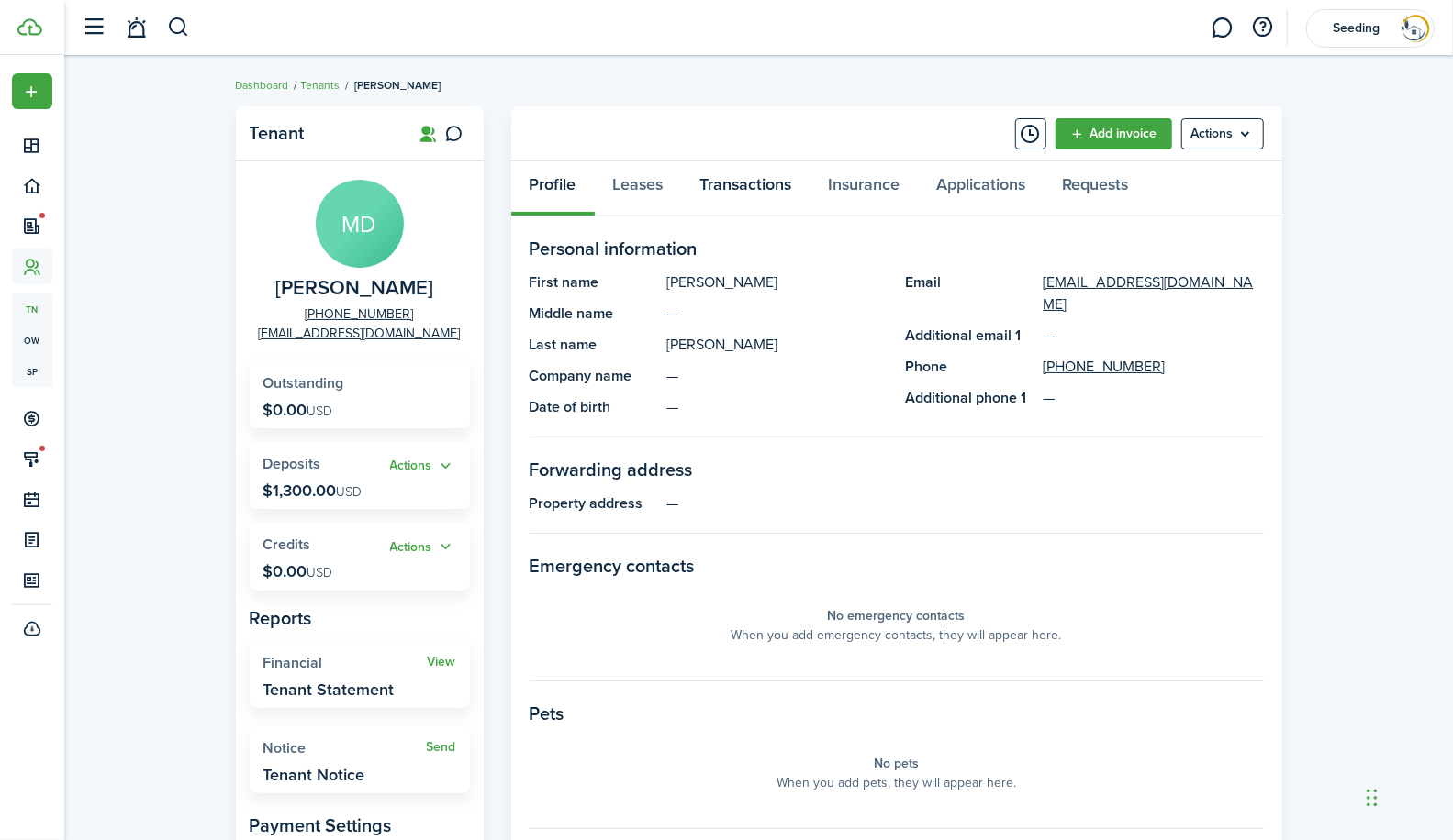
drag, startPoint x: 721, startPoint y: 180, endPoint x: 737, endPoint y: 190, distance: 18.9
click at [721, 180] on link "Transactions" at bounding box center [747, 189] width 129 height 55
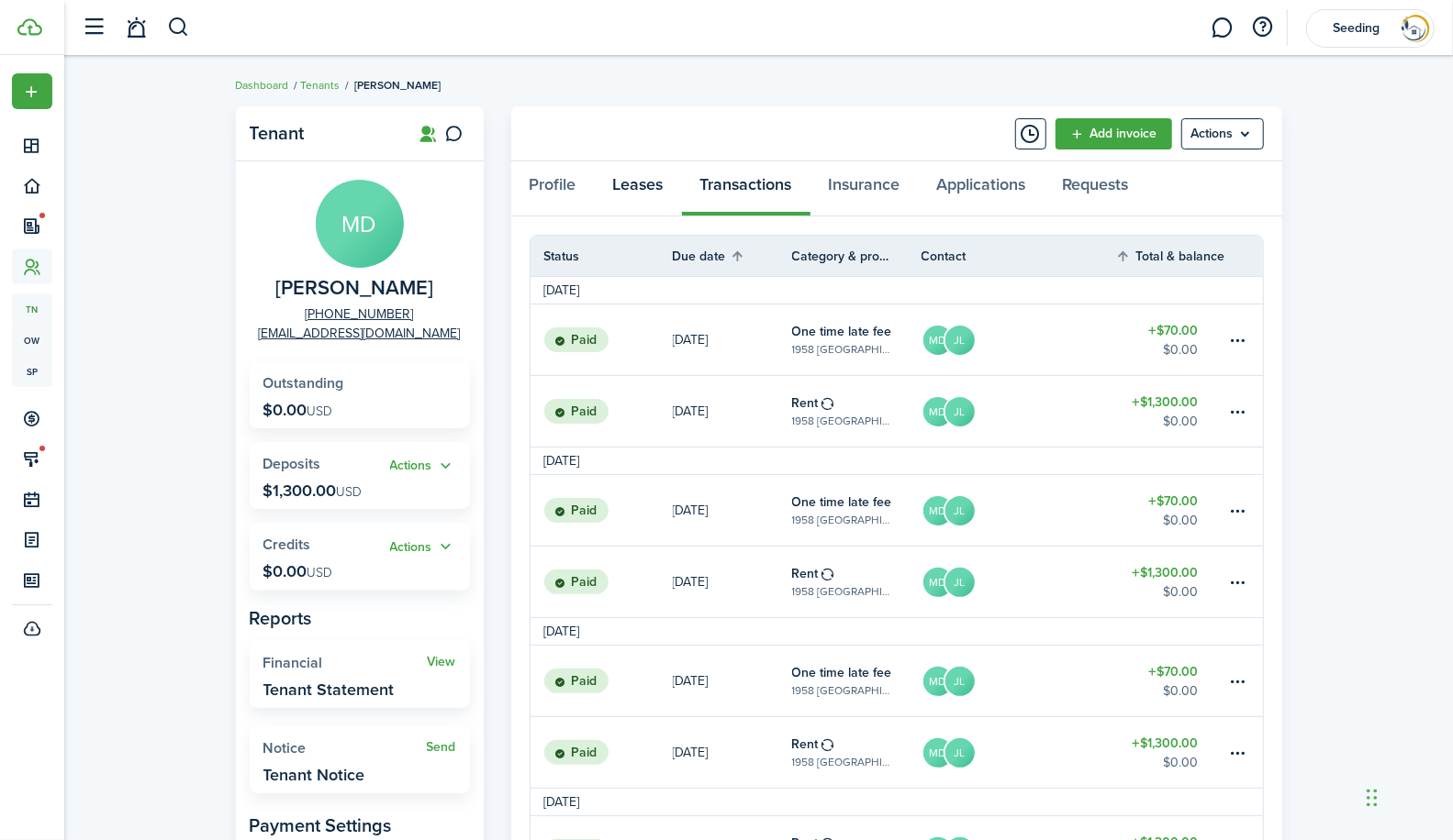
click at [635, 184] on link "Leases" at bounding box center [637, 189] width 87 height 55
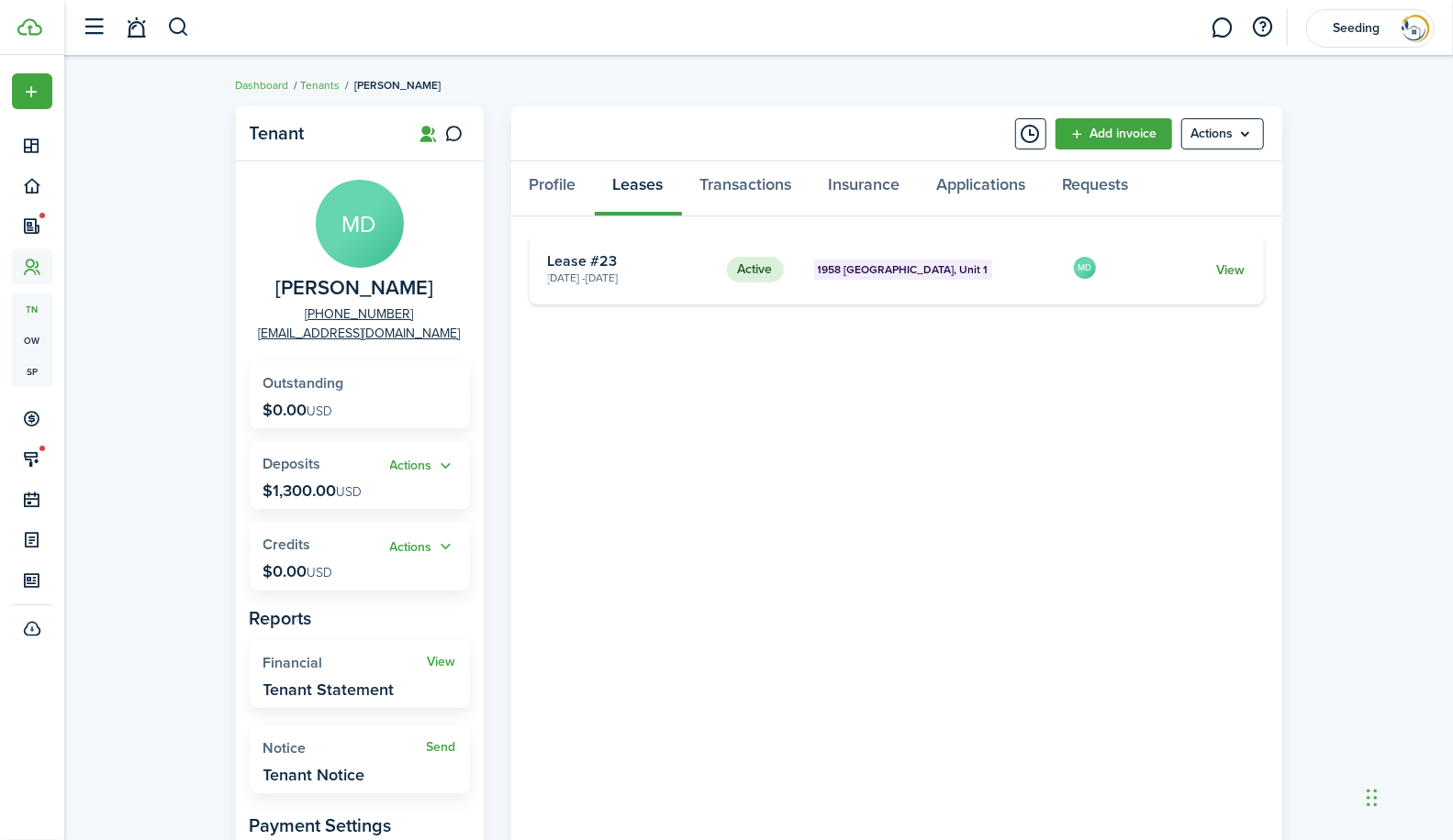
click at [1239, 266] on link "View" at bounding box center [1230, 270] width 28 height 20
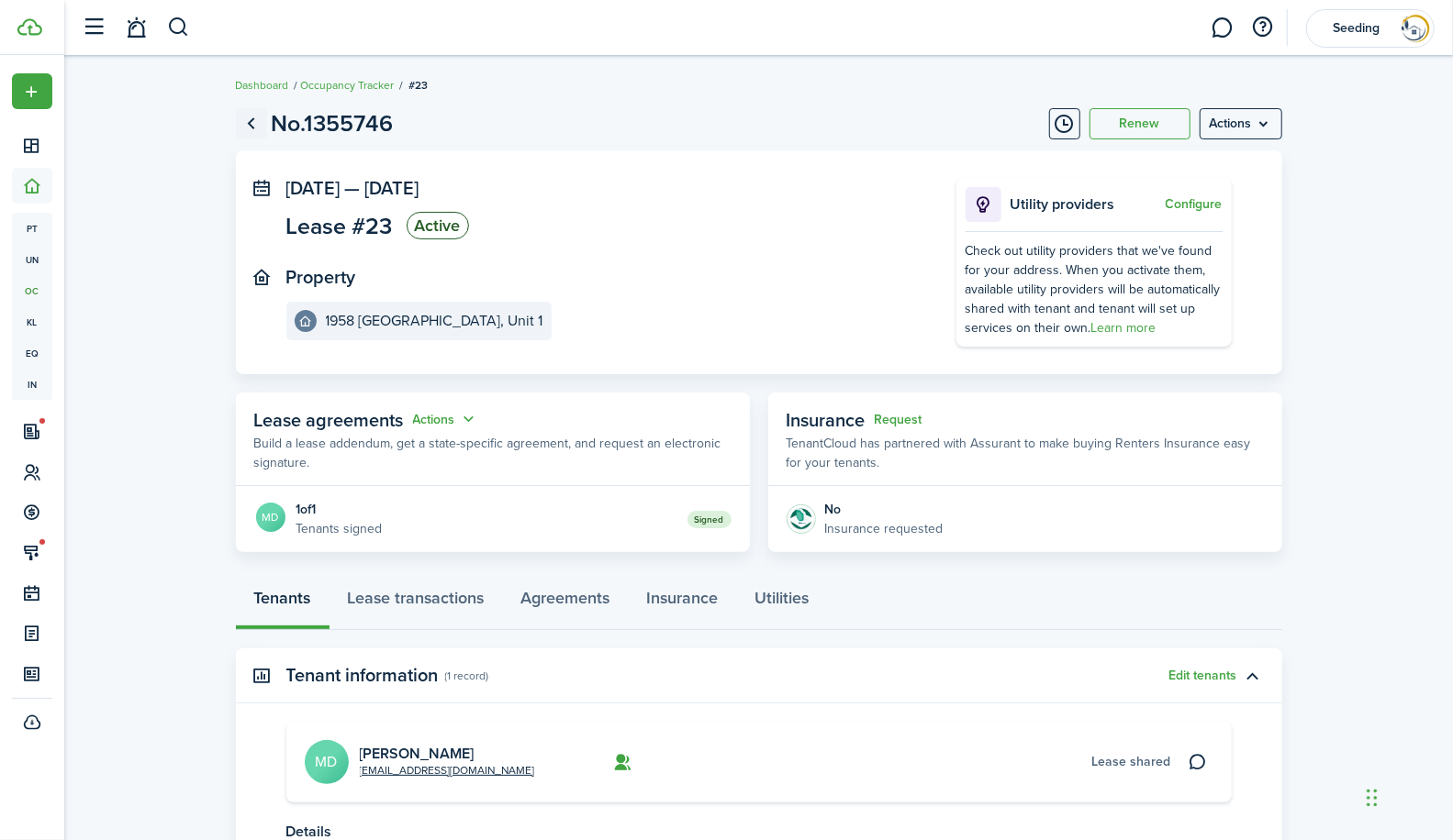
click at [254, 126] on link "Go back" at bounding box center [252, 124] width 31 height 31
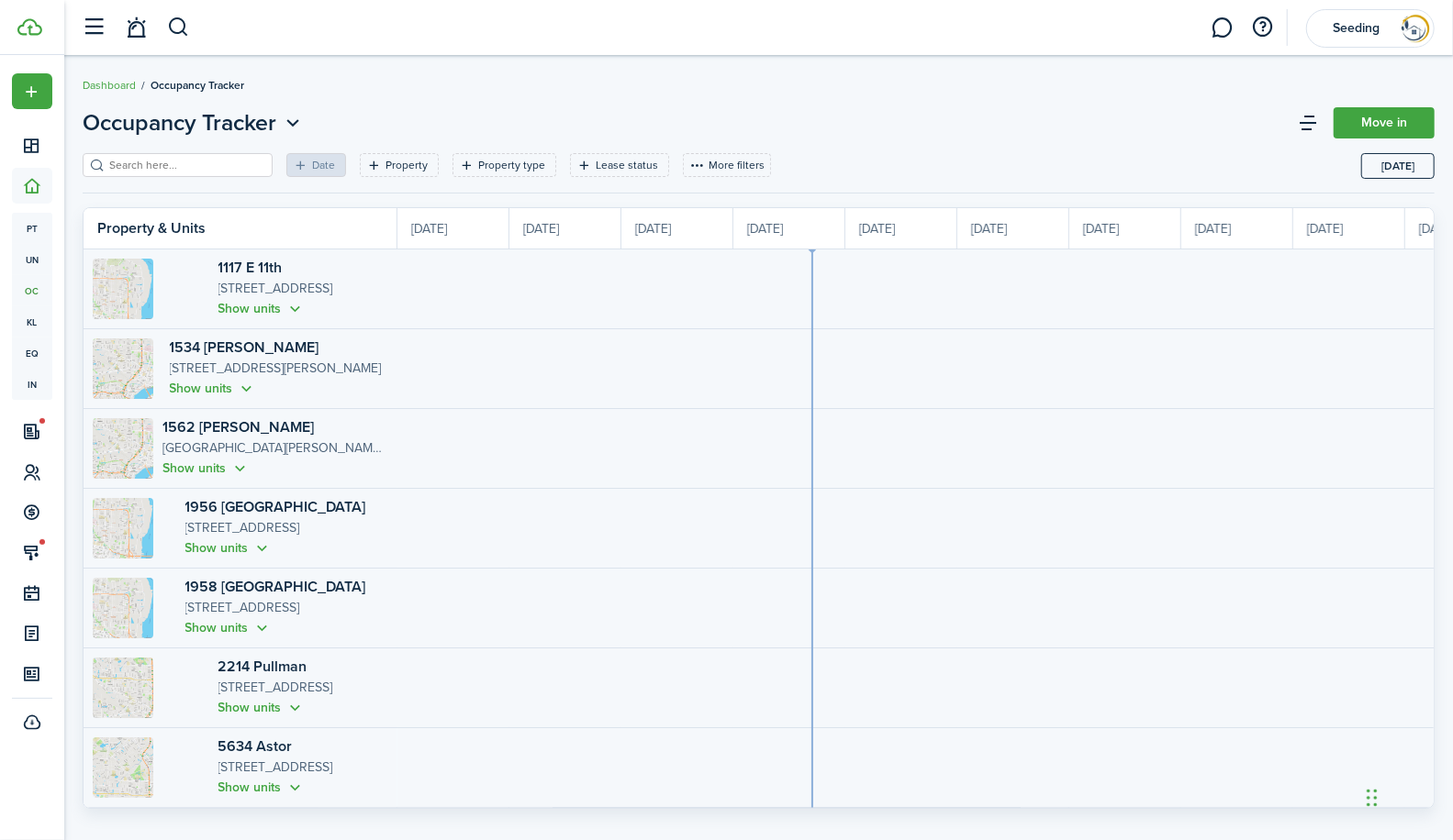
scroll to position [0, 336]
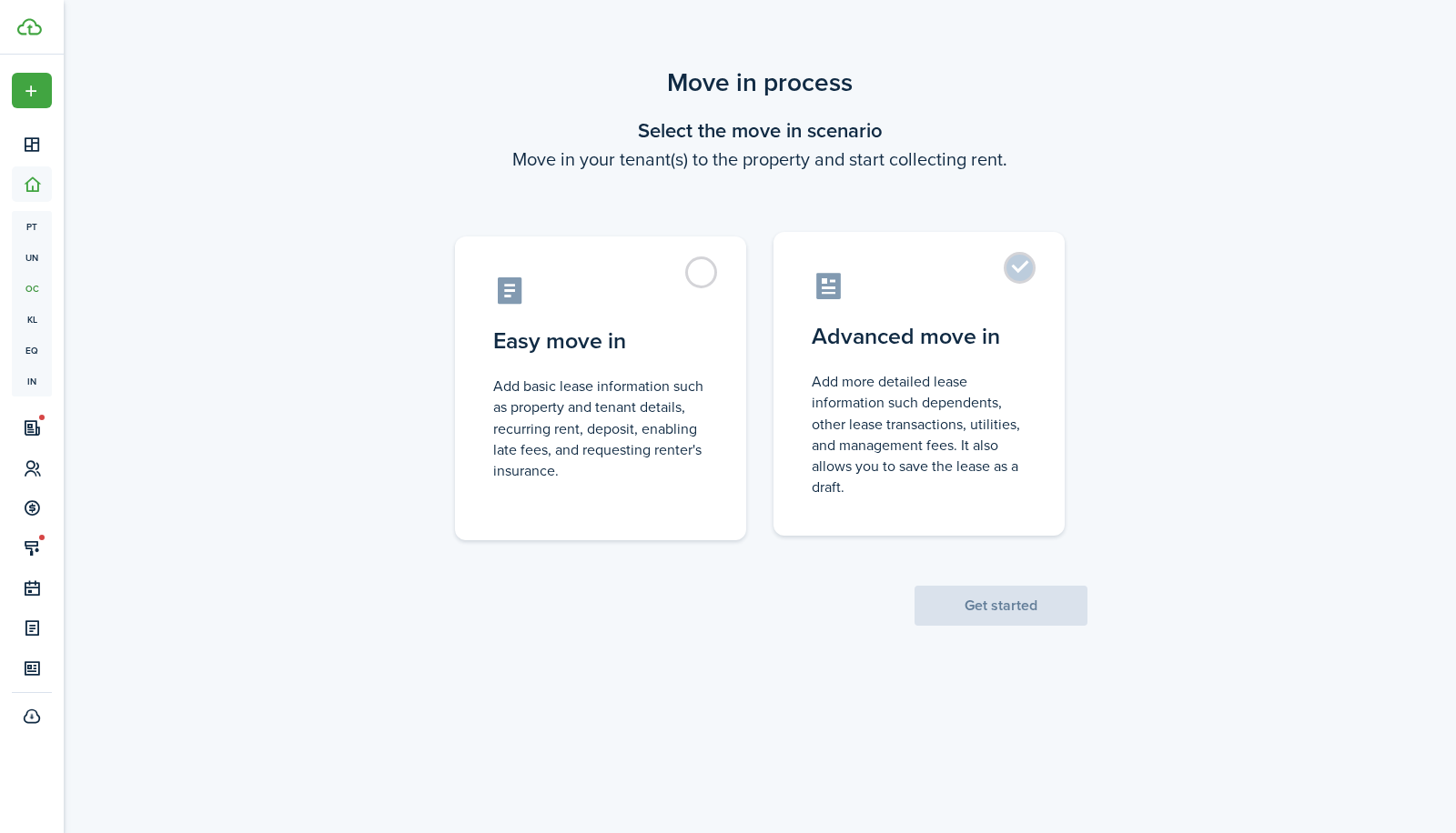
click at [1032, 260] on label "Advanced move in Add more detailed lease information such dependents, other lea…" at bounding box center [918, 384] width 291 height 304
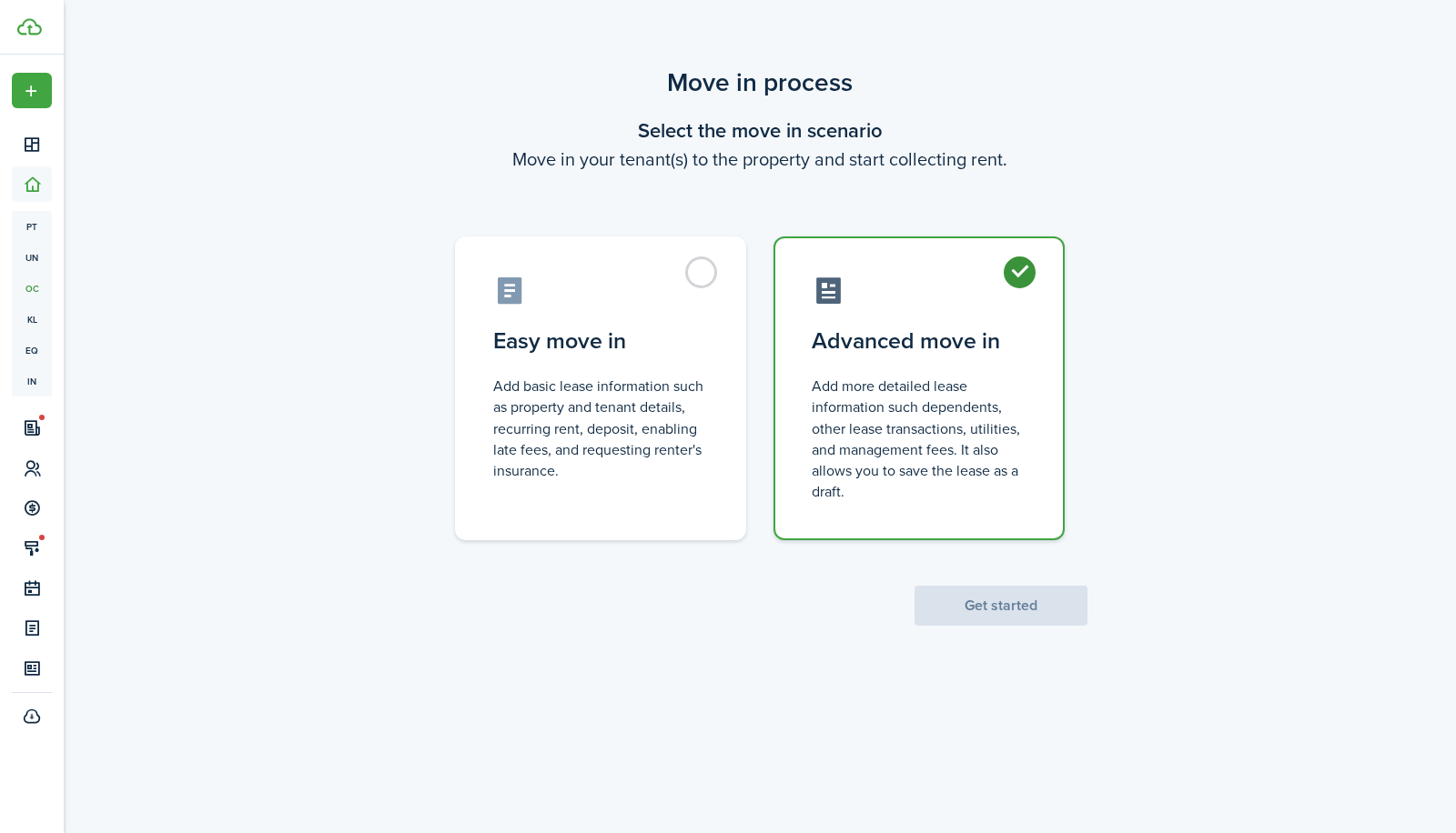
radio input "true"
click at [981, 596] on button "Get started" at bounding box center [1000, 606] width 173 height 40
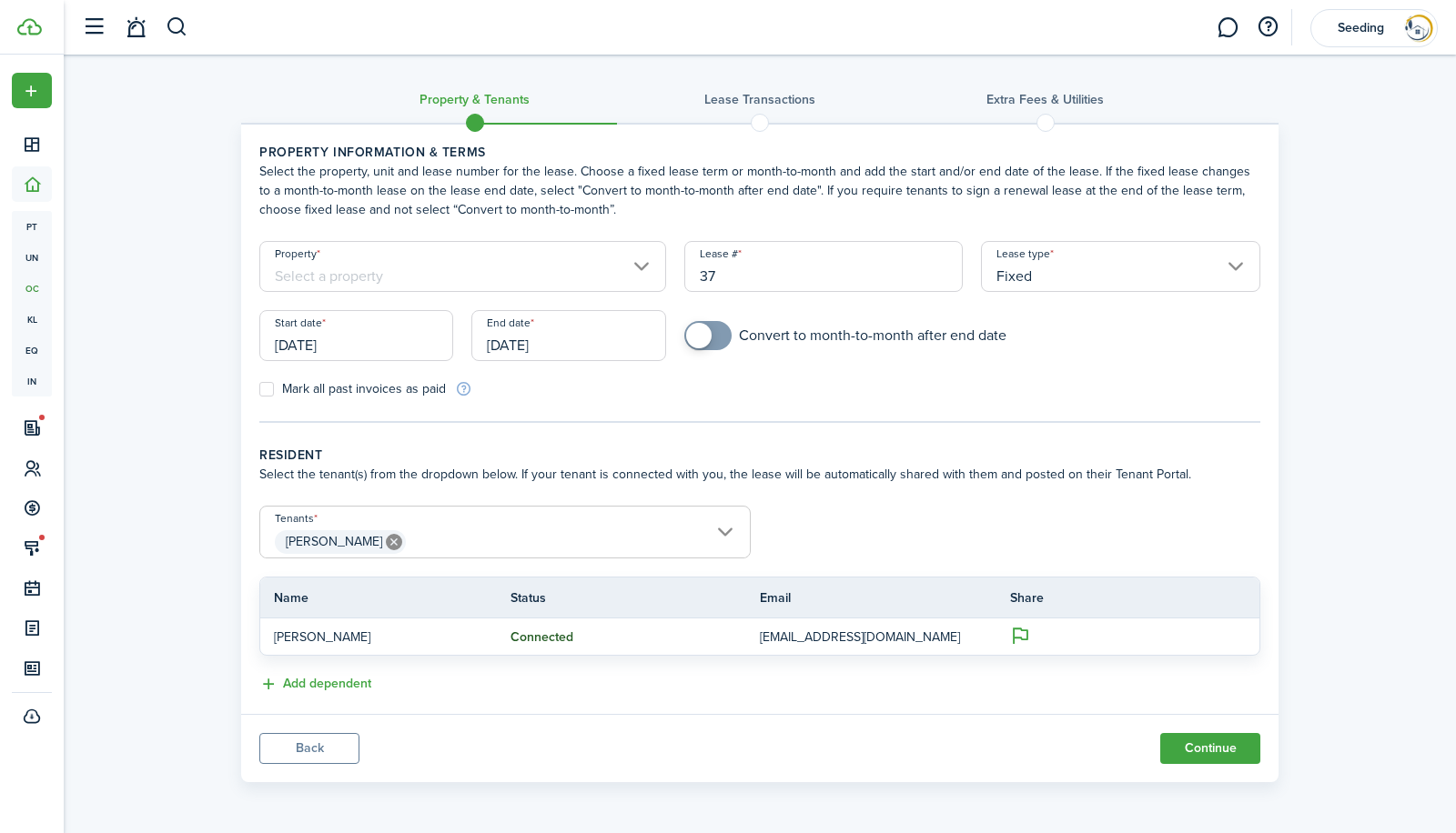
click at [423, 265] on input "Property" at bounding box center [462, 266] width 406 height 51
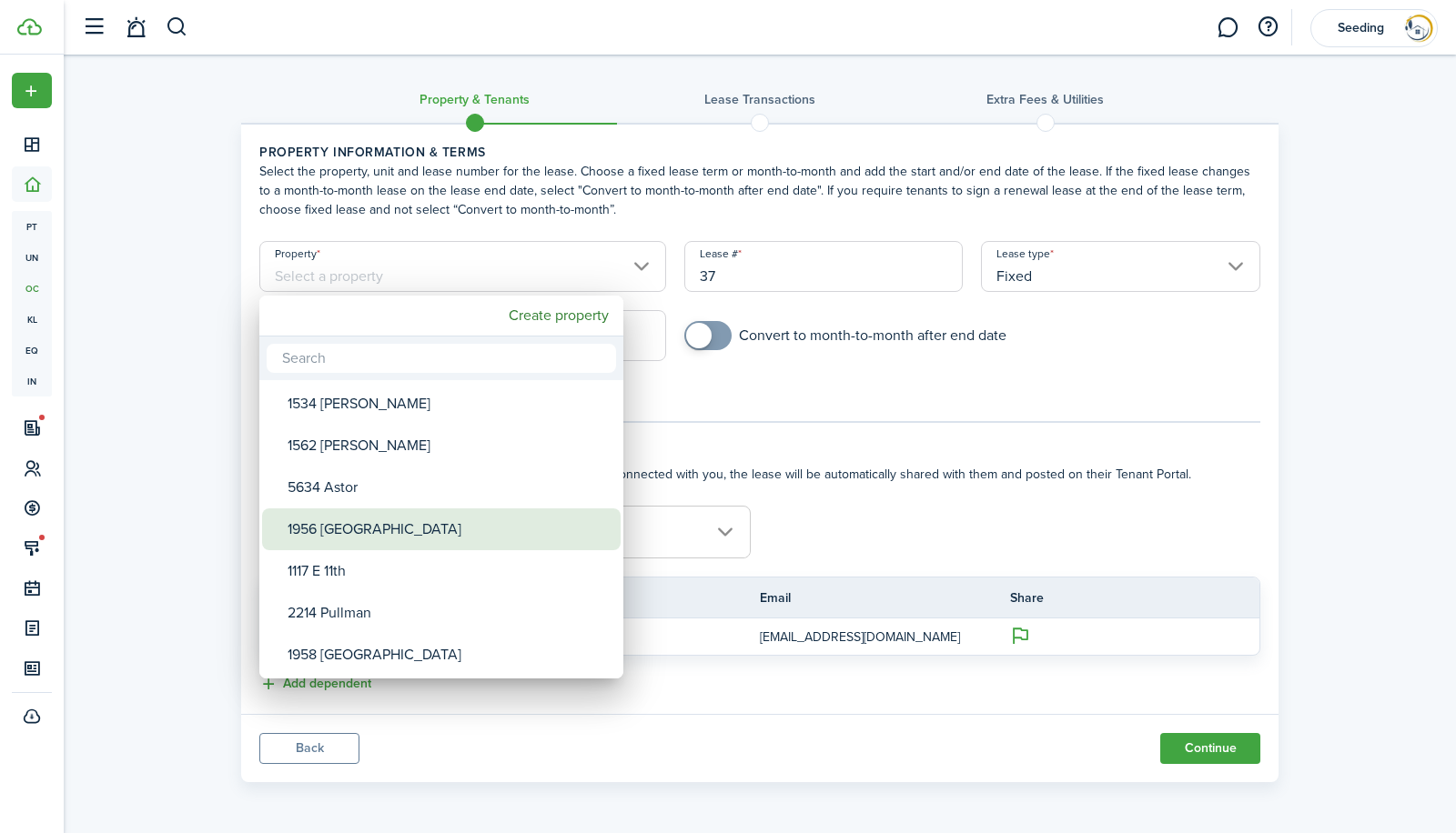
click at [353, 523] on div "1956 [GEOGRAPHIC_DATA]" at bounding box center [448, 529] width 322 height 42
type input "1956 [GEOGRAPHIC_DATA]"
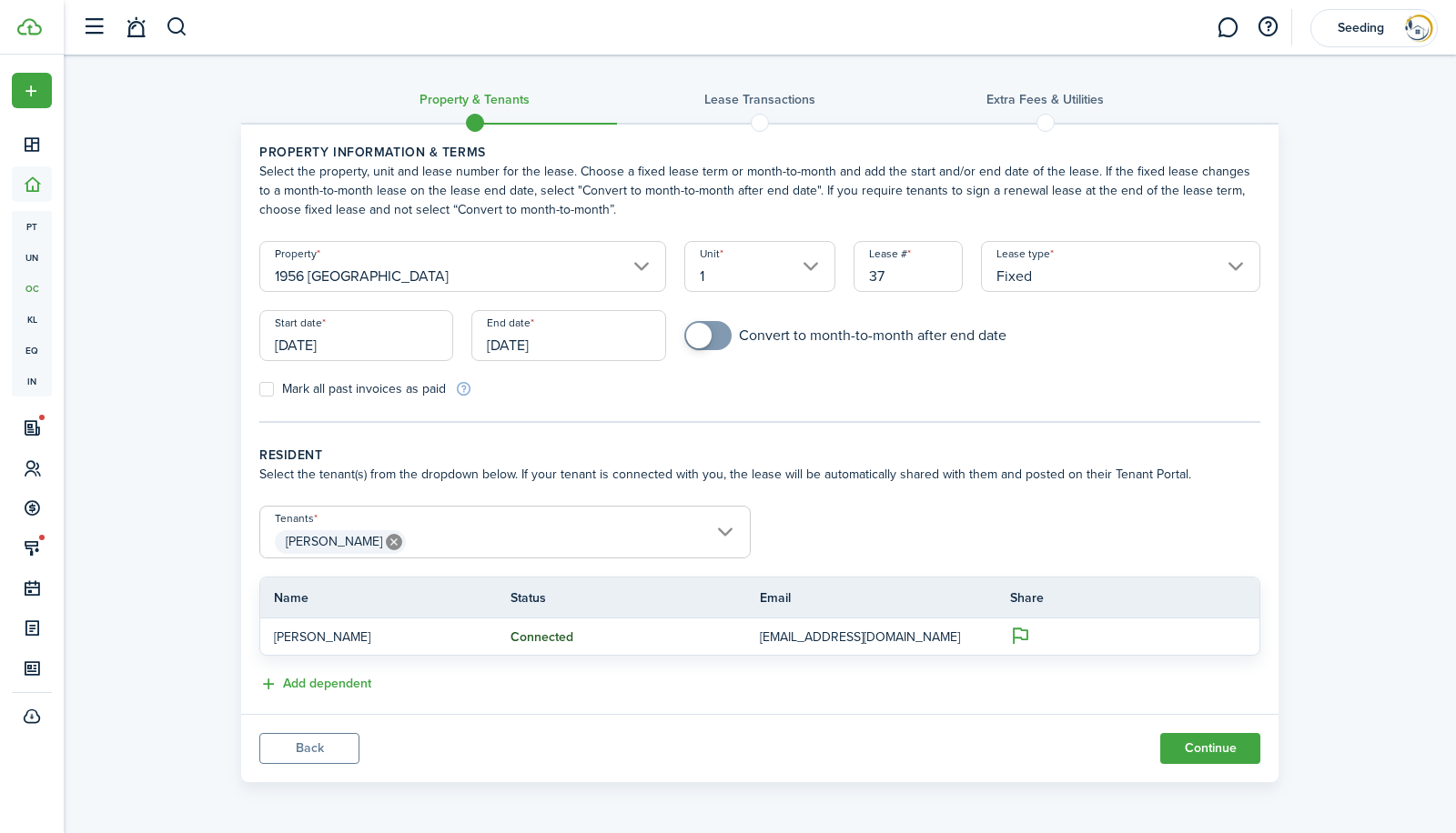
click at [1050, 280] on input "Fixed" at bounding box center [1120, 266] width 280 height 51
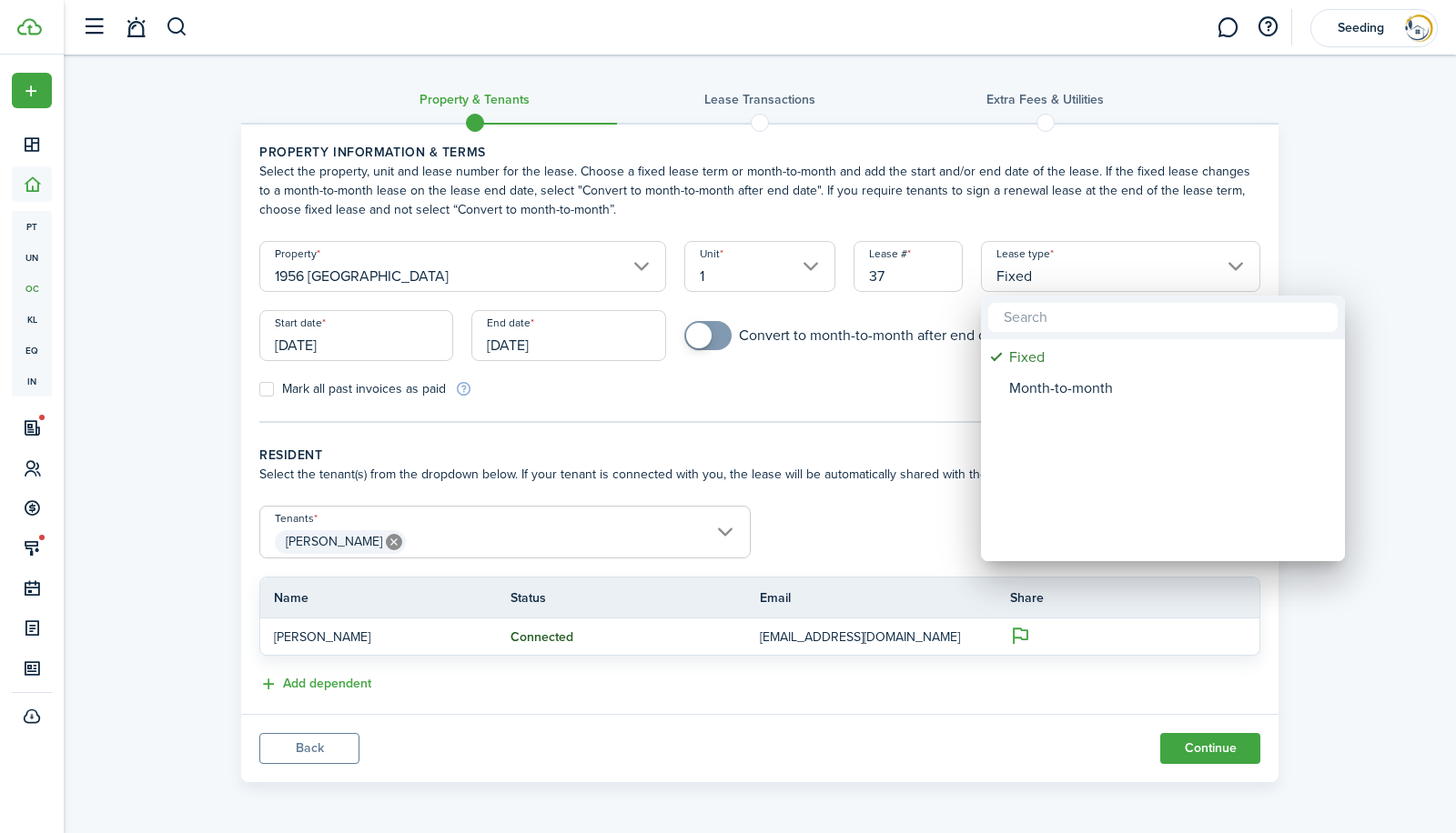
click at [1050, 280] on div at bounding box center [728, 417] width 1747 height 1124
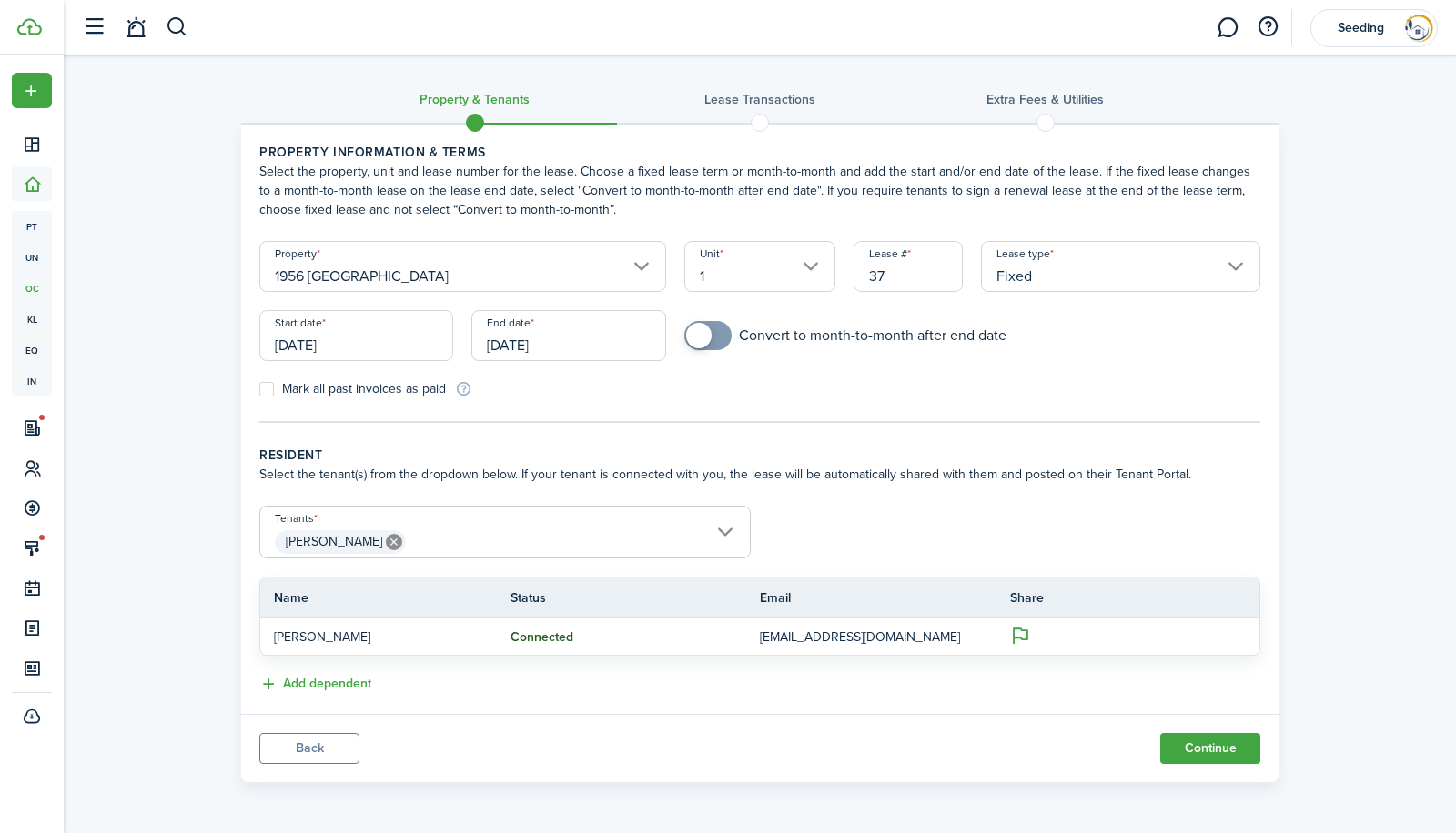
click at [362, 344] on input "[DATE]" at bounding box center [356, 336] width 193 height 51
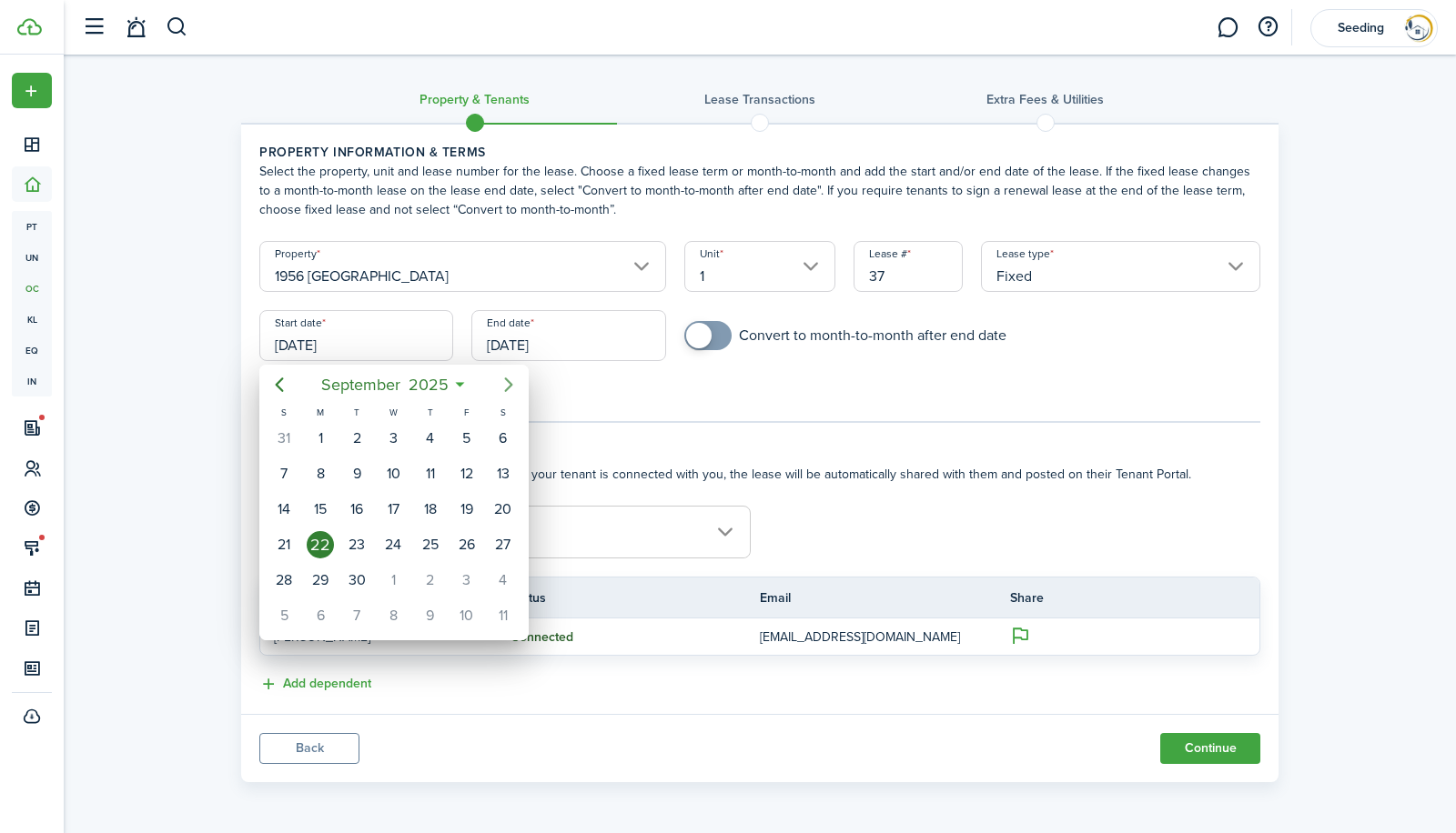
click at [508, 388] on icon "Next page" at bounding box center [508, 384] width 8 height 15
click at [500, 432] on div "1" at bounding box center [503, 438] width 27 height 27
type input "11/01/2025"
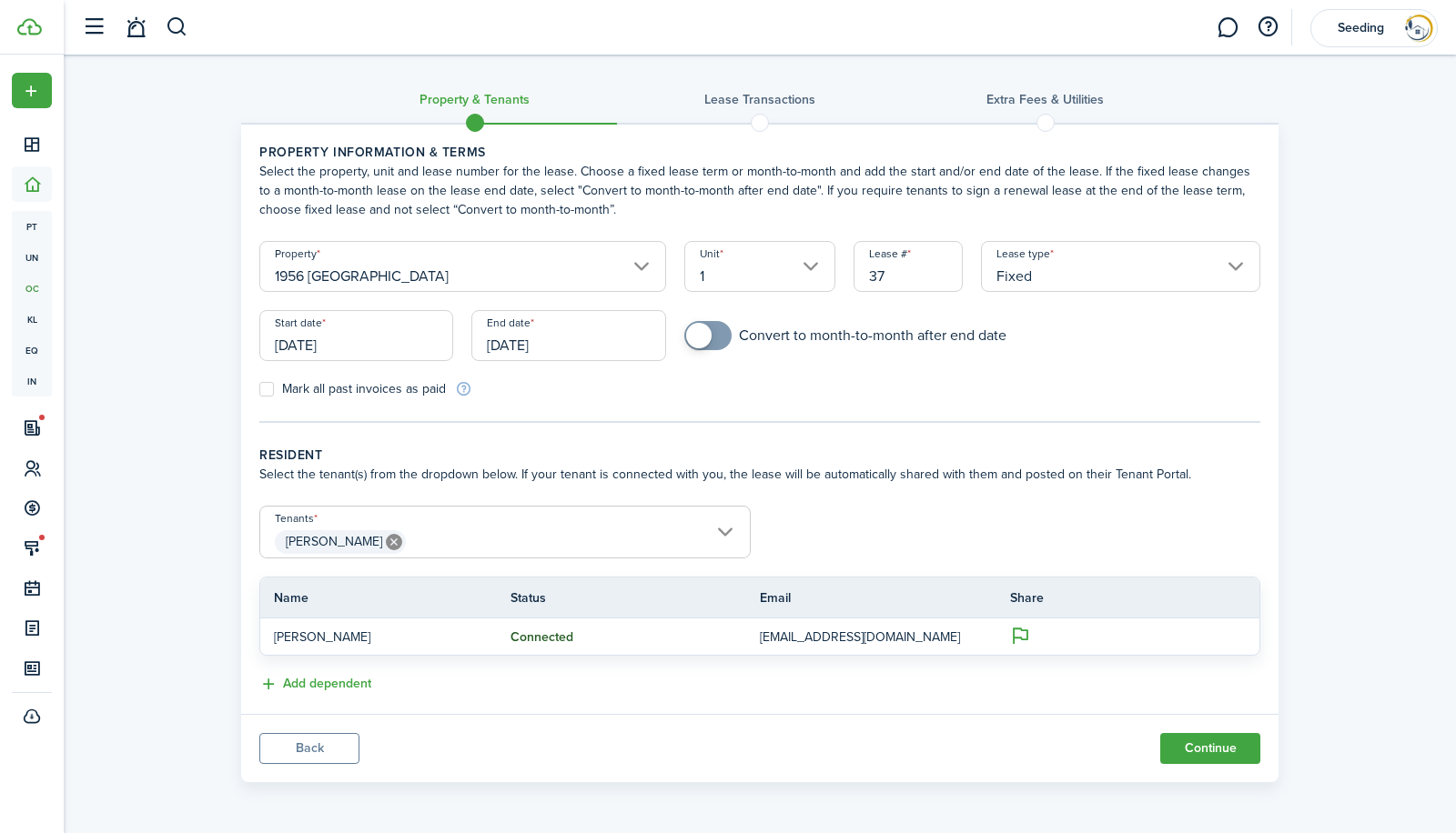
click at [578, 341] on input "09/22/2026" at bounding box center [568, 336] width 193 height 51
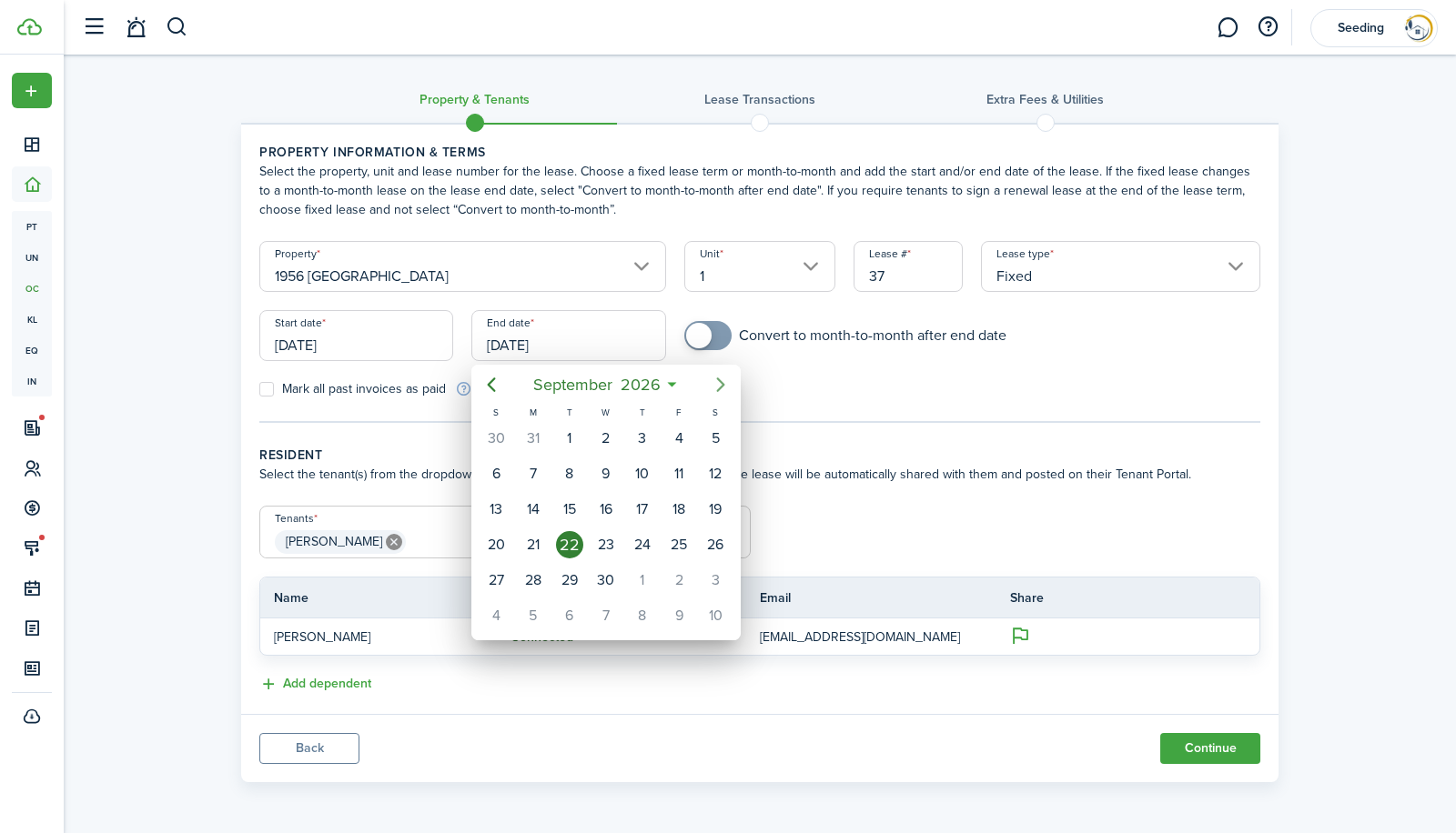
click at [725, 384] on icon "Next page" at bounding box center [721, 384] width 8 height 15
click at [719, 578] on div "31" at bounding box center [715, 580] width 27 height 27
type input "10/31/2026"
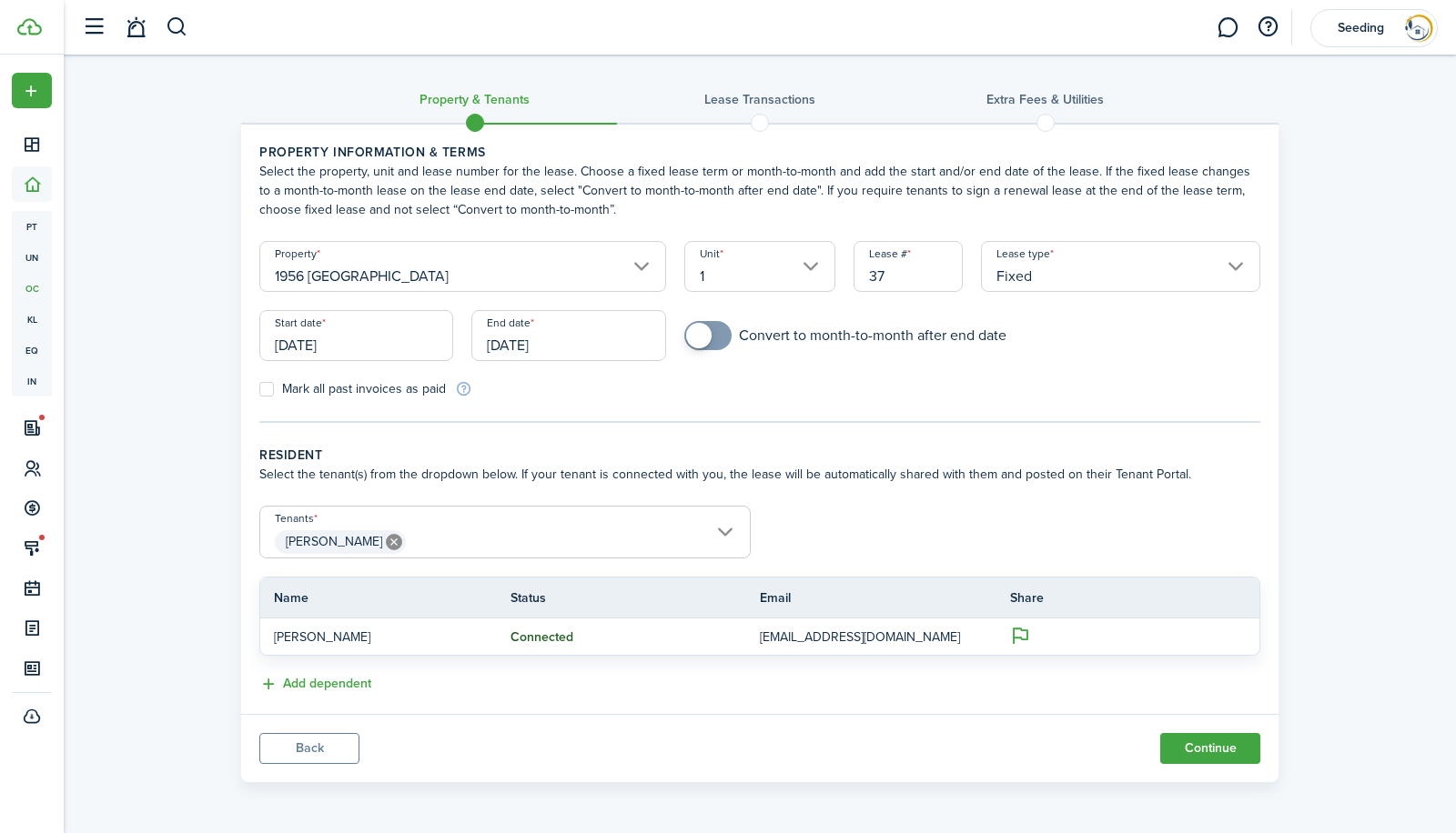
click at [532, 539] on span "[PERSON_NAME]" at bounding box center [505, 542] width 490 height 31
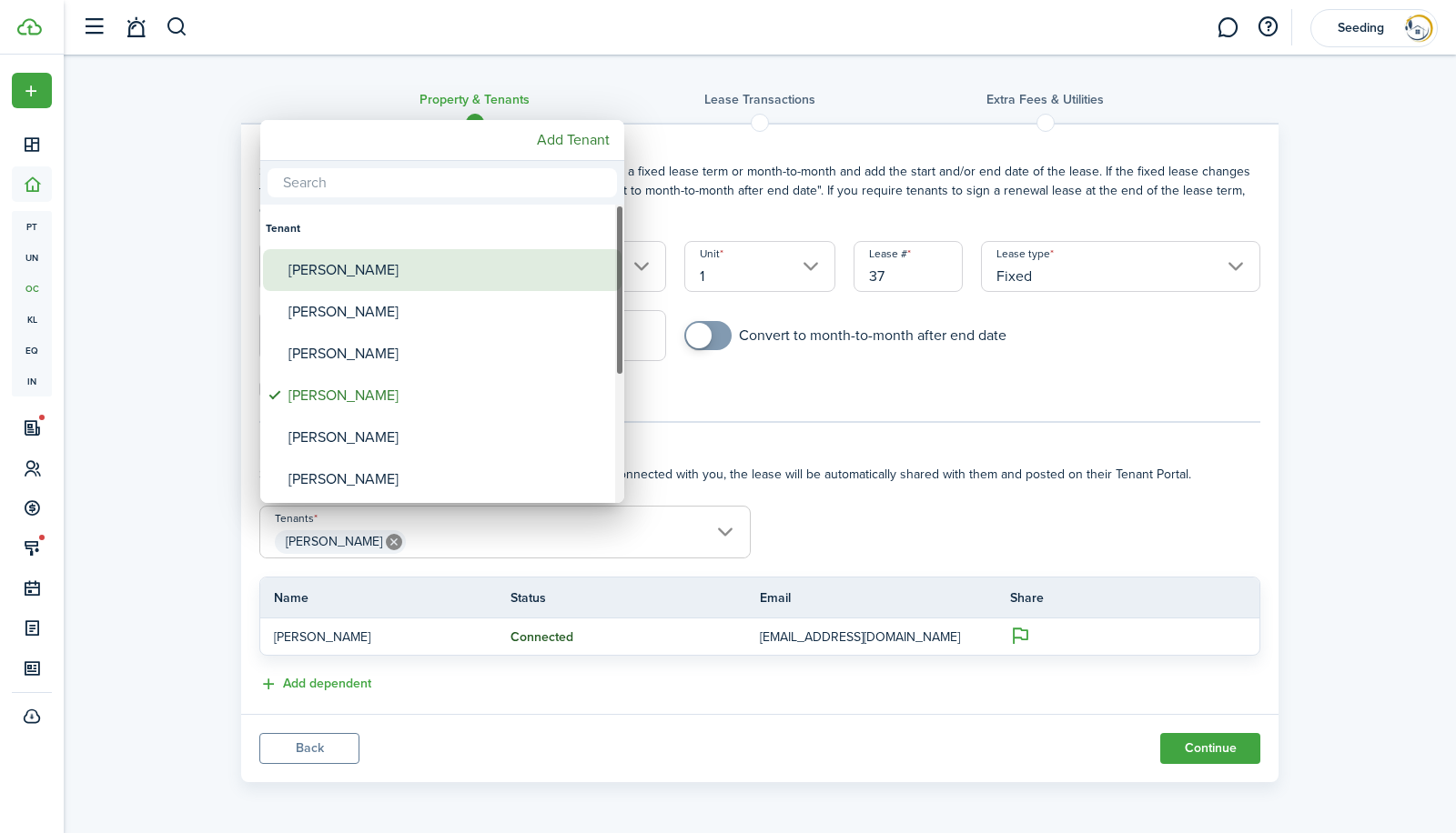
click at [357, 271] on div "[PERSON_NAME]" at bounding box center [449, 270] width 322 height 42
type input "Janavia Lawrence, Dashawn Parson"
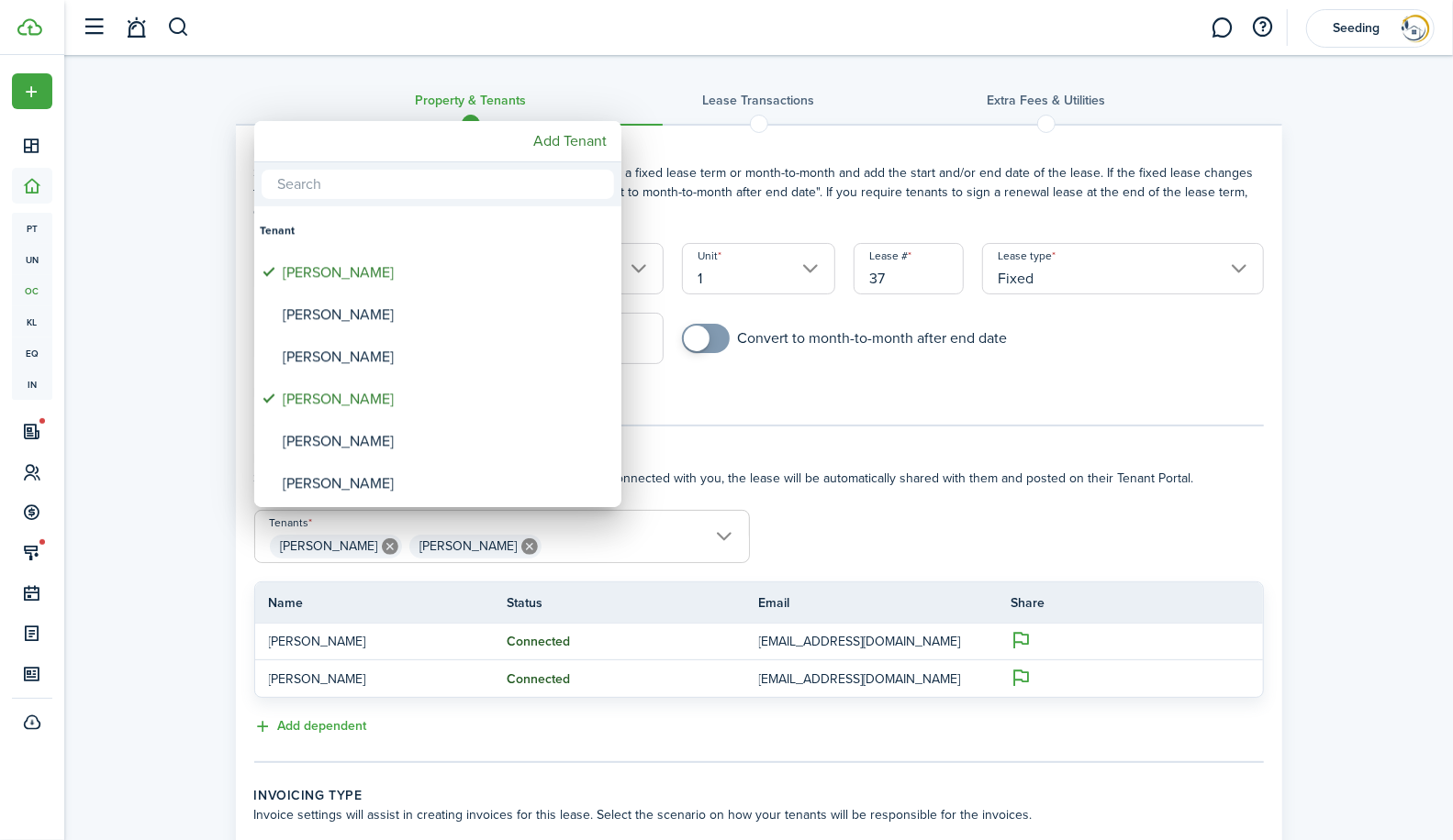
click at [1025, 520] on div at bounding box center [727, 420] width 1747 height 1134
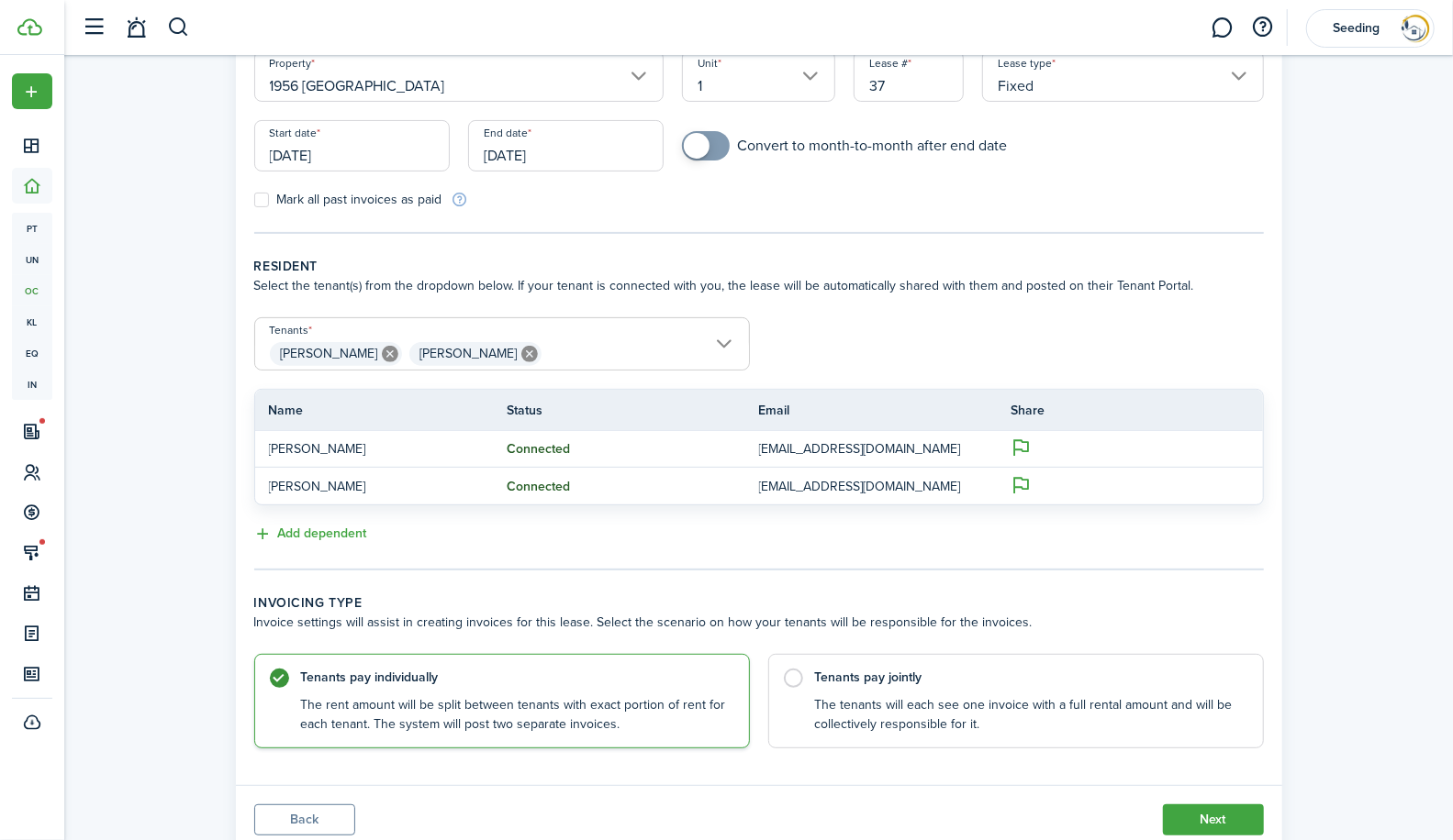
scroll to position [253, 0]
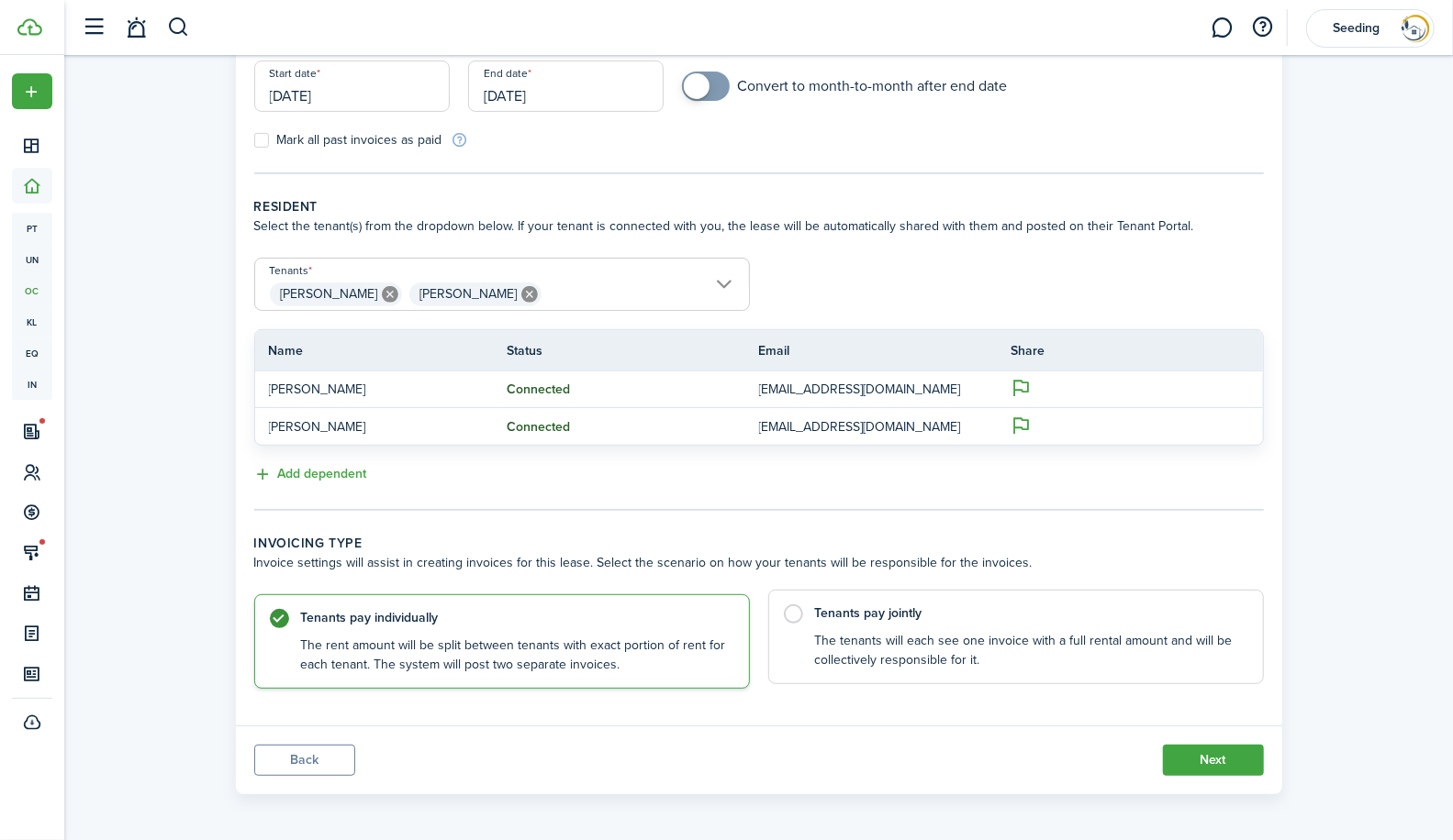
click at [794, 611] on label "Tenants pay jointly The tenants will each see one invoice with a full rental am…" at bounding box center [1016, 637] width 496 height 95
radio input "false"
radio input "true"
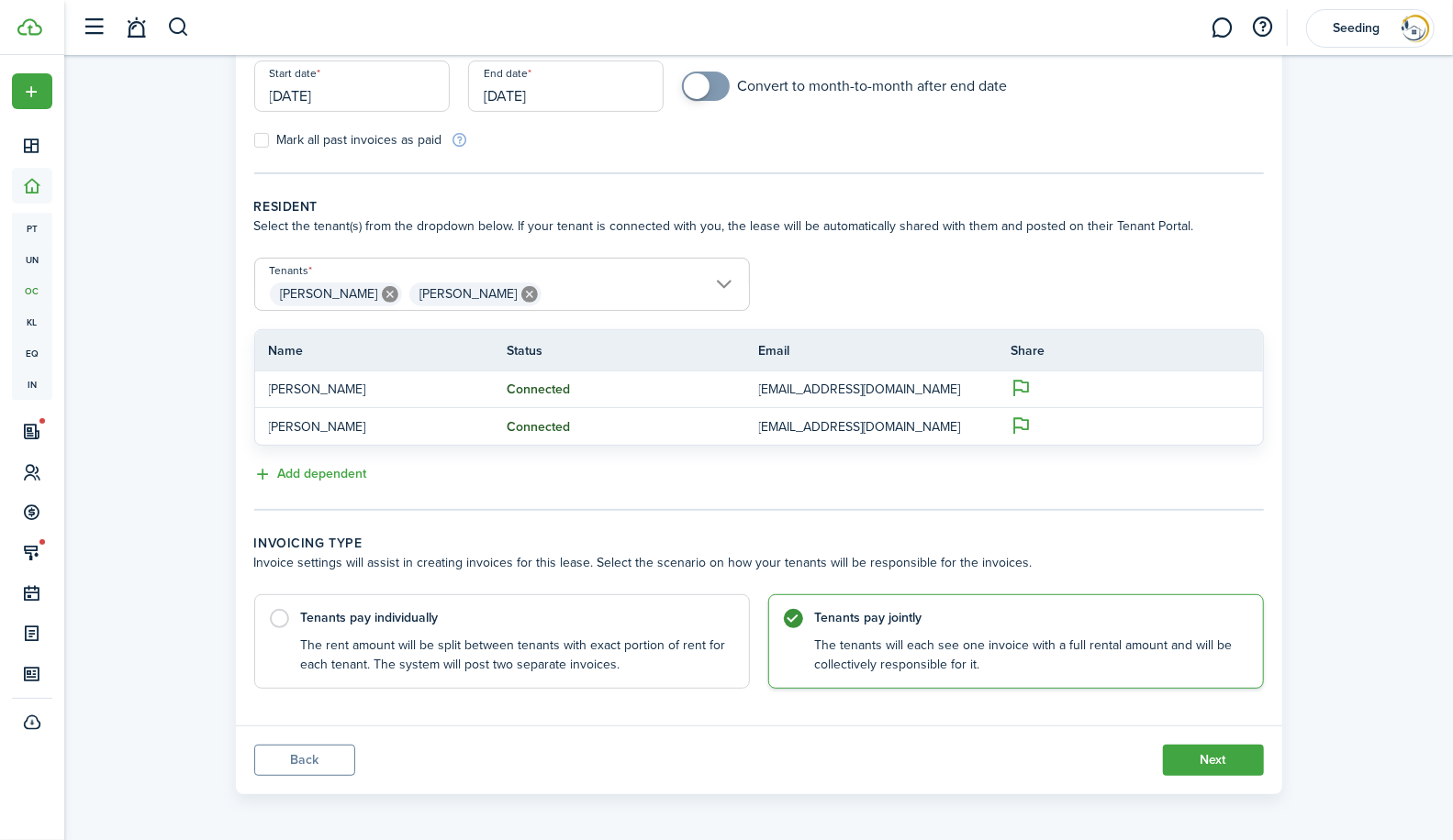
drag, startPoint x: 1210, startPoint y: 762, endPoint x: 846, endPoint y: 736, distance: 364.9
click at [846, 736] on panel-main-footer "Back Next" at bounding box center [759, 760] width 1046 height 69
click at [1226, 762] on button "Next" at bounding box center [1212, 761] width 101 height 31
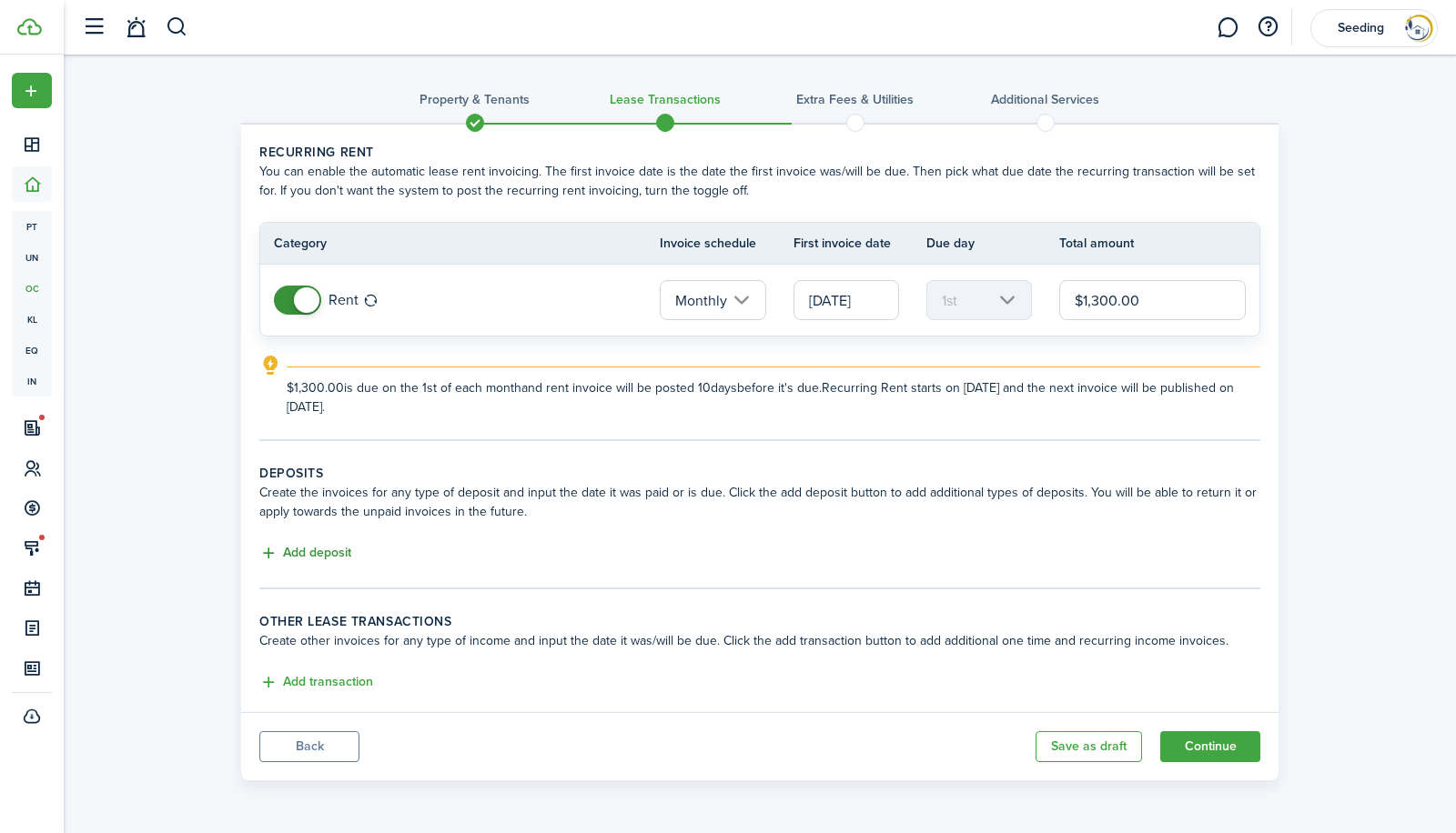
click at [297, 551] on button "Add deposit" at bounding box center [305, 553] width 92 height 21
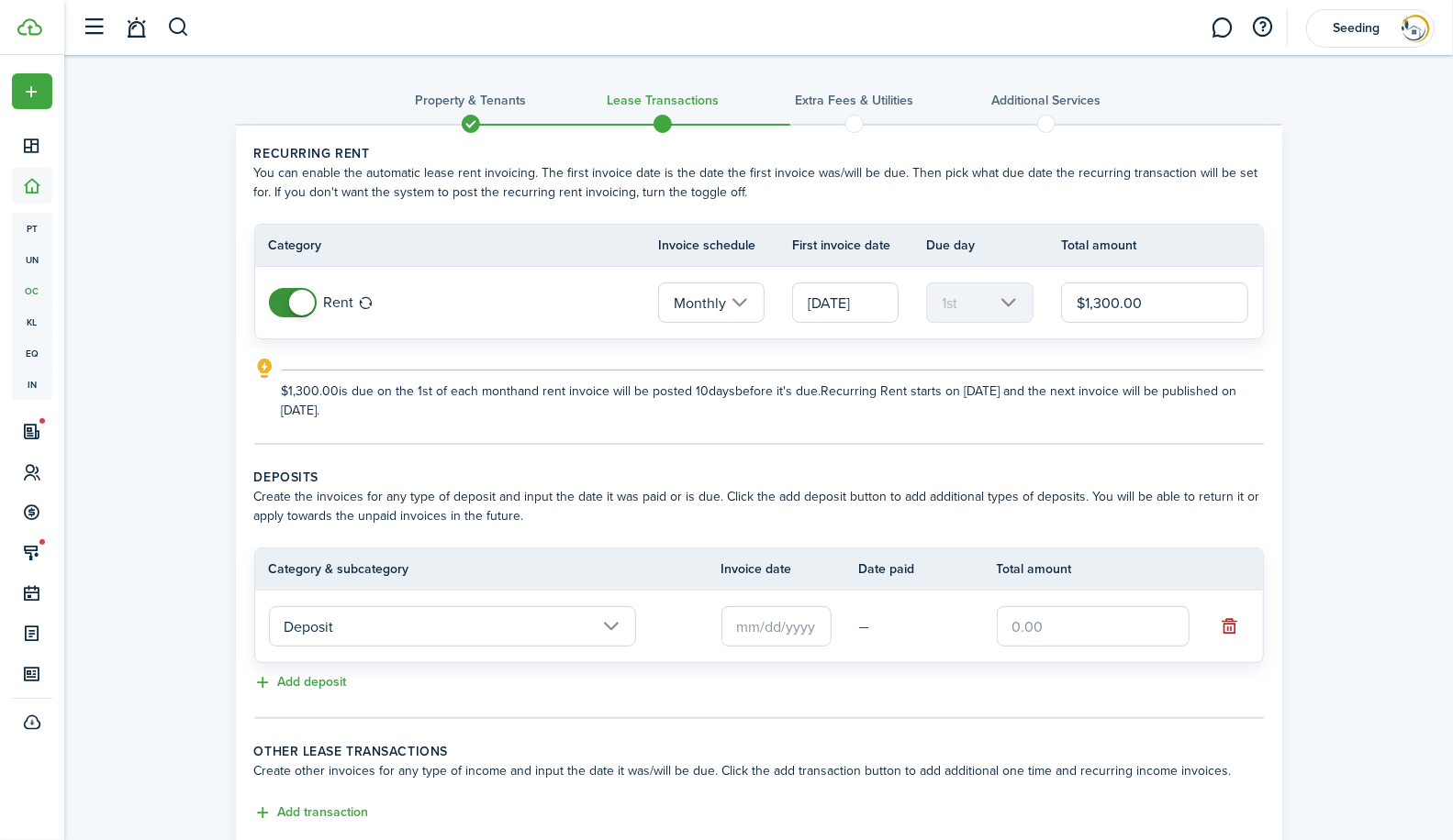
click at [733, 620] on input "text" at bounding box center [776, 626] width 110 height 40
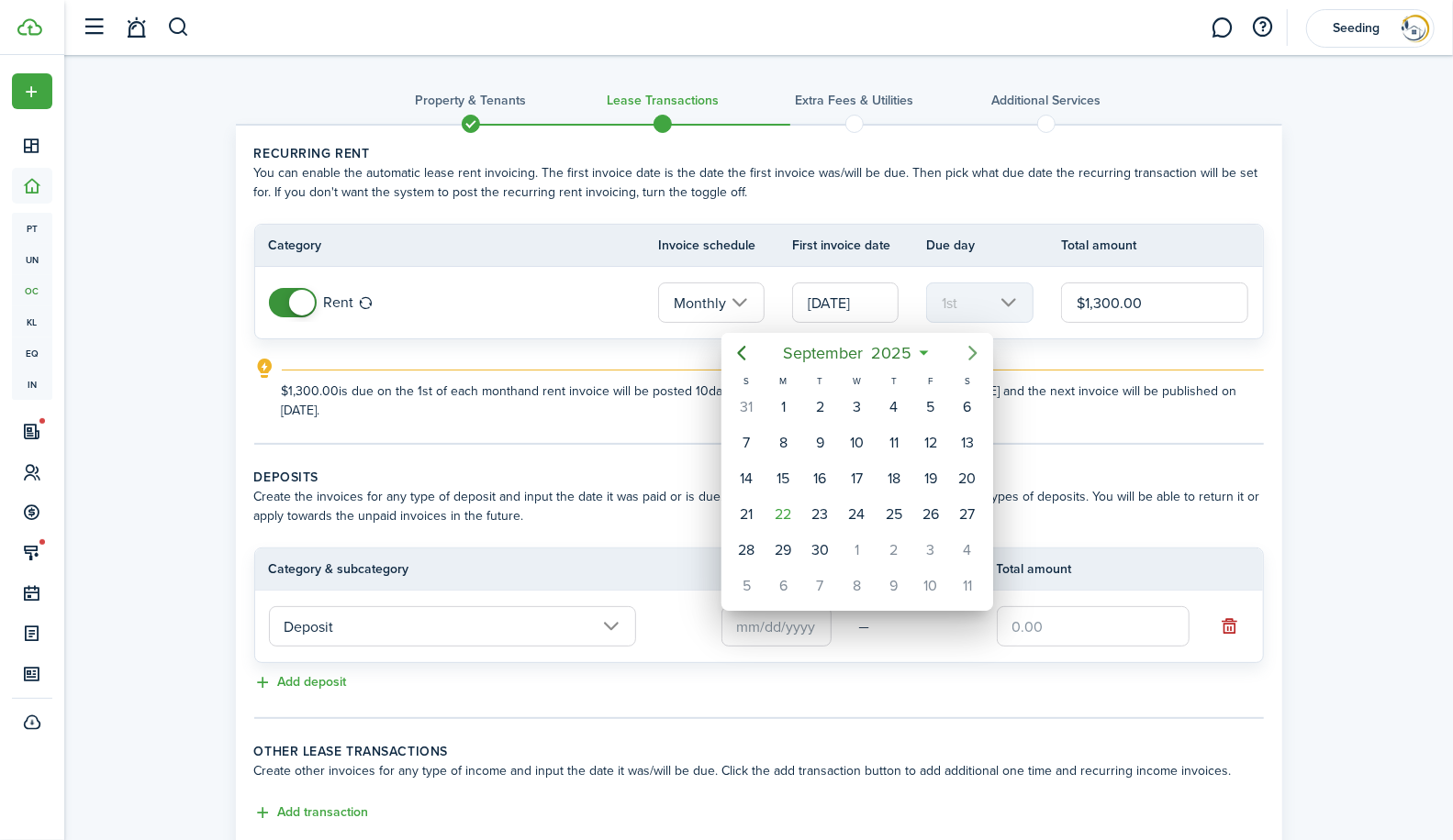
click at [976, 354] on icon "Next page" at bounding box center [973, 353] width 22 height 22
click at [974, 355] on icon "Next page" at bounding box center [973, 353] width 8 height 15
click at [970, 396] on div "1" at bounding box center [967, 407] width 27 height 27
type input "11/01/2025"
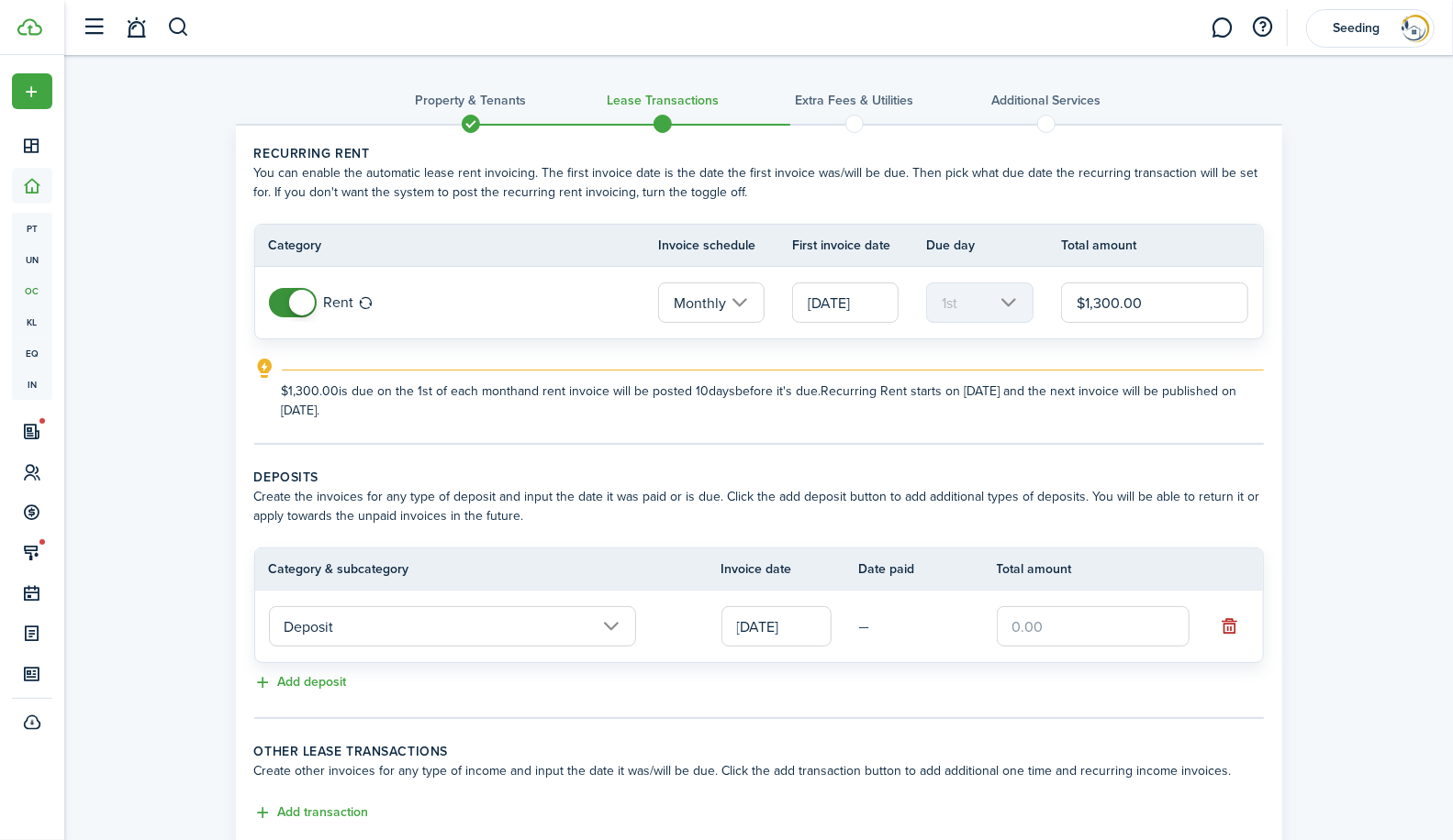
click at [1051, 629] on input "text" at bounding box center [1092, 626] width 192 height 40
type input "$1,300.00"
click at [1239, 511] on wizard-step-header-description "Create the invoices for any type of deposit and input the date it was paid or i…" at bounding box center [758, 505] width 1009 height 38
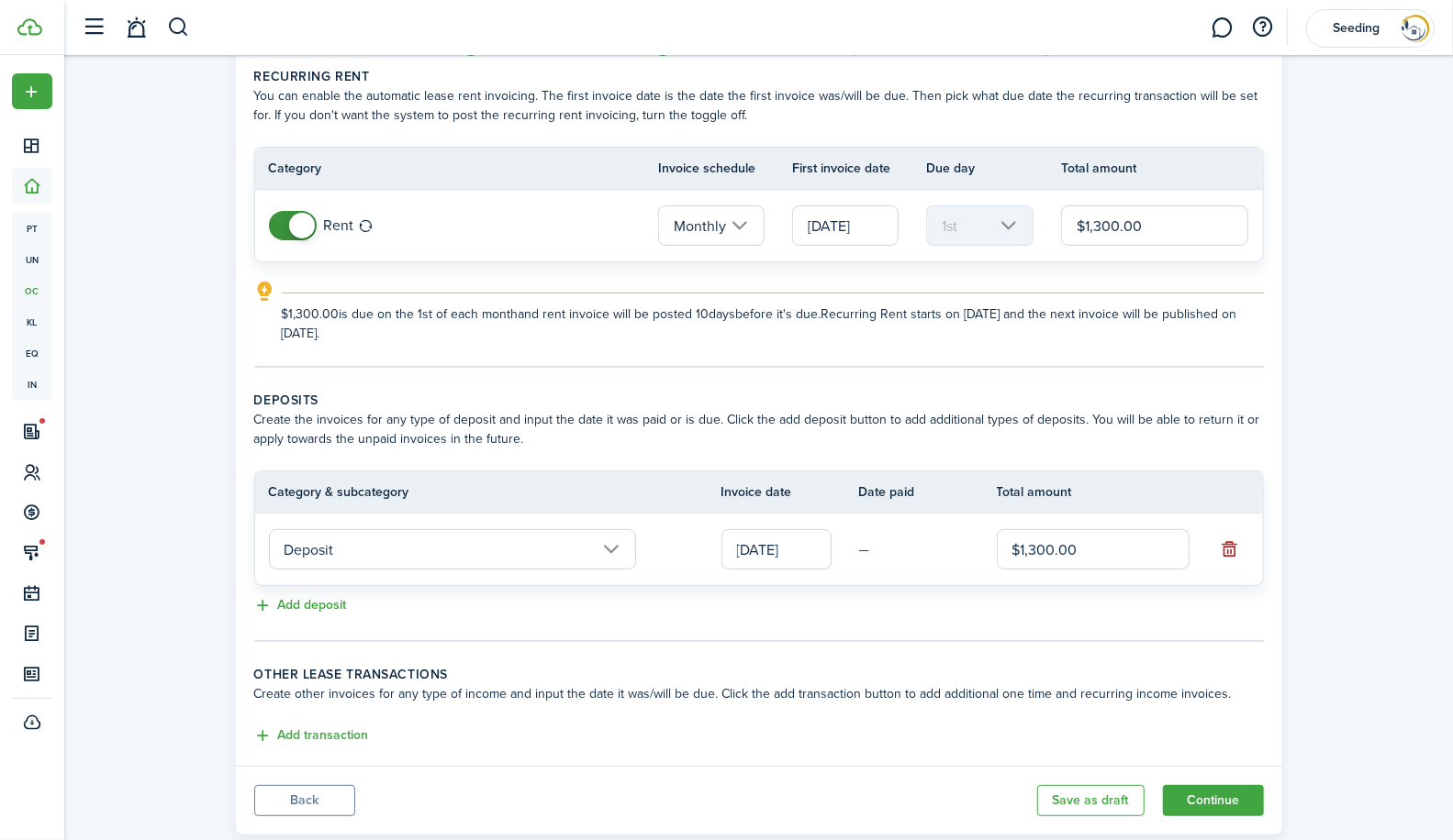
scroll to position [117, 0]
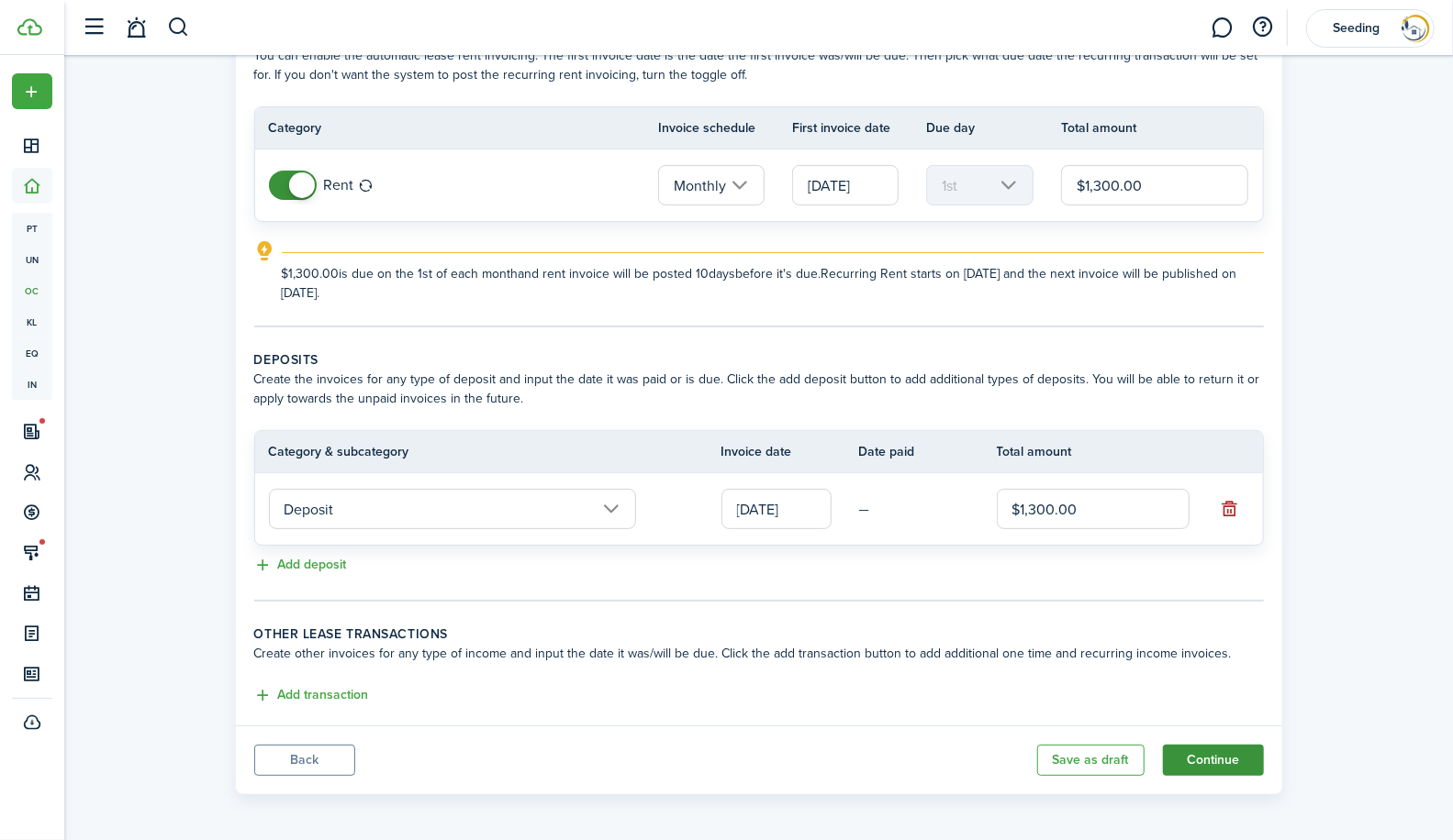
click at [1205, 759] on button "Continue" at bounding box center [1212, 761] width 101 height 31
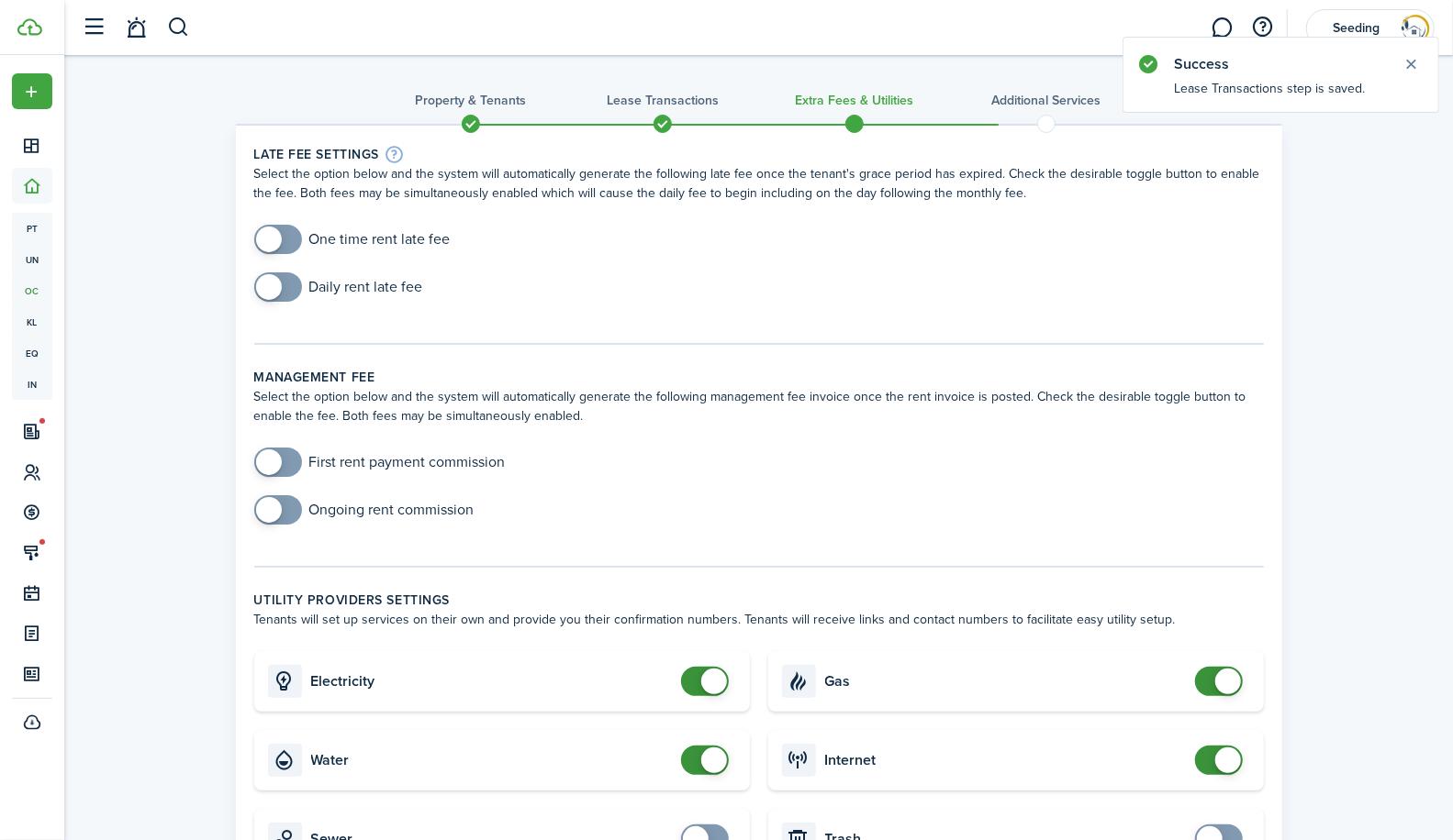
checkbox input "true"
click at [287, 236] on span at bounding box center [278, 239] width 19 height 29
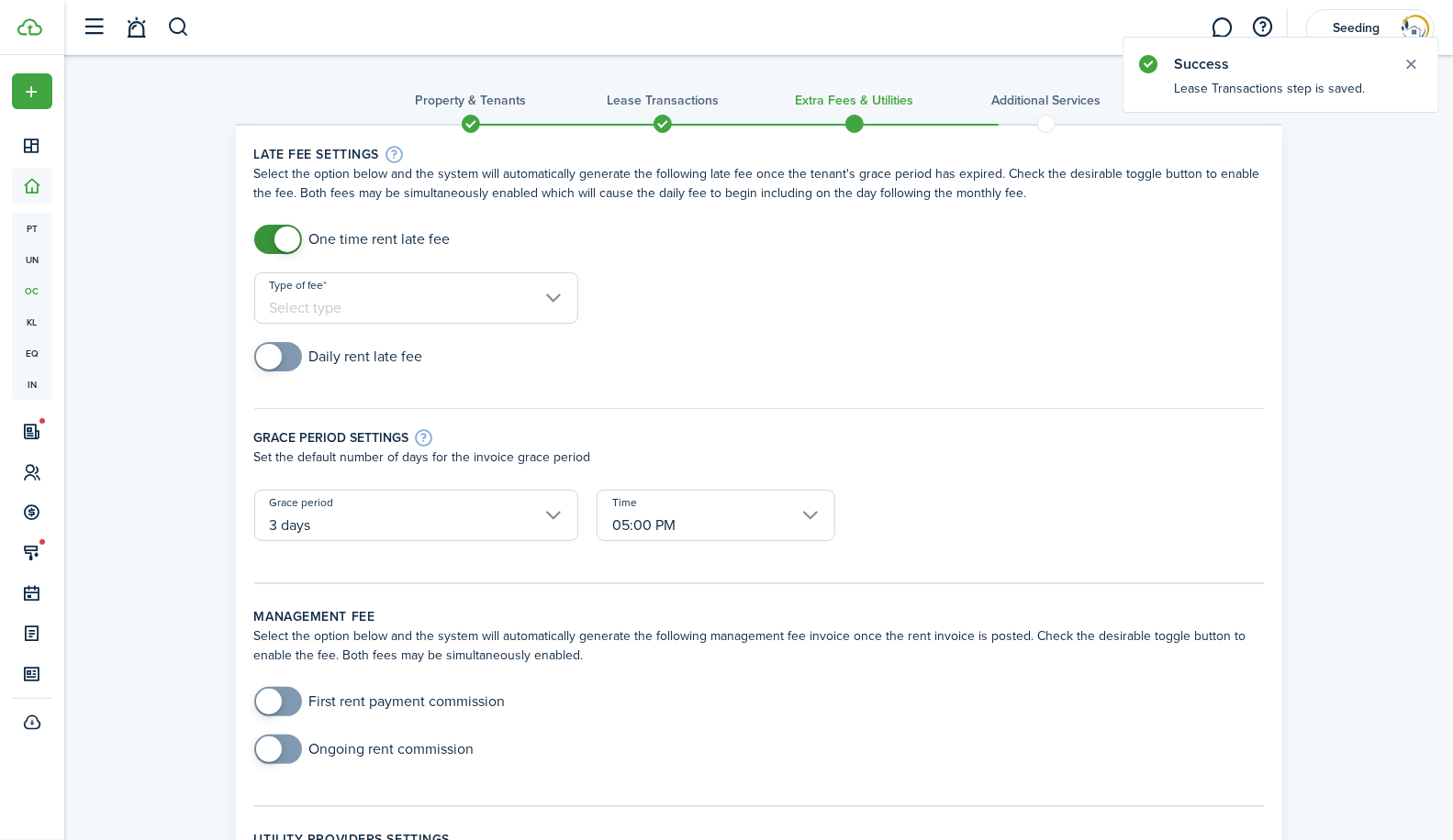
click at [469, 306] on input "Type of fee" at bounding box center [416, 298] width 324 height 52
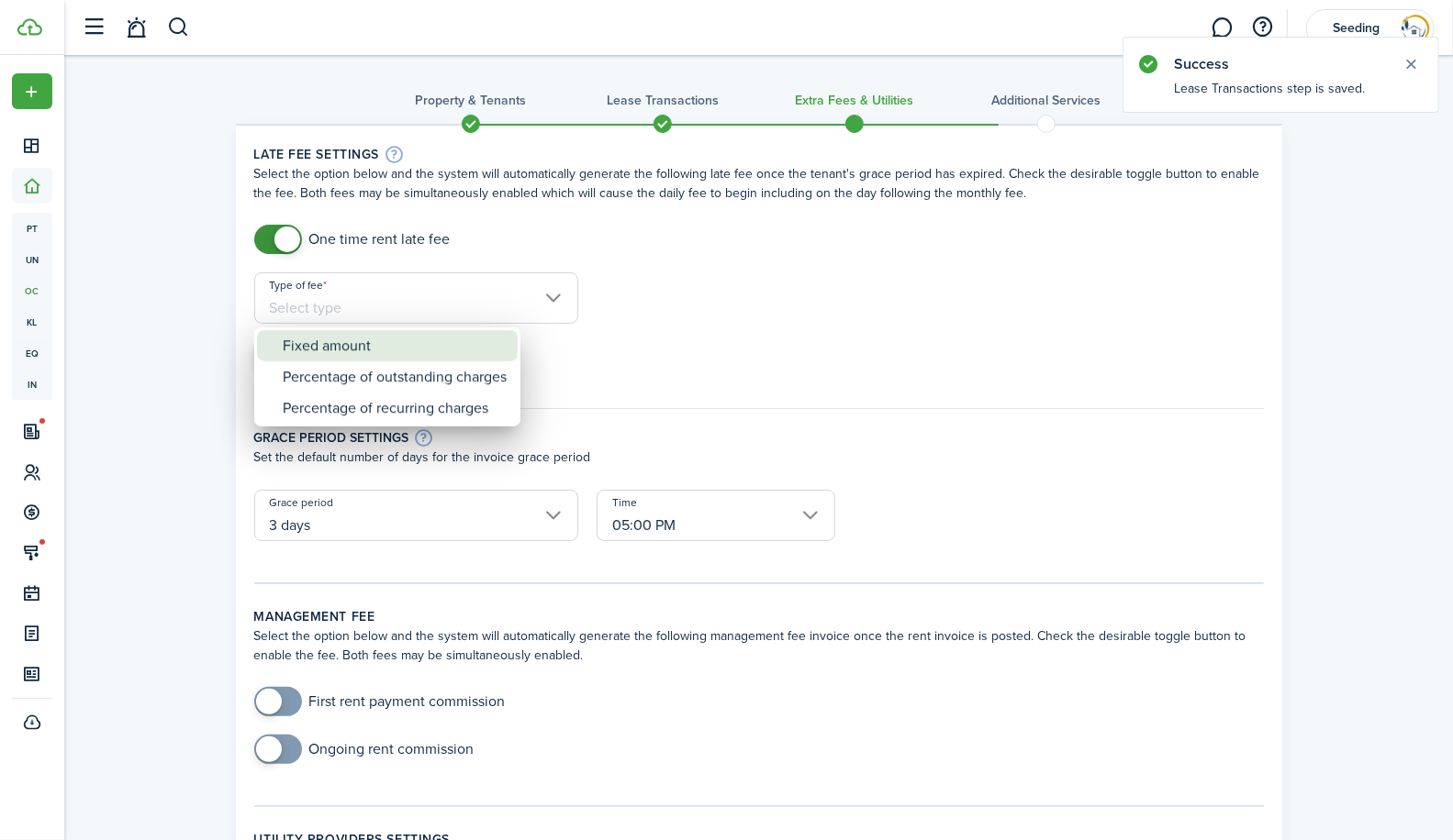
click at [369, 338] on div "Fixed amount" at bounding box center [394, 346] width 223 height 31
type input "Fixed amount"
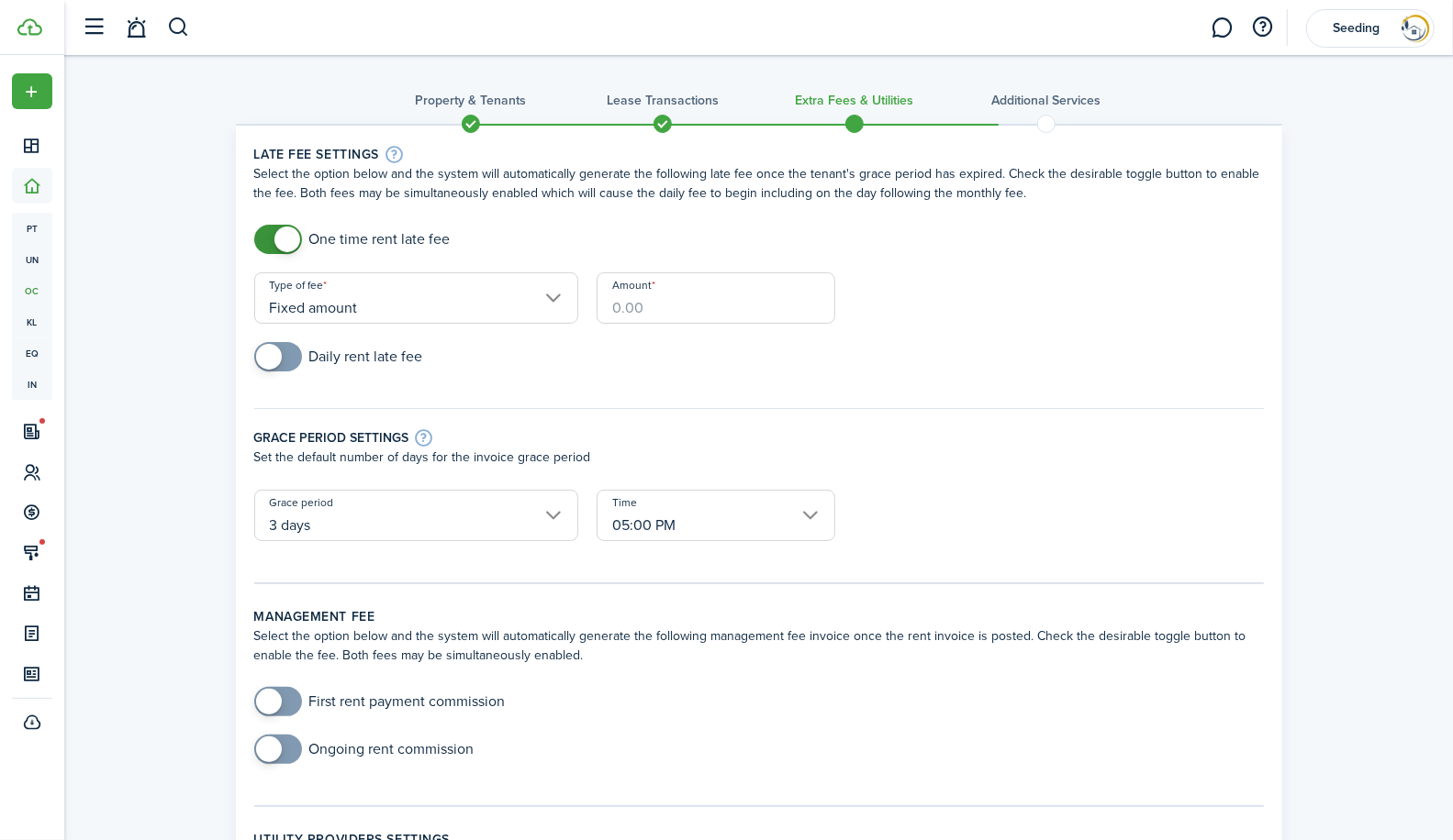
click at [635, 317] on input "Amount" at bounding box center [715, 298] width 238 height 52
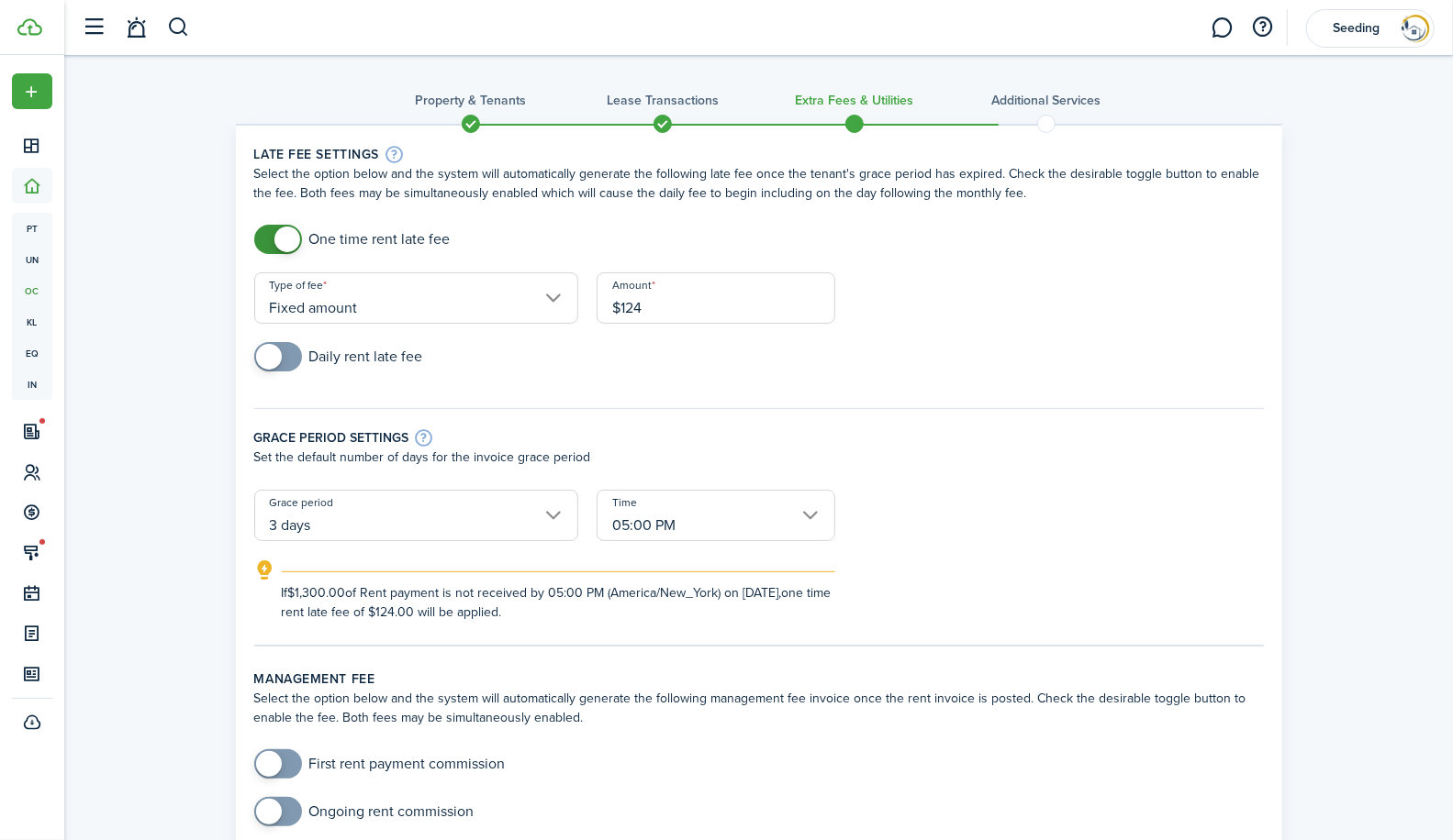
type input "$124.00"
click at [724, 365] on div "Daily rent late fee" at bounding box center [758, 366] width 1028 height 48
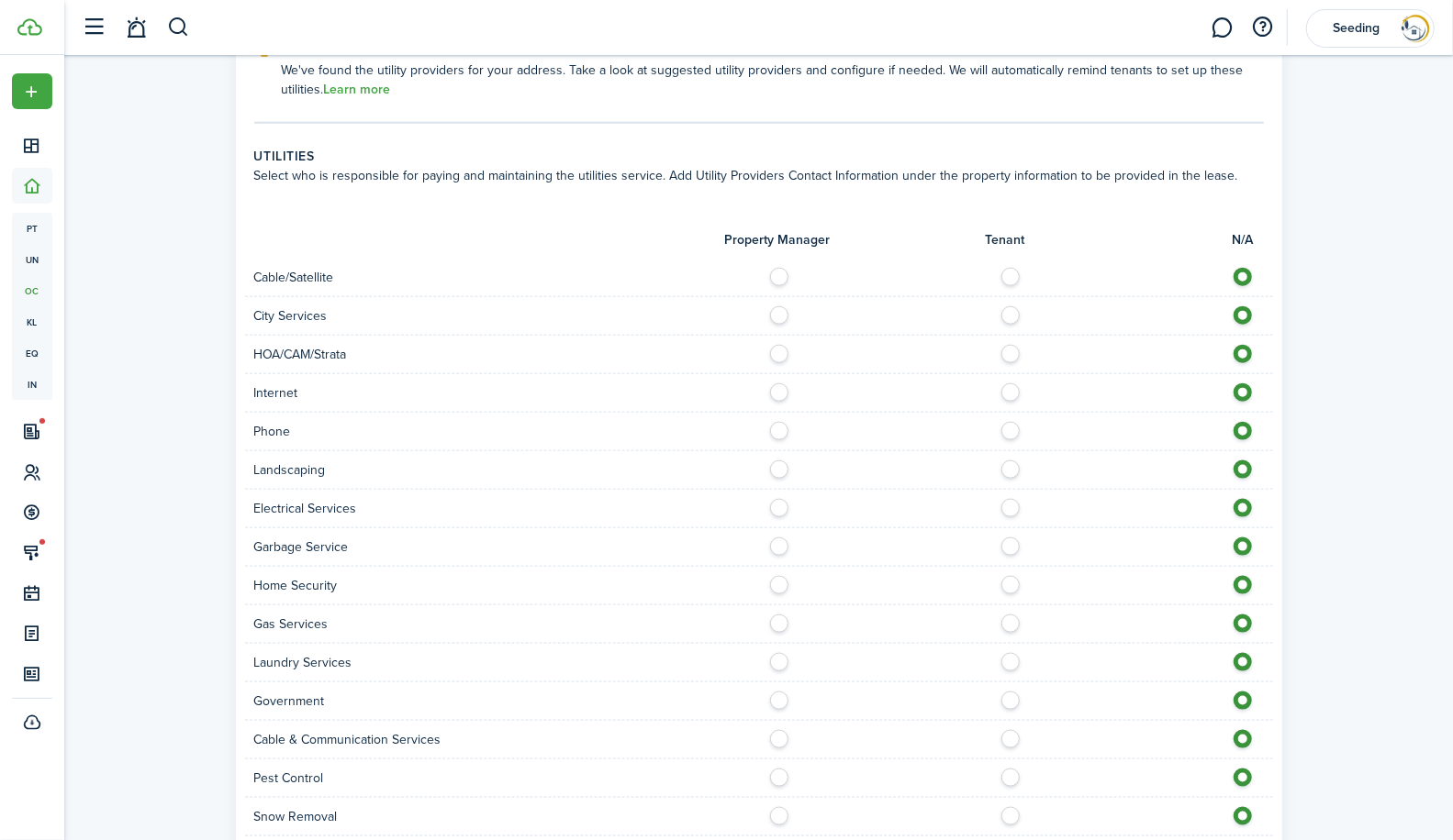
scroll to position [1196, 0]
click at [1008, 309] on label at bounding box center [1015, 309] width 32 height 9
radio input "true"
click at [1009, 390] on label at bounding box center [1015, 386] width 32 height 9
radio input "true"
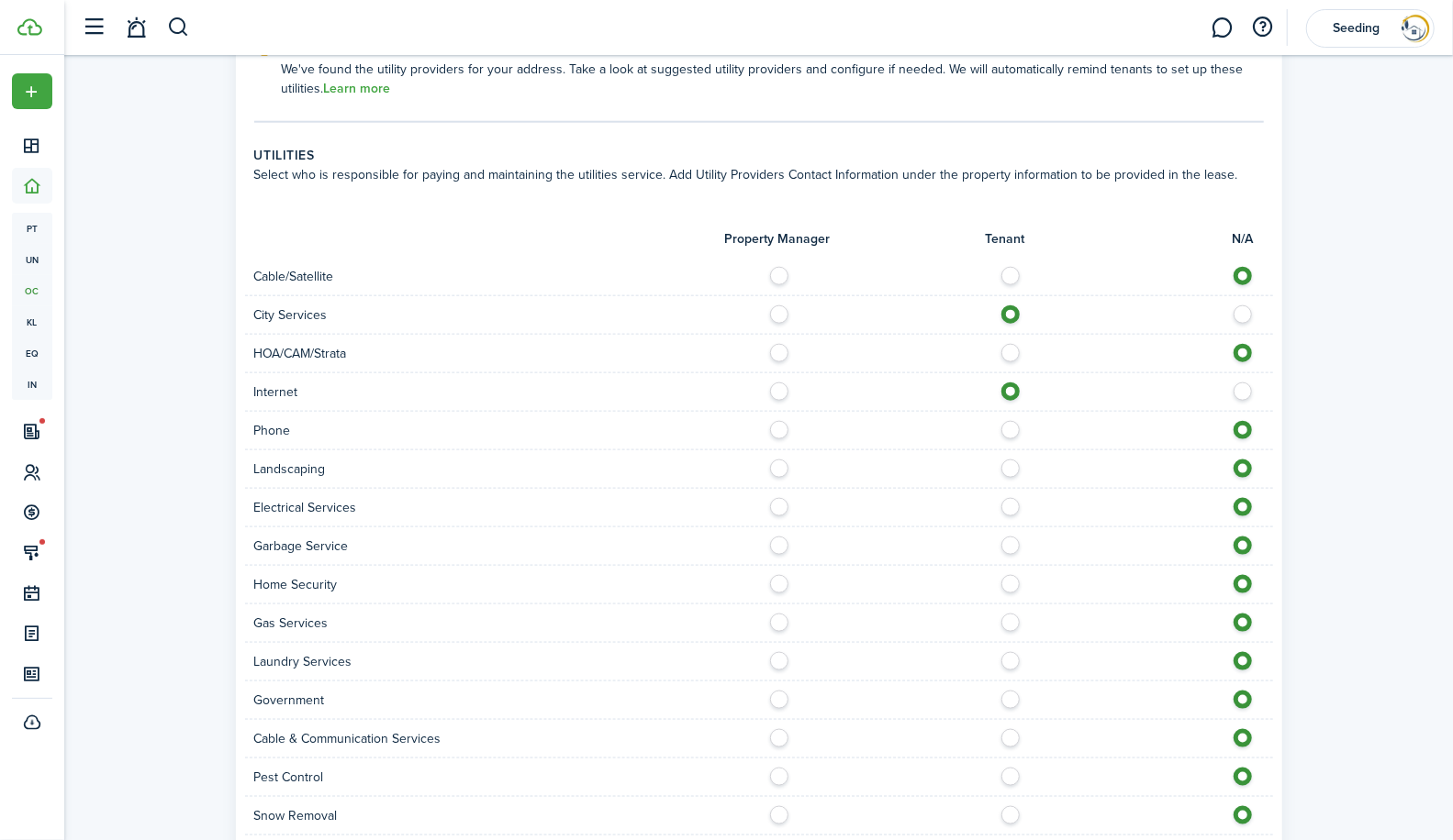
click at [1011, 276] on label at bounding box center [1015, 271] width 32 height 9
radio input "true"
click at [1016, 430] on label at bounding box center [1015, 425] width 32 height 9
radio input "true"
click at [772, 468] on label at bounding box center [784, 463] width 32 height 9
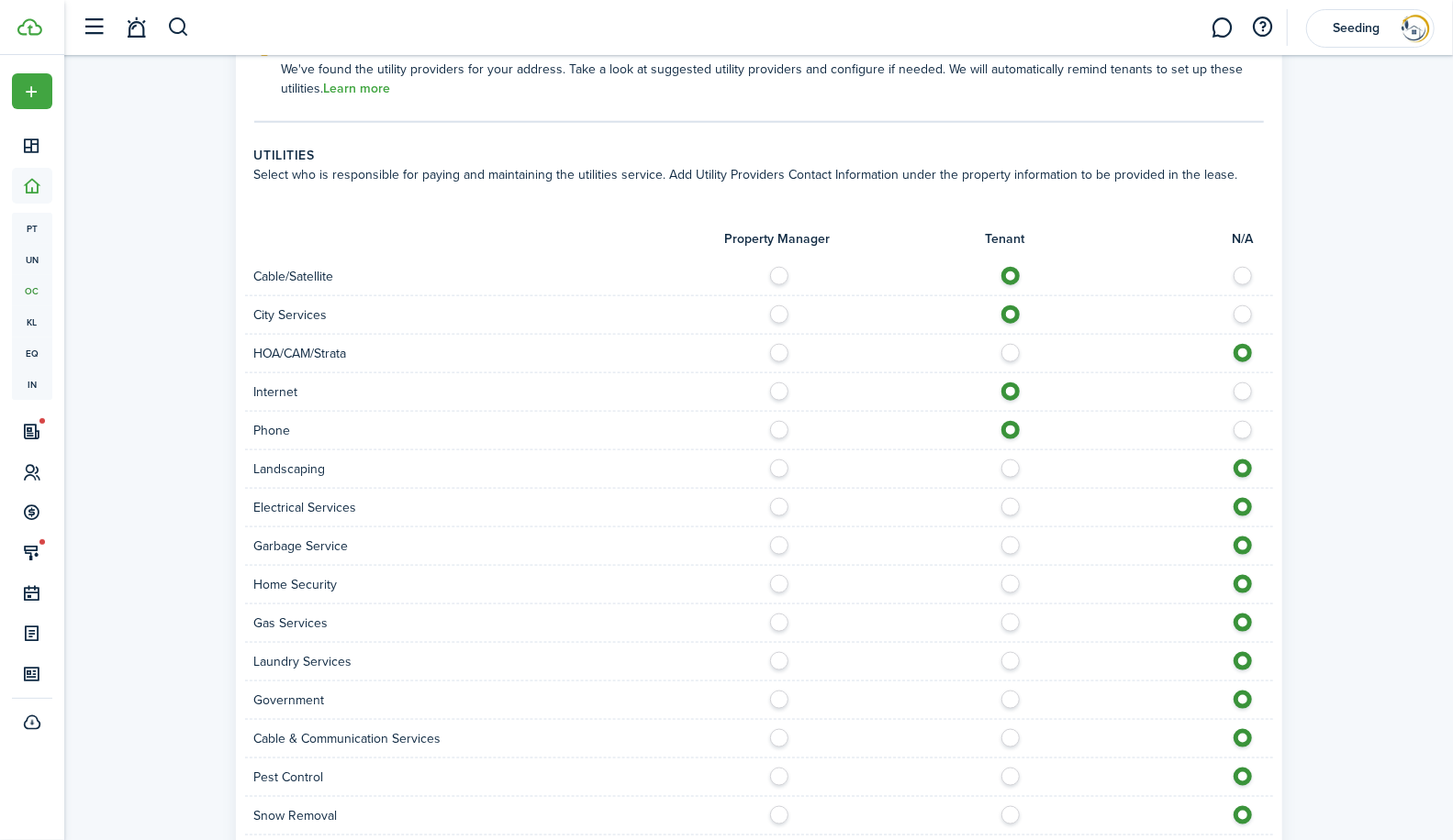
radio input "true"
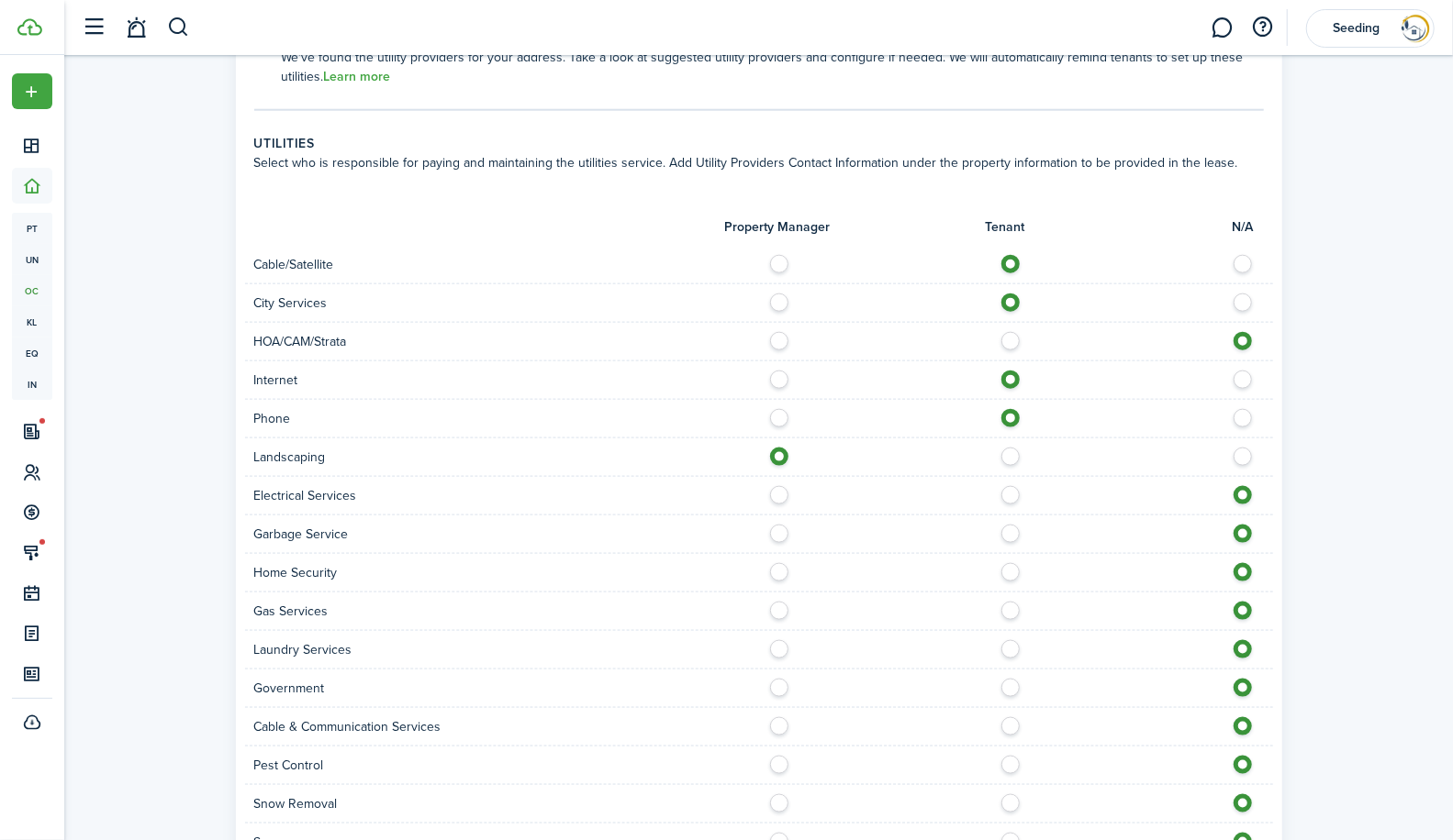
scroll to position [1220, 0]
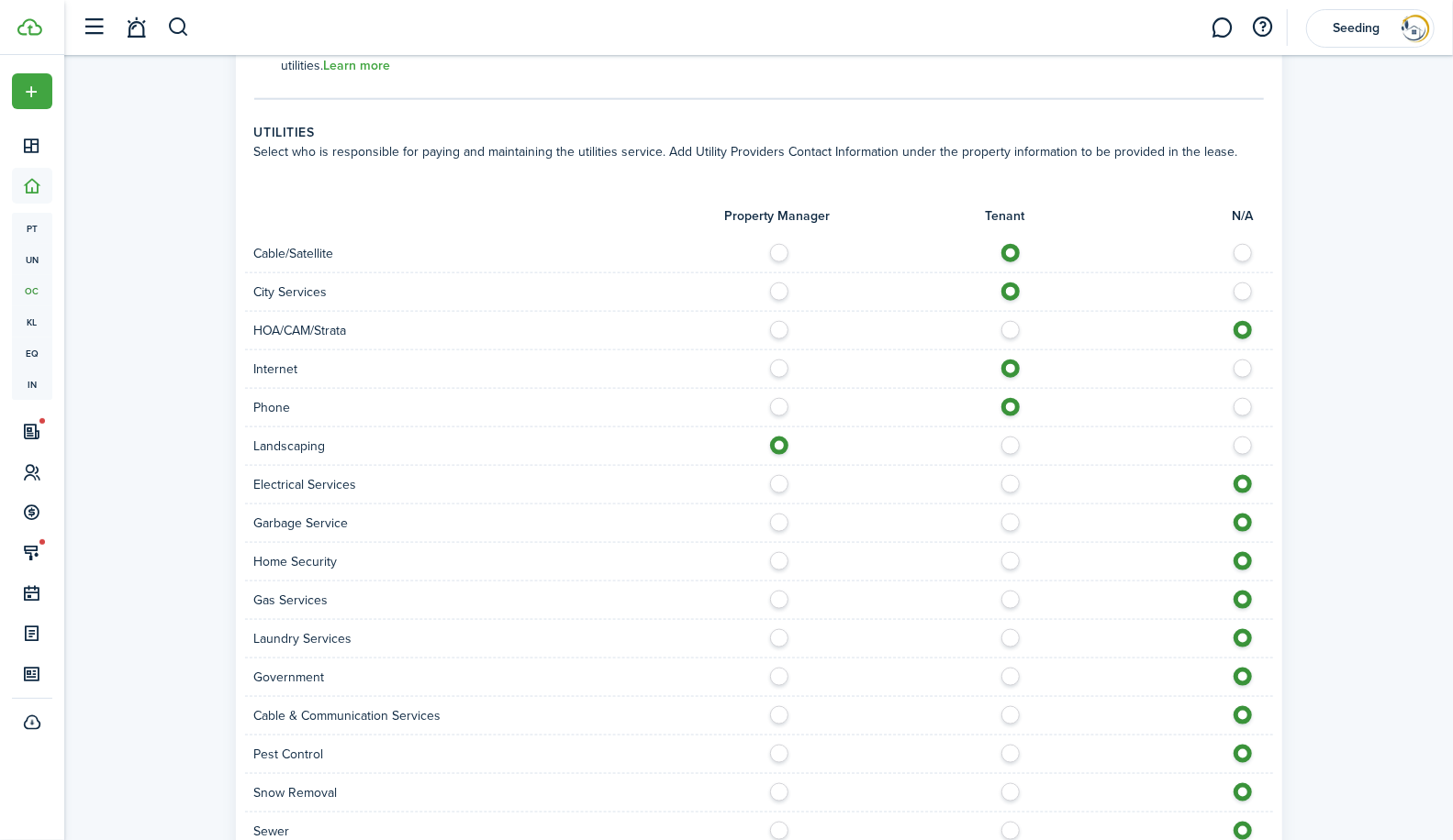
click at [1009, 484] on label at bounding box center [1015, 479] width 32 height 9
radio input "true"
click at [1011, 523] on label at bounding box center [1015, 518] width 32 height 9
radio input "true"
click at [1010, 558] on label at bounding box center [1015, 556] width 32 height 9
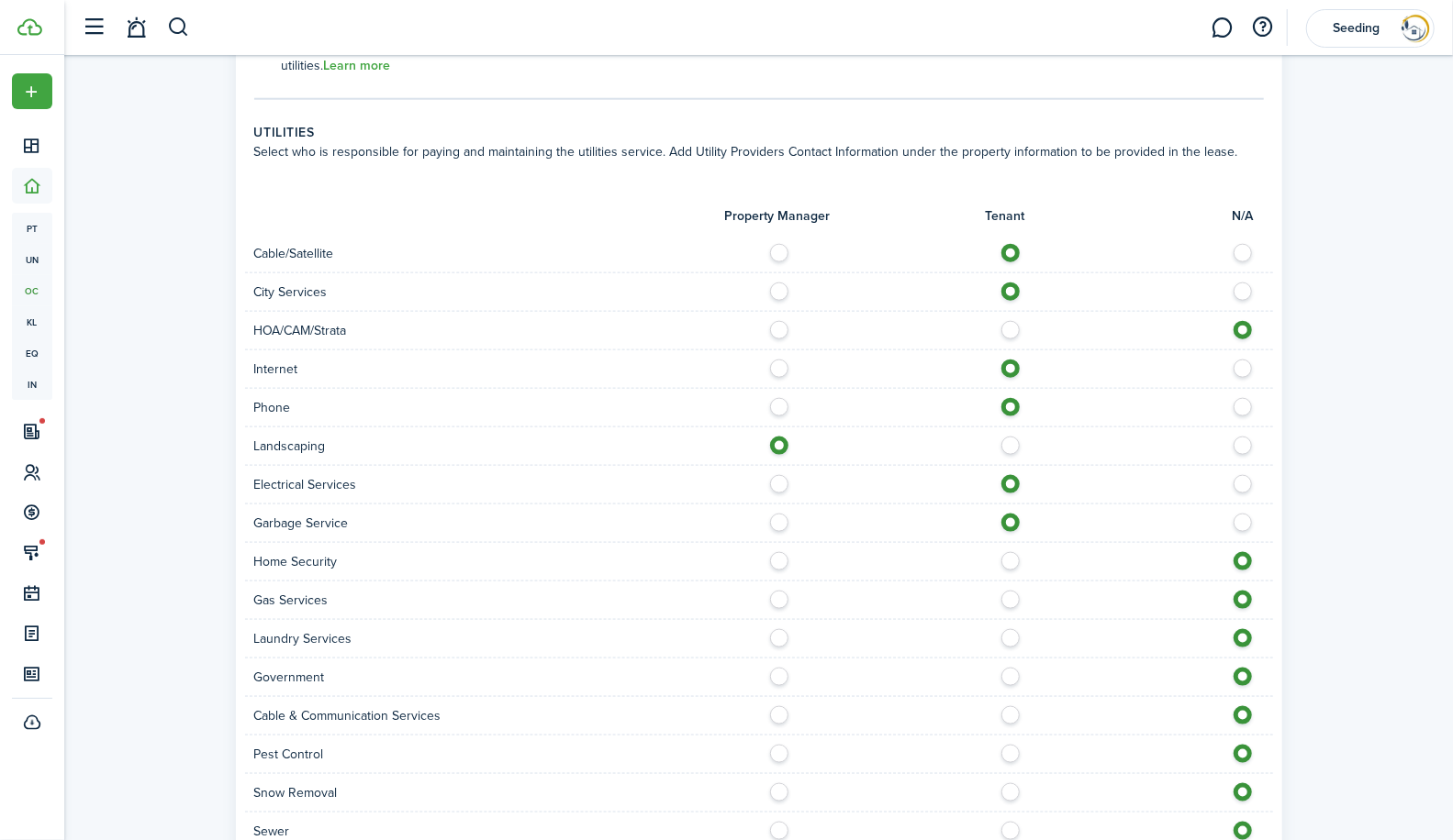
radio input "true"
click at [1008, 594] on label at bounding box center [1015, 595] width 32 height 9
radio input "true"
click at [1006, 634] on label at bounding box center [1015, 633] width 32 height 9
radio input "true"
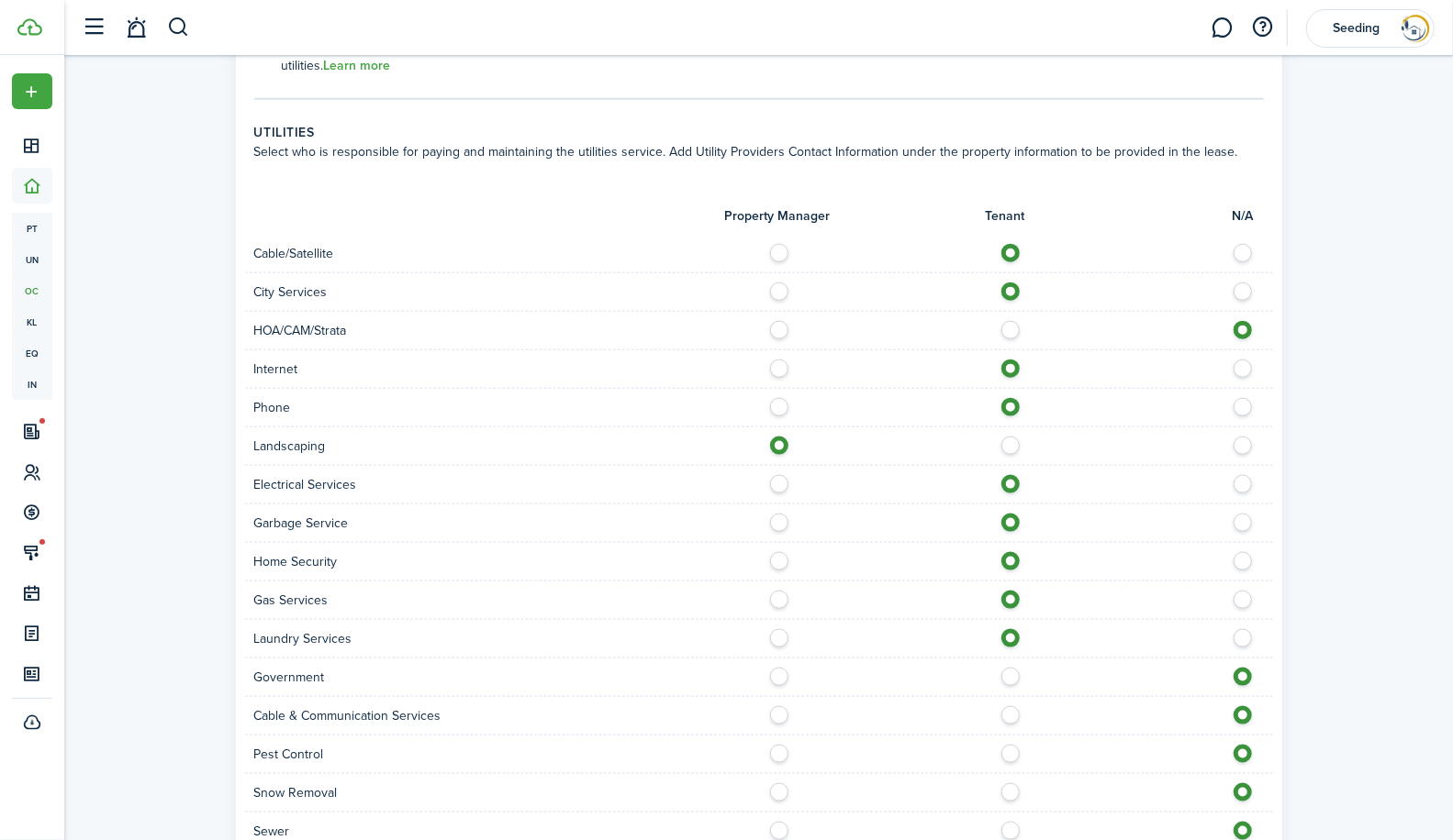
scroll to position [1395, 0]
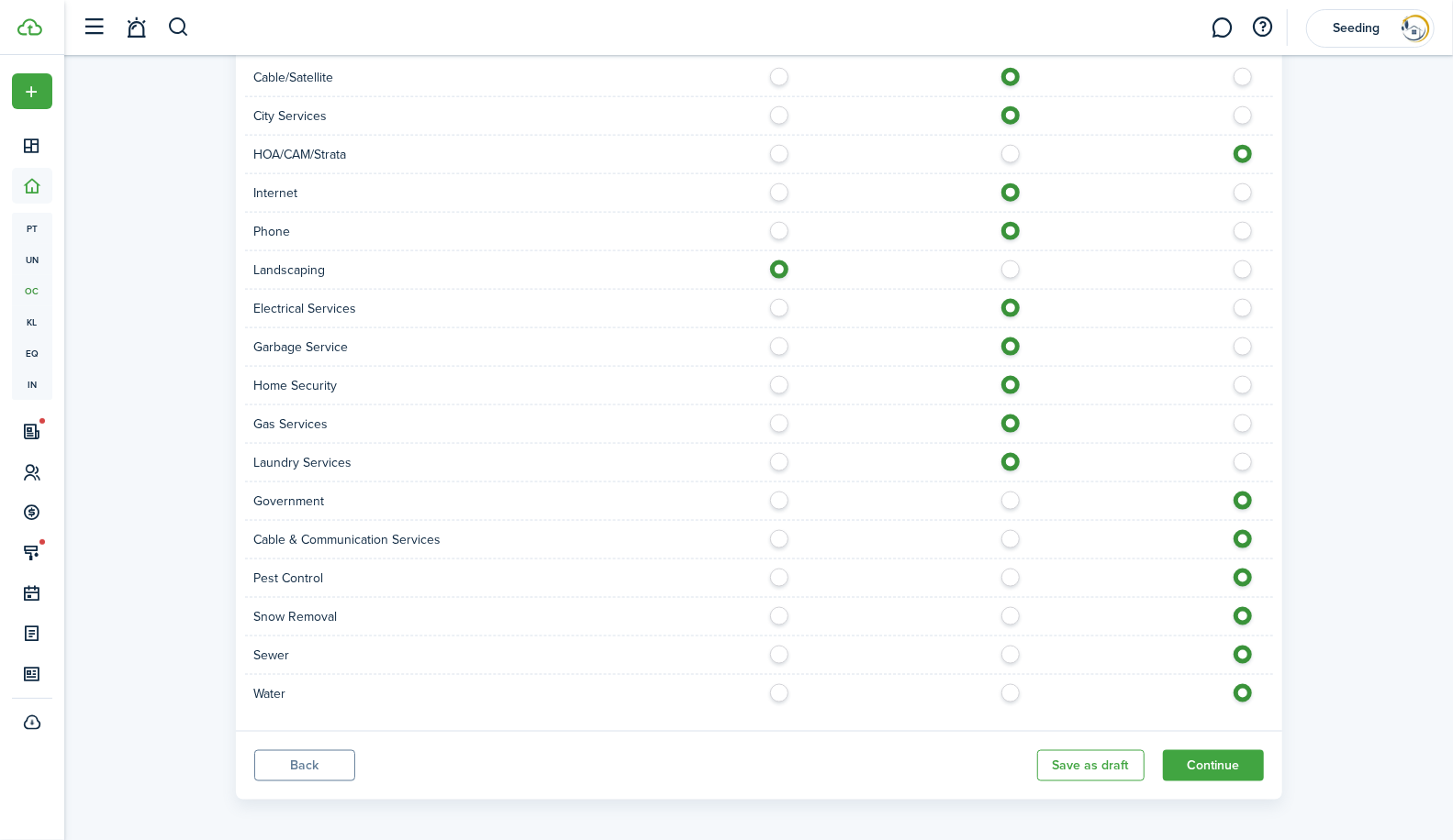
click at [1011, 535] on label at bounding box center [1015, 535] width 32 height 9
radio input "true"
click at [1011, 573] on label at bounding box center [1015, 573] width 32 height 9
radio input "true"
click at [1007, 654] on label at bounding box center [1015, 650] width 32 height 9
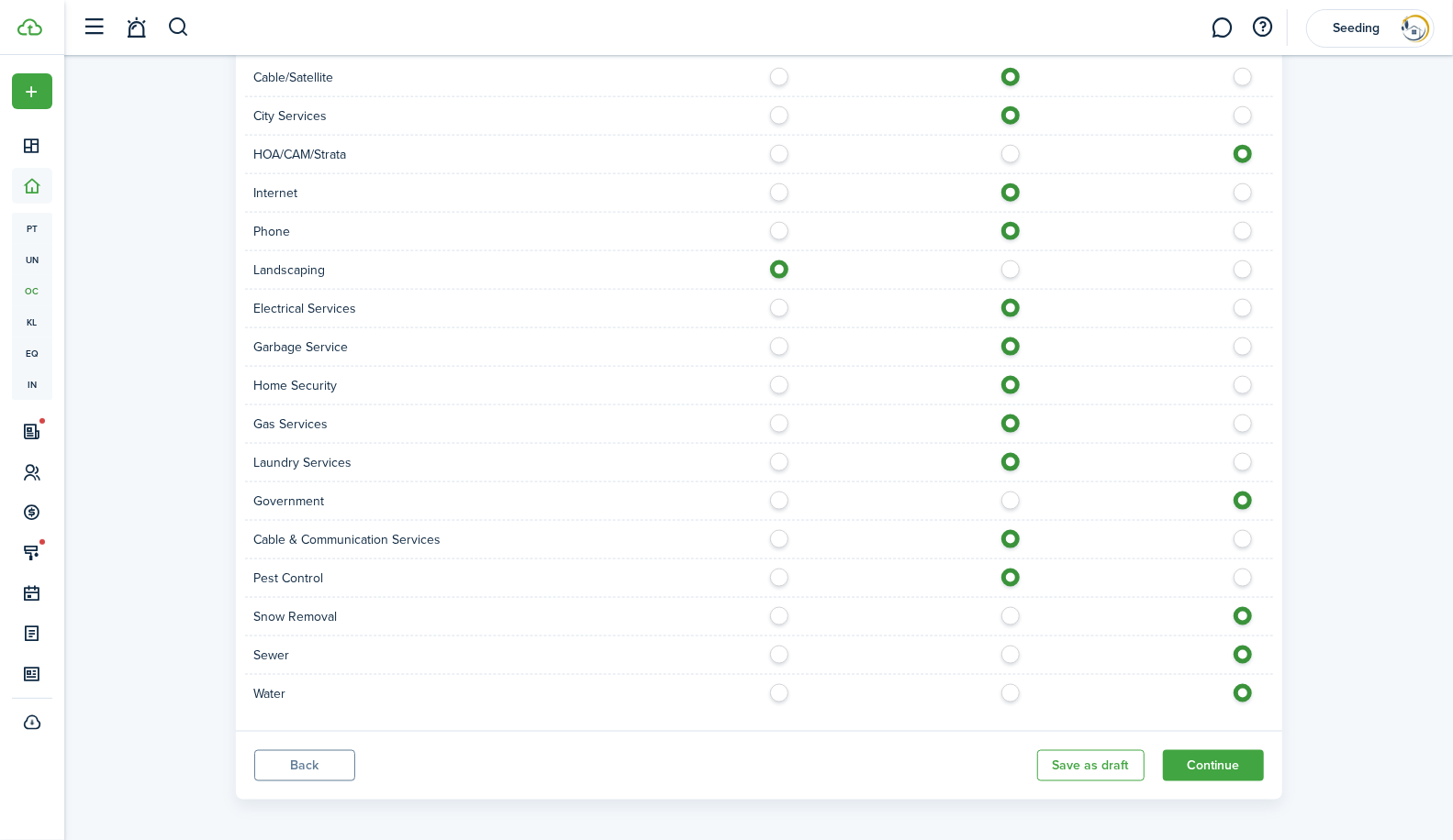
radio input "true"
click at [1010, 685] on label at bounding box center [1015, 689] width 32 height 9
radio input "true"
click at [1239, 760] on button "Continue" at bounding box center [1212, 766] width 101 height 31
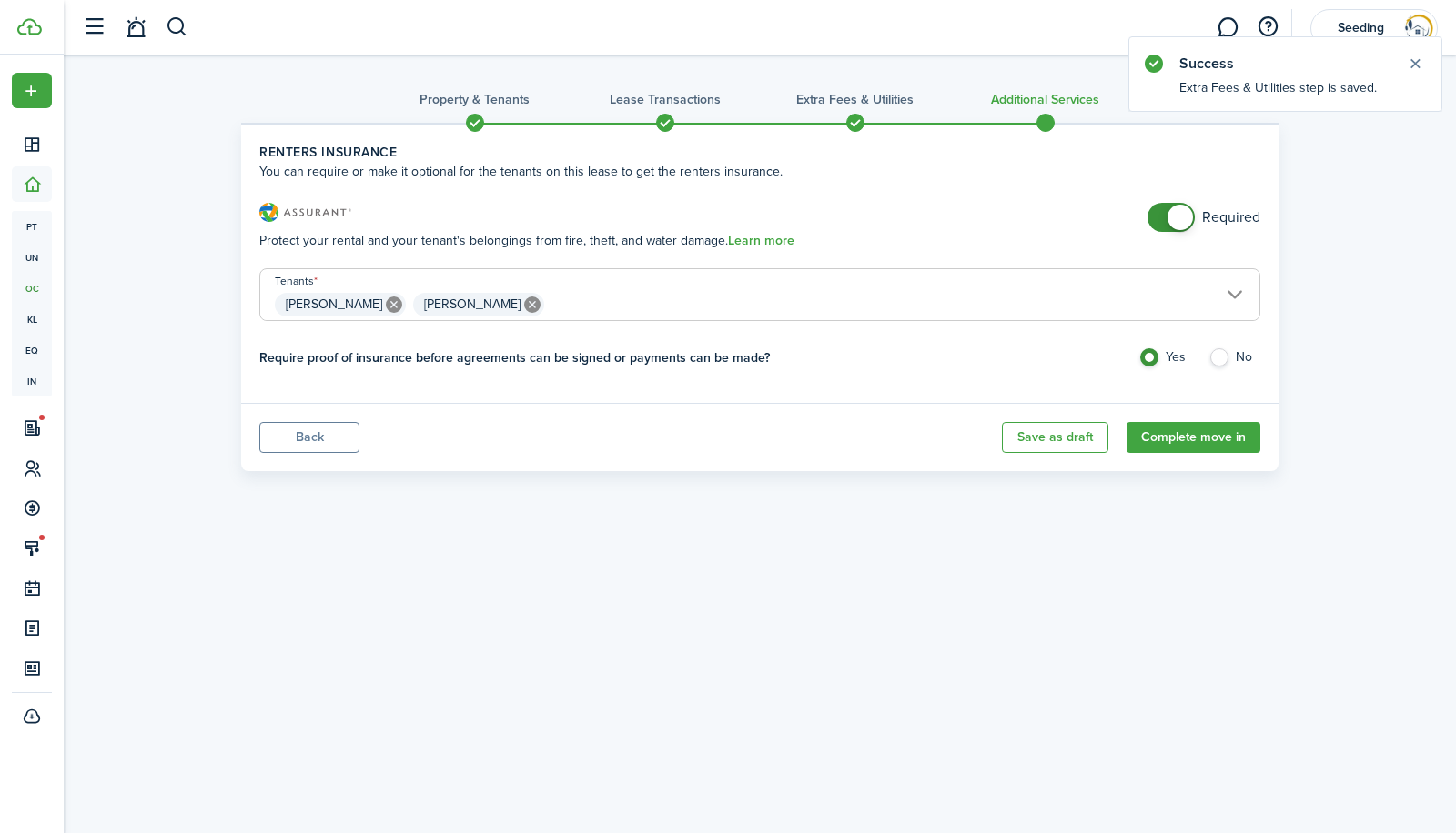
click at [1221, 357] on label "No" at bounding box center [1234, 362] width 52 height 27
radio input "false"
radio input "true"
click at [1203, 433] on button "Complete move in" at bounding box center [1193, 437] width 134 height 31
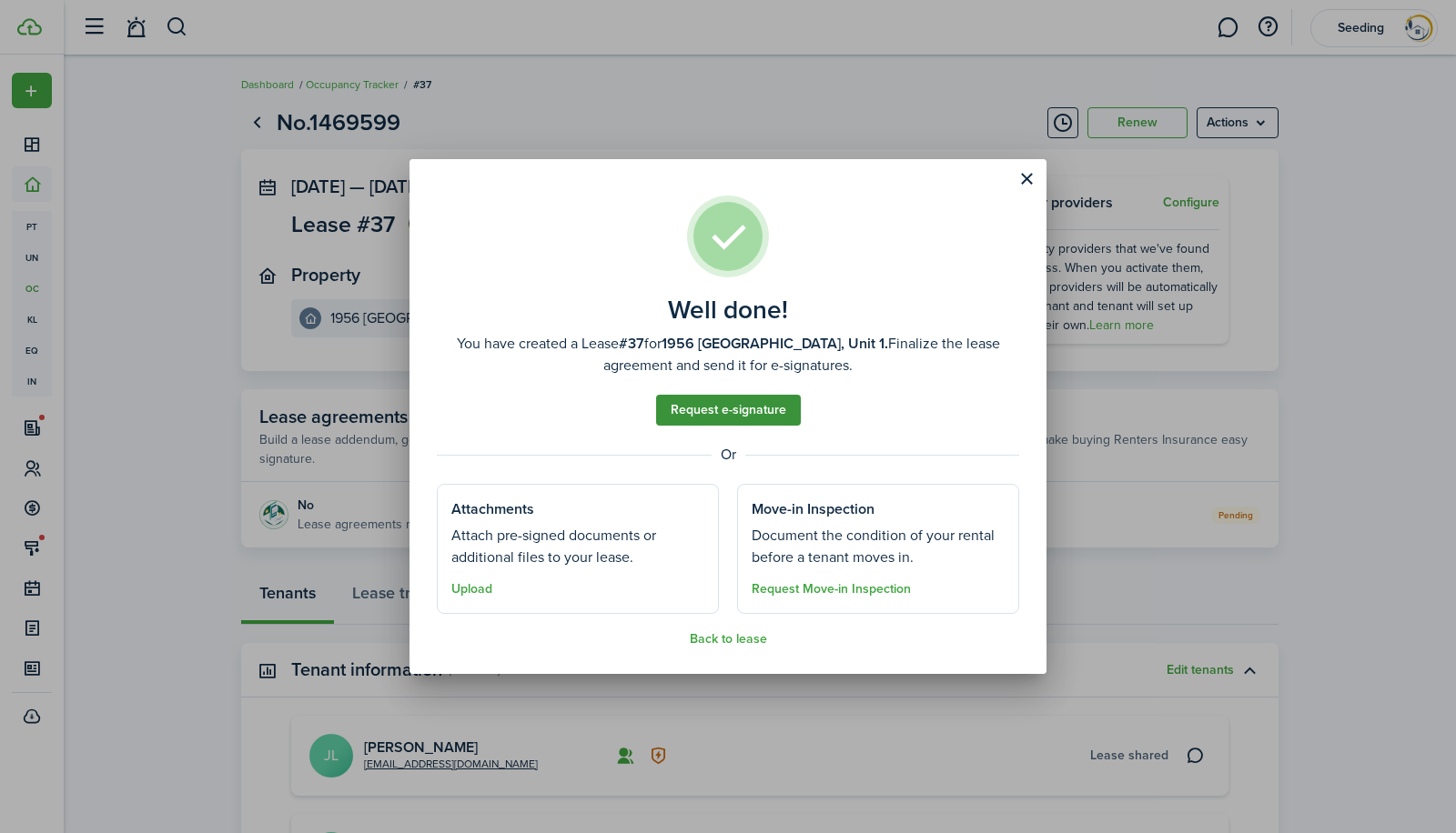
click at [729, 415] on link "Request e-signature" at bounding box center [728, 410] width 145 height 31
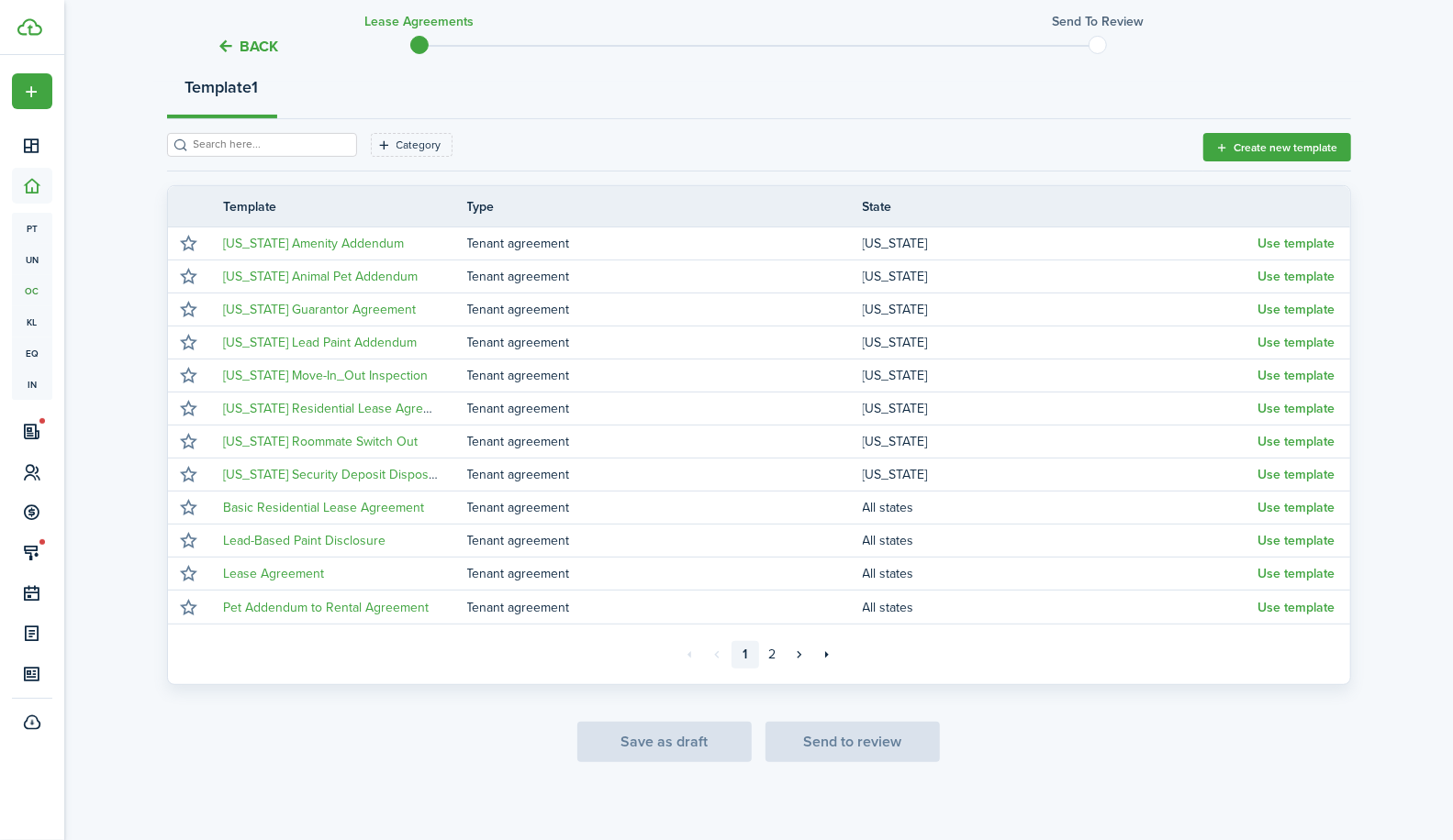
scroll to position [228, 0]
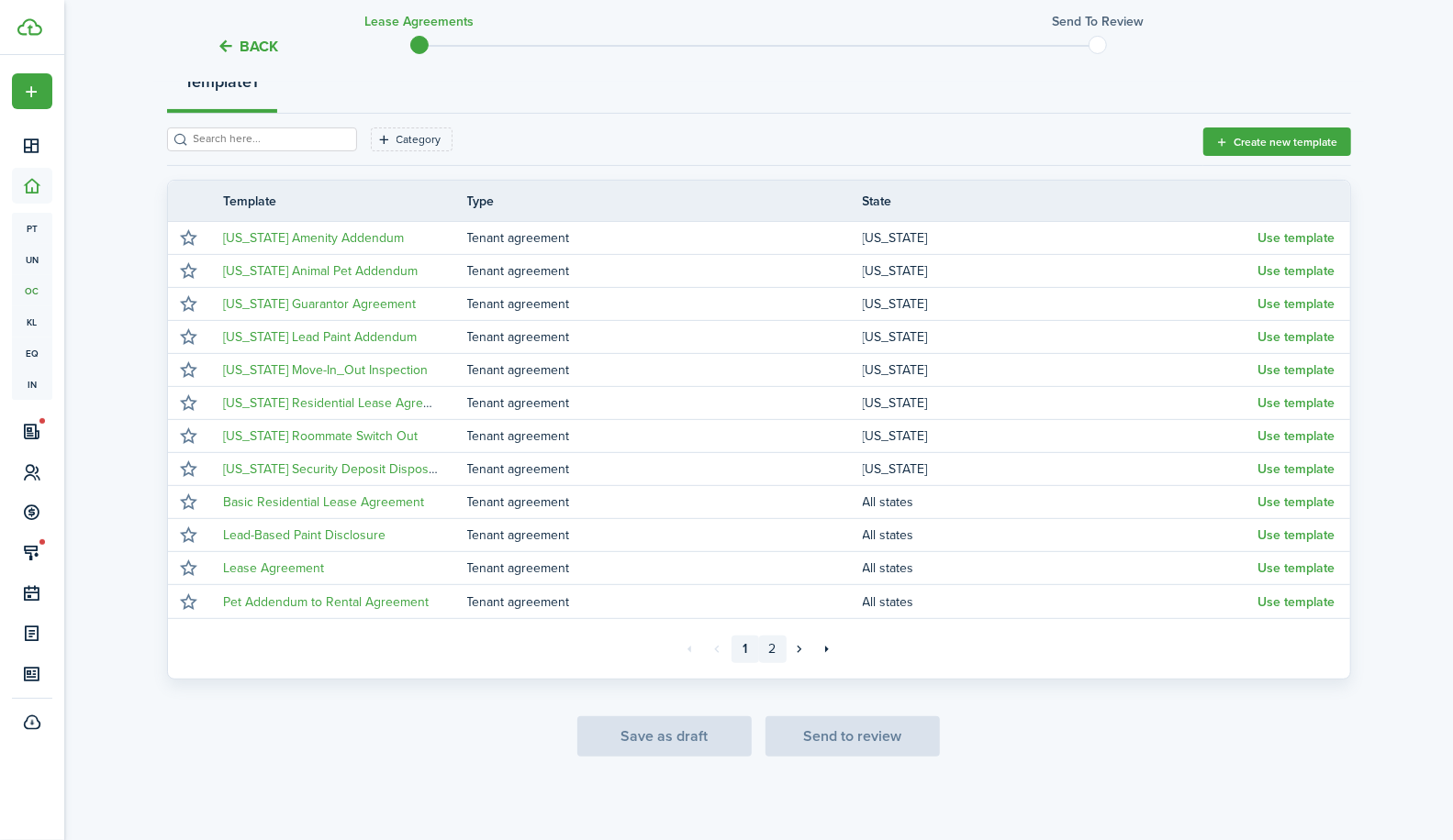
click at [773, 644] on link "2" at bounding box center [773, 650] width 27 height 27
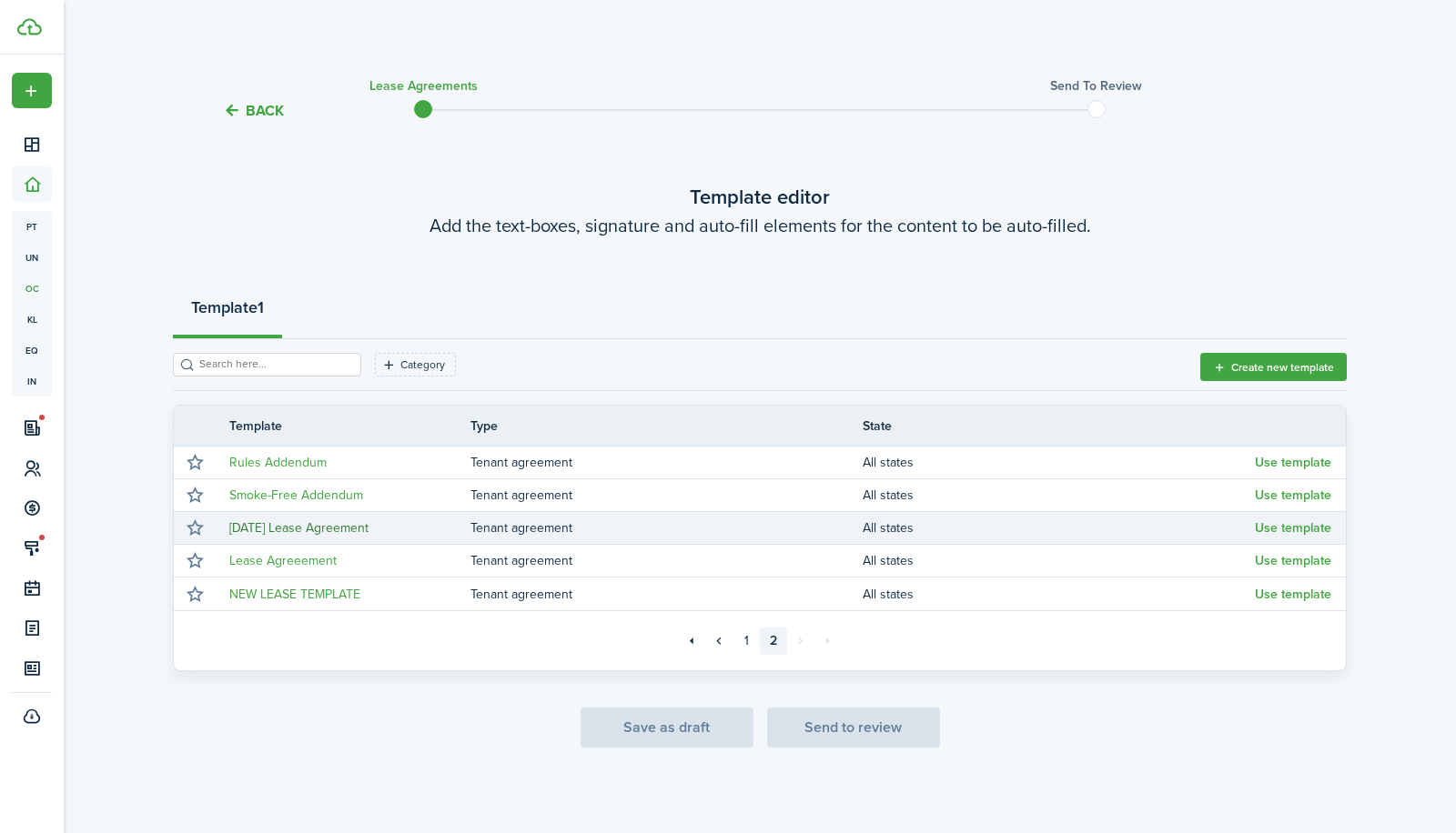
click at [251, 529] on link "9.15.24 Lease Agreement" at bounding box center [299, 528] width 139 height 19
